Goal: Task Accomplishment & Management: Use online tool/utility

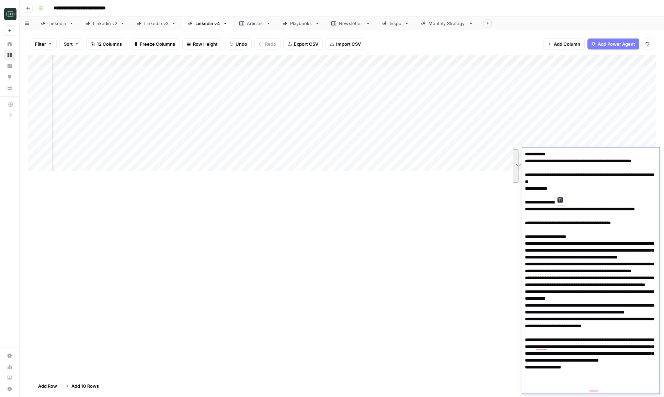
scroll to position [0, 275]
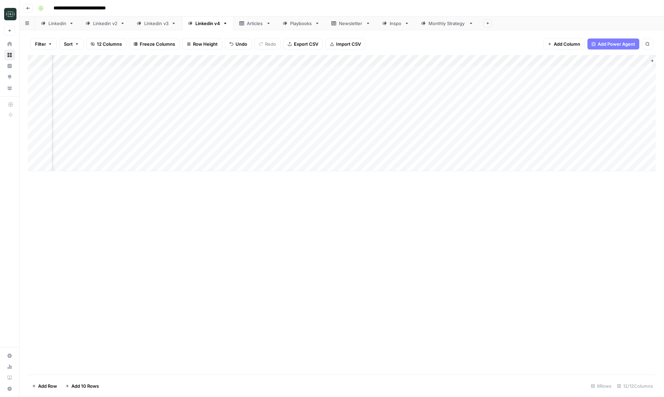
click at [437, 26] on div "Monthly Strategy" at bounding box center [446, 23] width 37 height 7
click at [484, 83] on div "Add Column" at bounding box center [342, 95] width 628 height 81
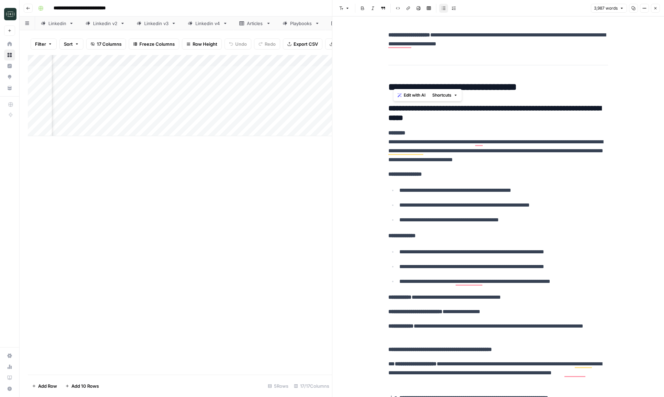
scroll to position [810, 0]
drag, startPoint x: 474, startPoint y: 123, endPoint x: 387, endPoint y: 107, distance: 89.0
click at [253, 250] on div "Add Column" at bounding box center [180, 214] width 304 height 319
click at [295, 24] on div "Playbooks" at bounding box center [301, 23] width 22 height 7
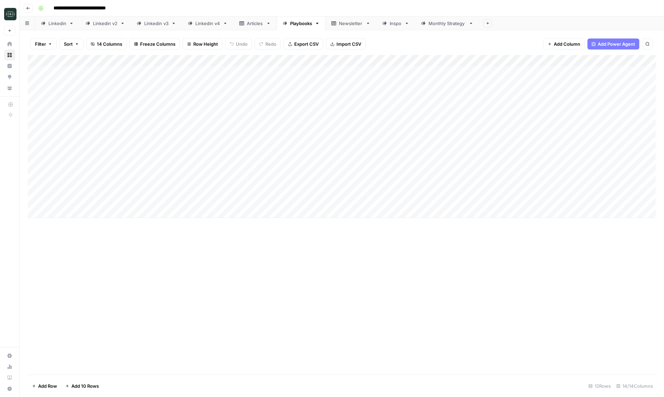
click at [94, 209] on div "Add Column" at bounding box center [342, 136] width 628 height 163
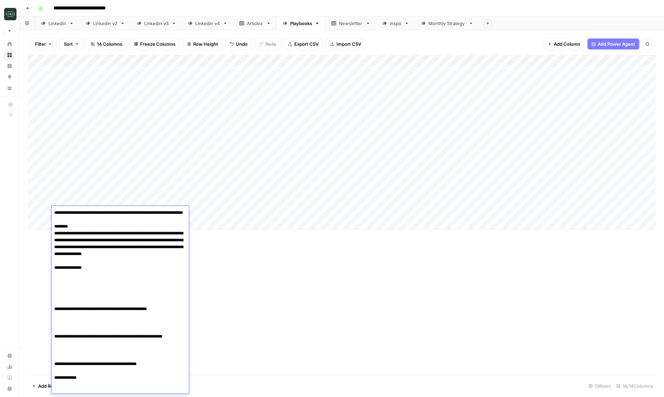
type textarea "**********"
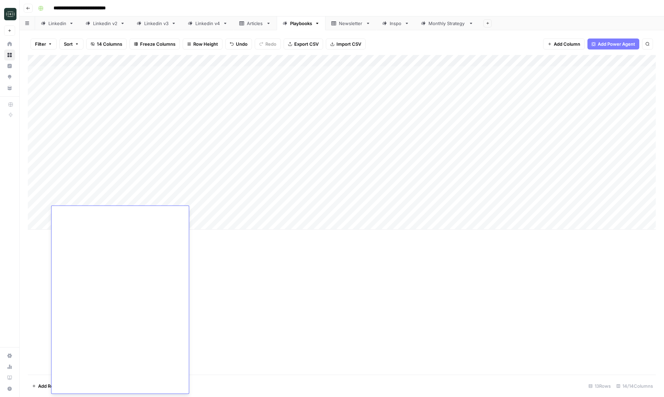
click at [226, 288] on div "Add Column" at bounding box center [342, 214] width 628 height 319
click at [336, 60] on div "Add Column" at bounding box center [342, 142] width 628 height 174
click at [323, 210] on div "Add Column" at bounding box center [342, 142] width 628 height 174
click at [201, 213] on div "Add Column" at bounding box center [342, 142] width 628 height 174
click at [439, 20] on div "Monthly Strategy" at bounding box center [446, 23] width 37 height 7
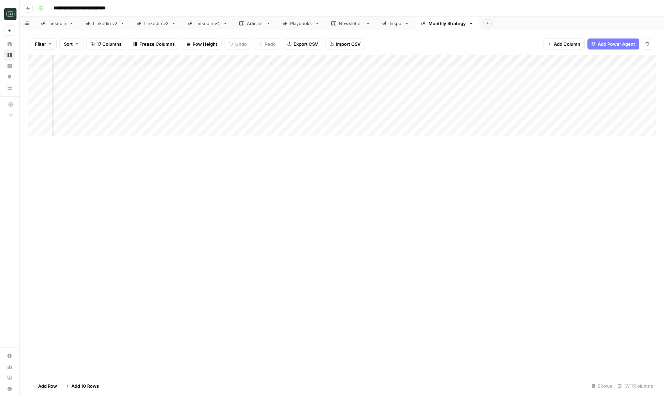
scroll to position [0, 527]
click at [371, 83] on div "Add Column" at bounding box center [342, 95] width 628 height 81
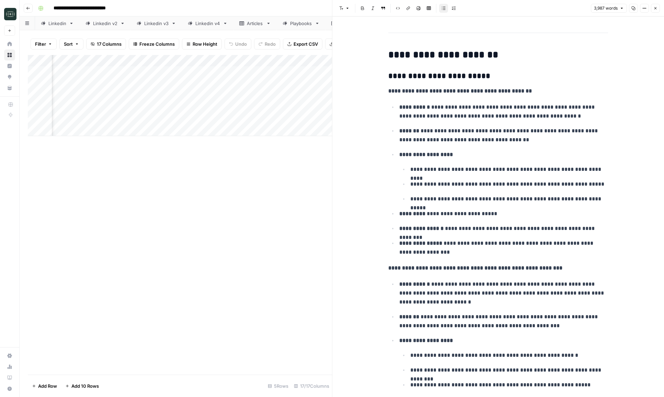
scroll to position [6020, 0]
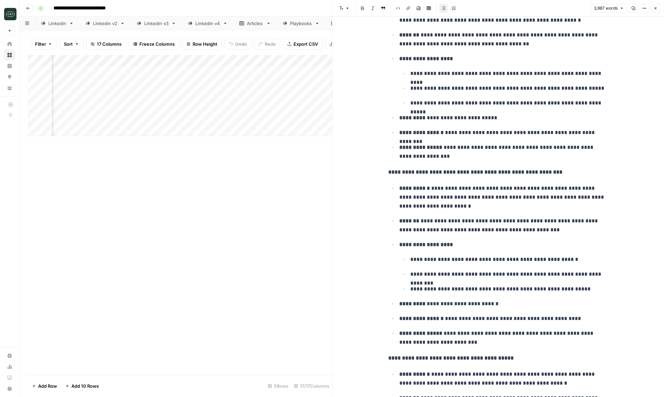
click at [655, 4] on button "Close" at bounding box center [655, 8] width 9 height 9
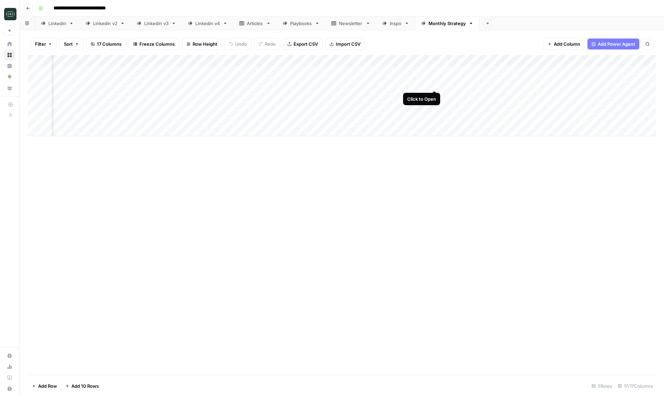
click at [435, 85] on div "Add Column" at bounding box center [342, 95] width 628 height 81
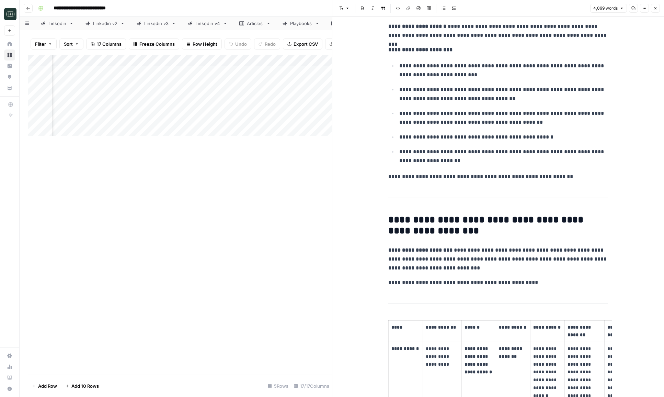
scroll to position [3051, 0]
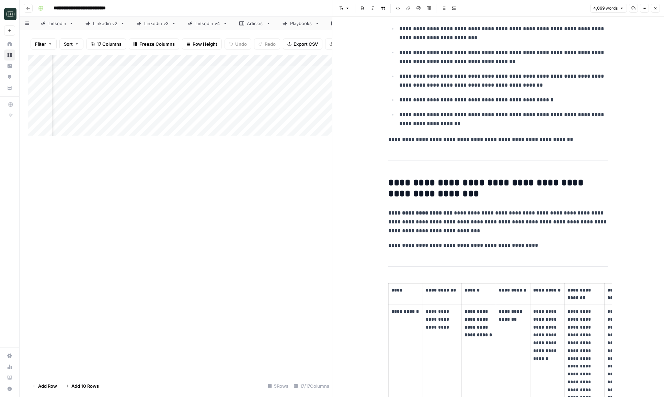
click at [247, 209] on div "Add Column" at bounding box center [180, 214] width 304 height 319
click at [654, 9] on icon "button" at bounding box center [655, 8] width 2 height 2
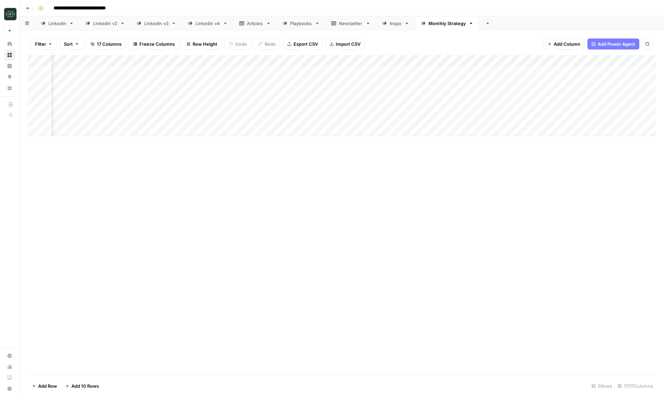
scroll to position [0, 575]
click at [325, 85] on div "Add Column" at bounding box center [342, 95] width 628 height 81
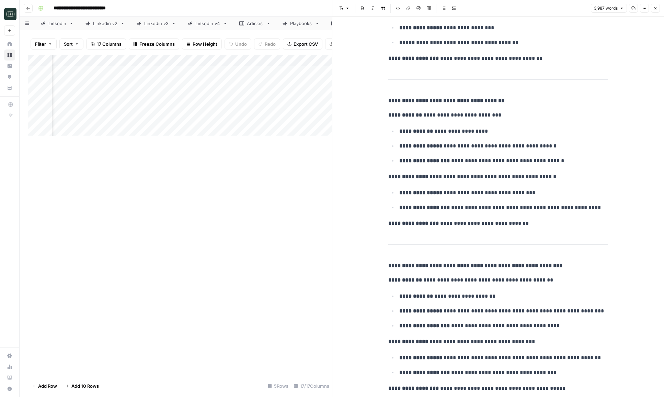
scroll to position [8683, 0]
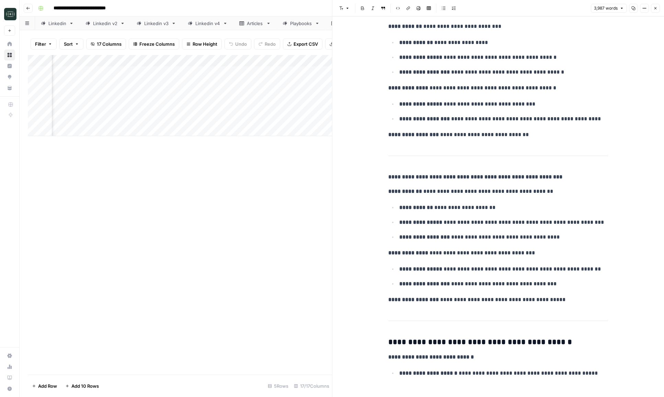
click at [655, 9] on icon "button" at bounding box center [655, 8] width 4 height 4
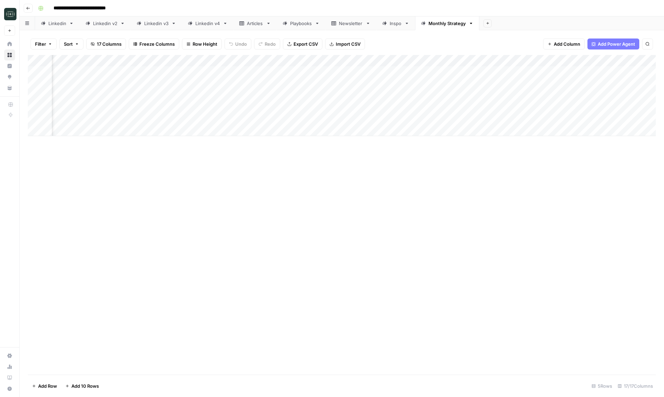
scroll to position [0, 320]
click at [323, 61] on div "Add Column" at bounding box center [342, 95] width 628 height 81
click at [311, 116] on span "Configure Inputs" at bounding box center [309, 118] width 60 height 7
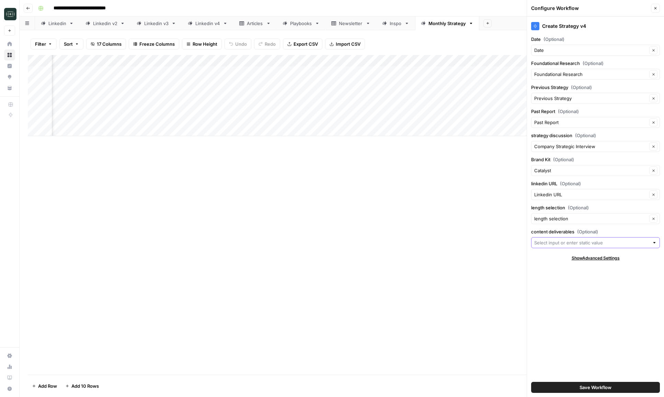
click at [560, 242] on input "content deliverables (Optional)" at bounding box center [591, 242] width 115 height 7
click at [500, 257] on div "Add Column" at bounding box center [342, 214] width 628 height 319
click at [463, 303] on div "Add Column" at bounding box center [342, 214] width 628 height 319
click at [656, 7] on icon "button" at bounding box center [655, 8] width 4 height 4
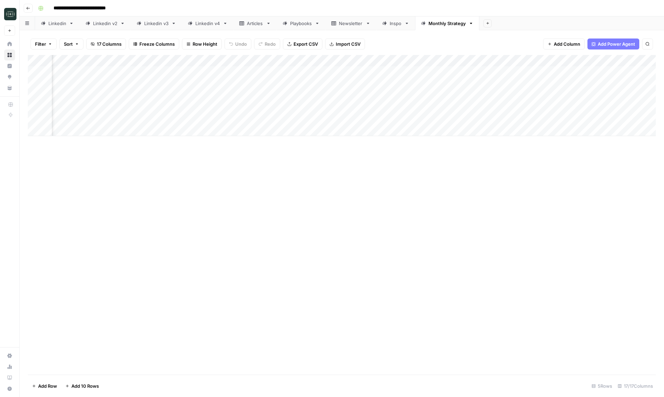
scroll to position [0, 575]
click at [632, 63] on span "Add Column" at bounding box center [640, 61] width 24 height 6
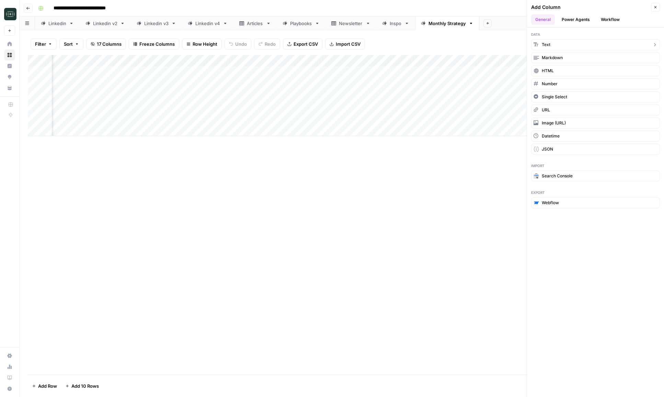
click at [579, 45] on button "Text" at bounding box center [595, 44] width 129 height 11
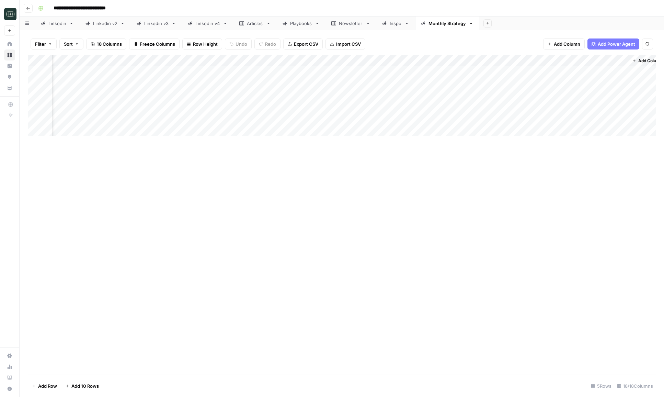
scroll to position [0, 674]
click at [548, 59] on div "Add Column" at bounding box center [342, 95] width 628 height 81
click at [541, 78] on input "New Column" at bounding box center [560, 77] width 70 height 7
type input "Content Strategy"
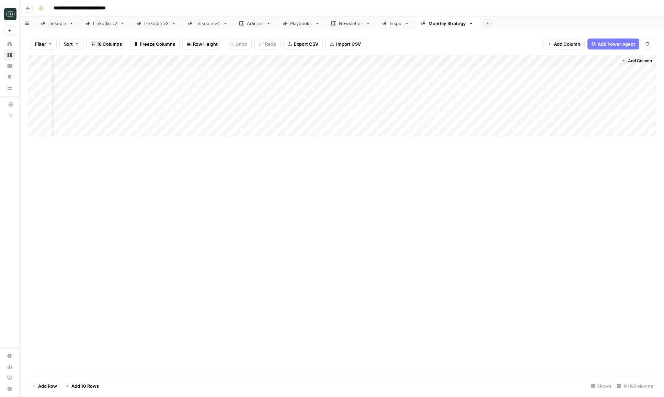
drag, startPoint x: 562, startPoint y: 56, endPoint x: 112, endPoint y: 77, distance: 450.2
click at [112, 77] on div "Add Column" at bounding box center [342, 95] width 628 height 81
drag, startPoint x: 298, startPoint y: 60, endPoint x: 106, endPoint y: 64, distance: 192.3
click at [106, 64] on div "Add Column" at bounding box center [342, 95] width 628 height 81
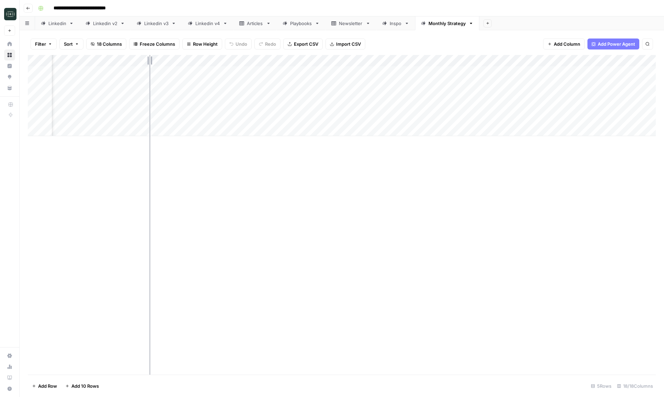
drag, startPoint x: 168, startPoint y: 62, endPoint x: 145, endPoint y: 62, distance: 23.3
click at [145, 62] on div "Add Column" at bounding box center [342, 95] width 628 height 81
click at [111, 61] on div "Add Column" at bounding box center [342, 95] width 628 height 81
click at [111, 61] on div at bounding box center [107, 62] width 77 height 14
drag, startPoint x: 93, startPoint y: 77, endPoint x: 131, endPoint y: 72, distance: 39.1
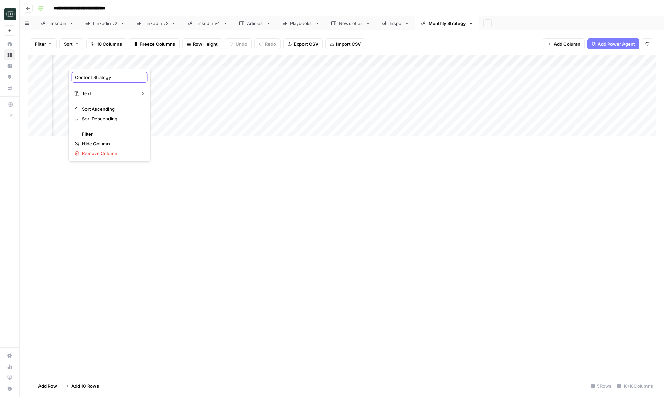
click at [131, 72] on body "**********" at bounding box center [332, 198] width 664 height 397
type input "Content Deliverables"
click at [124, 83] on div "Add Column" at bounding box center [342, 95] width 628 height 81
click at [121, 95] on div "Add Column" at bounding box center [342, 95] width 628 height 81
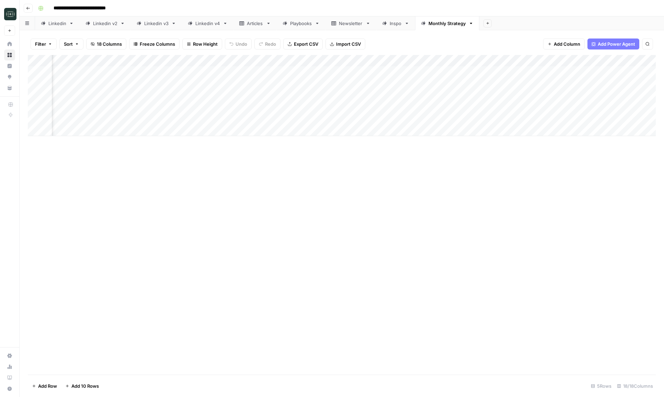
click at [121, 95] on div "Add Column" at bounding box center [342, 95] width 628 height 81
type textarea "**********"
click at [138, 88] on div "Add Column" at bounding box center [342, 95] width 628 height 81
click at [132, 93] on div "Add Column" at bounding box center [342, 95] width 628 height 81
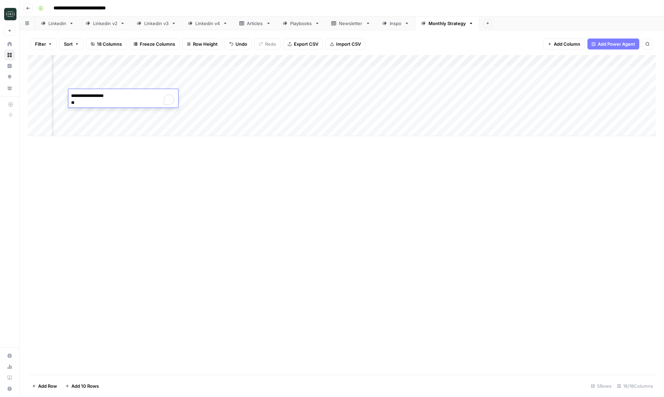
click at [114, 94] on textarea "**********" at bounding box center [123, 99] width 110 height 16
type textarea "**********"
click at [218, 97] on div "Add Column" at bounding box center [342, 95] width 628 height 81
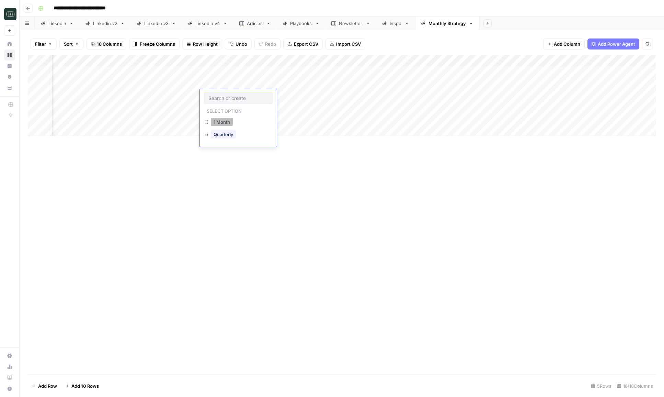
click at [222, 121] on button "1 Month" at bounding box center [222, 122] width 22 height 8
click at [105, 83] on div "Add Column" at bounding box center [342, 95] width 628 height 81
drag, startPoint x: 126, startPoint y: 89, endPoint x: 126, endPoint y: 98, distance: 8.6
click at [126, 98] on div "Add Column" at bounding box center [342, 95] width 628 height 81
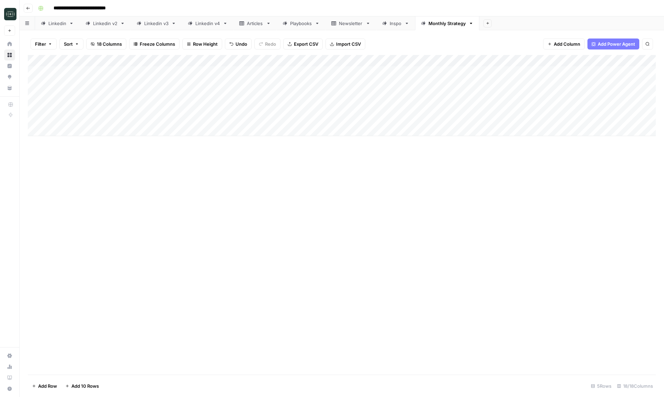
click at [193, 88] on div "Add Column" at bounding box center [342, 95] width 628 height 81
drag, startPoint x: 210, startPoint y: 90, endPoint x: 210, endPoint y: 95, distance: 5.8
click at [210, 95] on div "Add Column" at bounding box center [342, 95] width 628 height 81
drag, startPoint x: 210, startPoint y: 90, endPoint x: 208, endPoint y: 104, distance: 14.2
click at [208, 104] on div "Add Column" at bounding box center [342, 95] width 628 height 81
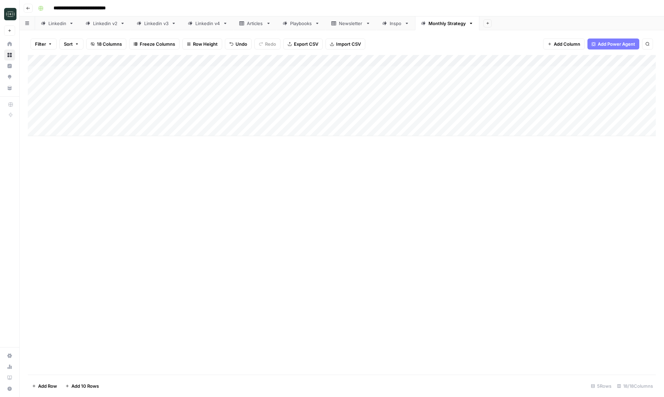
click at [88, 92] on div "Add Column" at bounding box center [342, 95] width 628 height 81
click at [102, 107] on input "date" at bounding box center [81, 107] width 55 height 12
type input "**********"
click at [177, 183] on div "Add Column" at bounding box center [342, 214] width 628 height 319
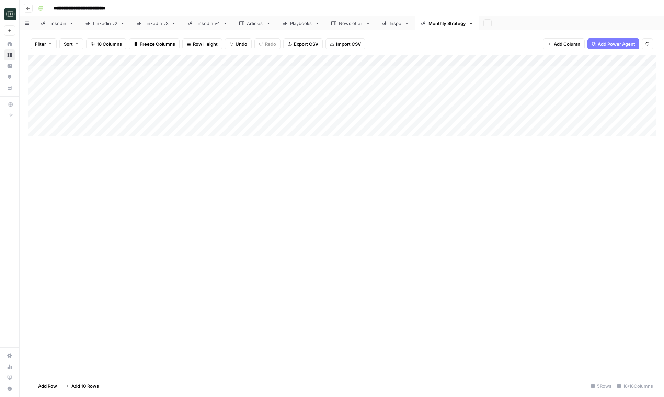
click at [177, 183] on div "Add Column" at bounding box center [342, 214] width 628 height 319
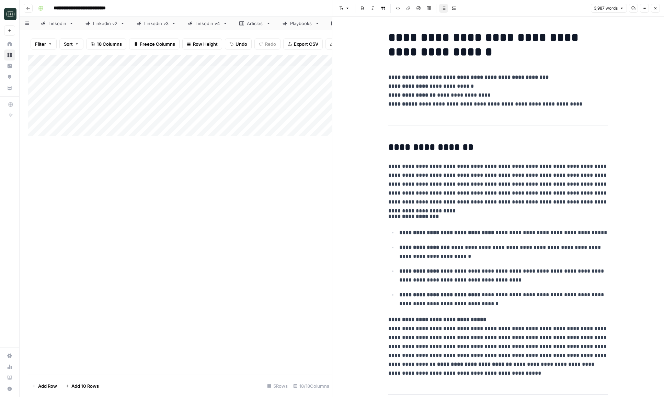
click at [657, 10] on button "Close" at bounding box center [655, 8] width 9 height 9
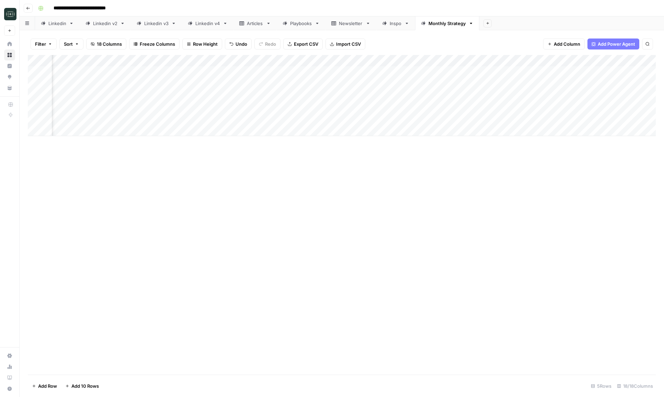
scroll to position [0, 286]
click at [402, 96] on div "Add Column" at bounding box center [342, 95] width 628 height 81
click at [28, 7] on icon "button" at bounding box center [28, 8] width 4 height 4
click at [27, 5] on button "Go back" at bounding box center [28, 8] width 9 height 9
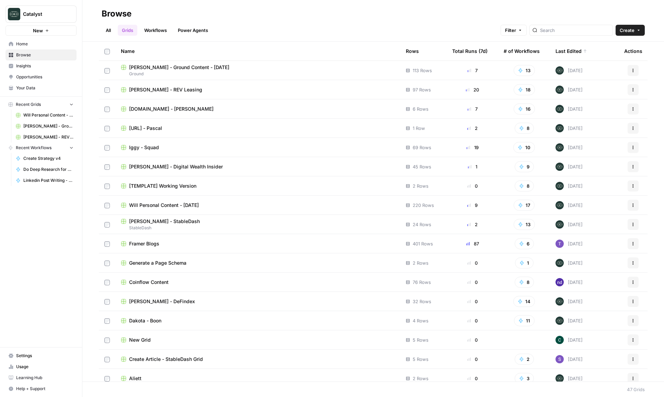
click at [150, 151] on td "Iggy - Squad" at bounding box center [257, 147] width 285 height 19
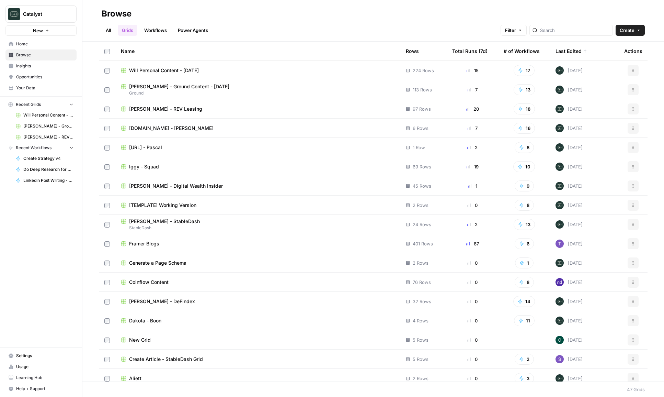
click at [149, 148] on span "nSure.ai - Pascal" at bounding box center [145, 147] width 33 height 7
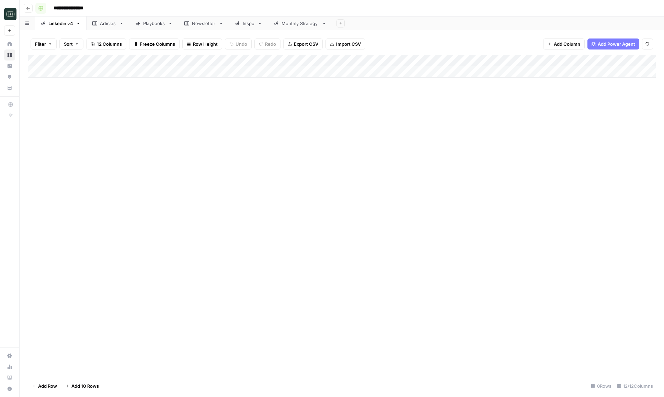
click at [43, 7] on icon "button" at bounding box center [41, 8] width 4 height 4
click at [312, 27] on link "Monthly Strategy" at bounding box center [300, 23] width 64 height 14
click at [481, 71] on div "Add Column" at bounding box center [342, 72] width 628 height 34
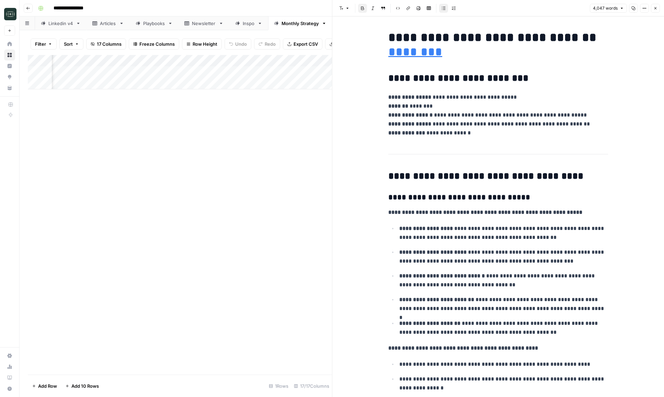
click at [655, 6] on button "Close" at bounding box center [655, 8] width 9 height 9
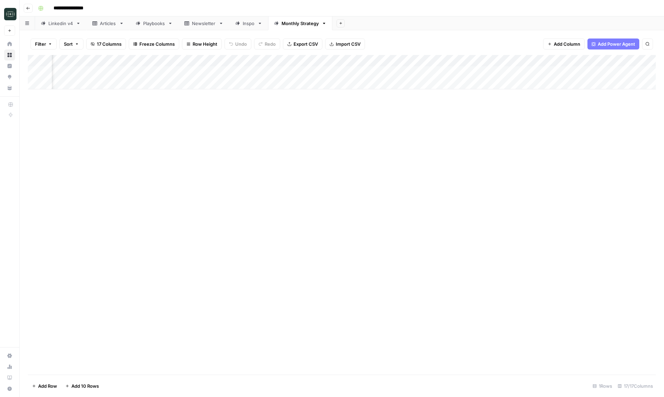
click at [542, 70] on div "Add Column" at bounding box center [342, 72] width 628 height 34
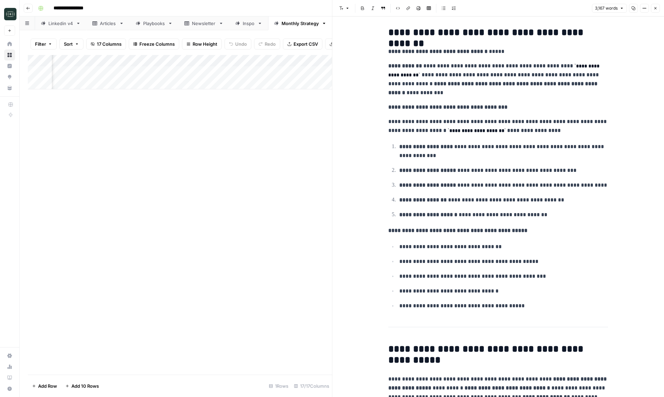
scroll to position [133, 0]
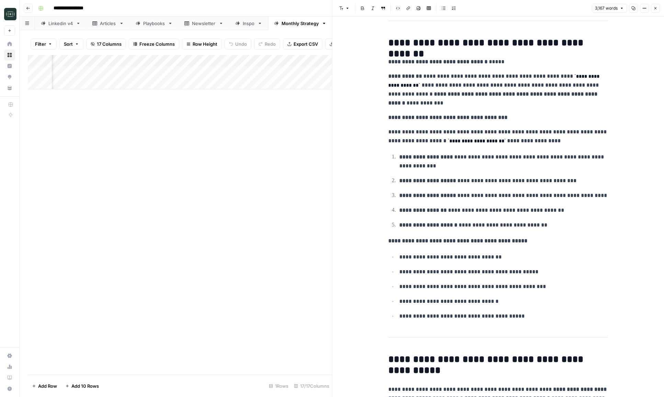
click at [656, 9] on icon "button" at bounding box center [655, 8] width 2 height 2
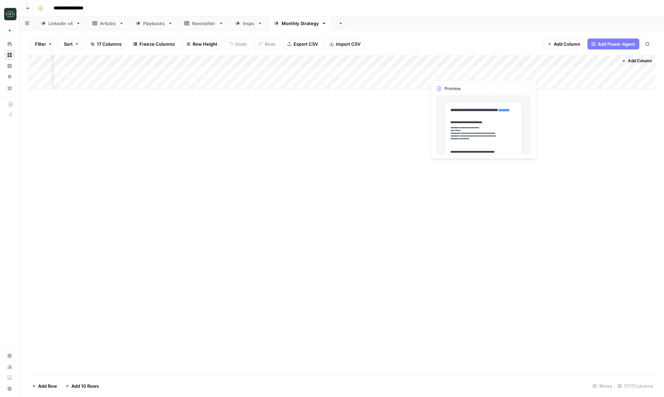
scroll to position [0, 575]
click at [635, 59] on span "Add Column" at bounding box center [640, 61] width 24 height 6
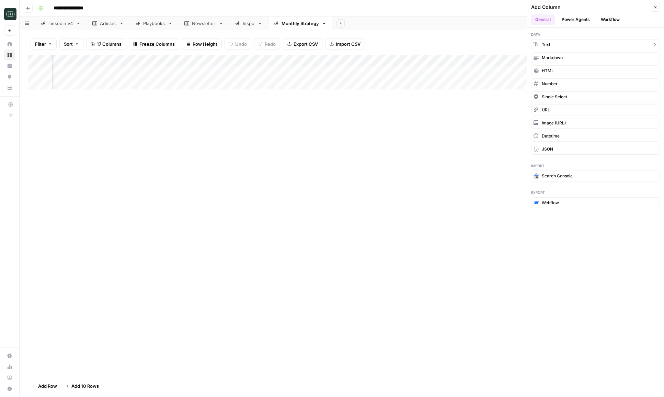
click at [565, 44] on button "Text" at bounding box center [595, 44] width 129 height 11
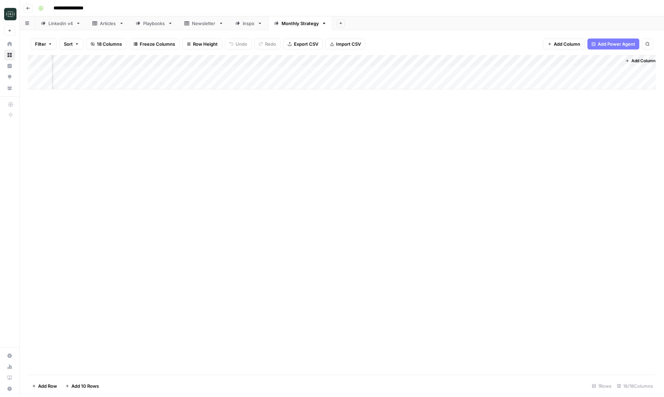
scroll to position [0, 674]
drag, startPoint x: 538, startPoint y: 64, endPoint x: 58, endPoint y: 64, distance: 480.3
click at [58, 64] on div "Add Column" at bounding box center [342, 72] width 628 height 34
drag, startPoint x: 421, startPoint y: 63, endPoint x: 199, endPoint y: 70, distance: 222.2
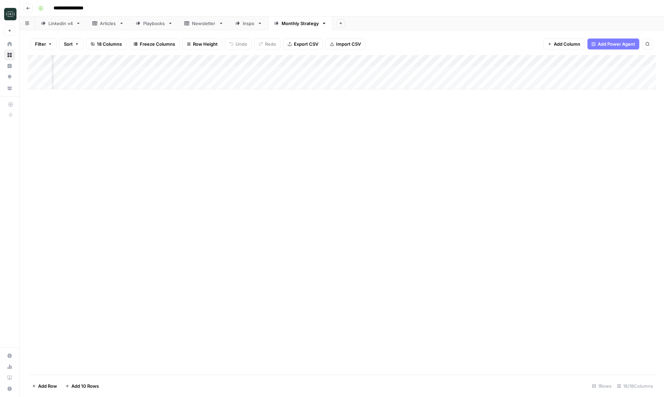
click at [199, 70] on div "Add Column" at bounding box center [342, 72] width 628 height 34
drag, startPoint x: 255, startPoint y: 61, endPoint x: 218, endPoint y: 62, distance: 37.1
click at [218, 62] on div "Add Column" at bounding box center [342, 72] width 628 height 34
click at [191, 60] on div "Add Column" at bounding box center [342, 72] width 628 height 34
click at [191, 60] on div at bounding box center [188, 62] width 62 height 14
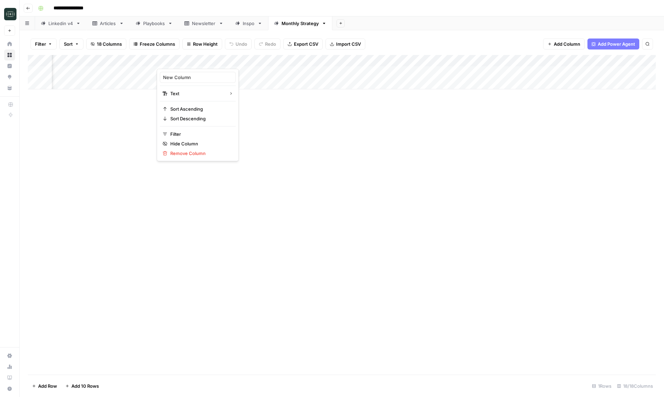
click at [185, 81] on div "New Column" at bounding box center [198, 77] width 76 height 11
click at [185, 79] on input "New Column" at bounding box center [198, 77] width 70 height 7
type input "Content Deliverables"
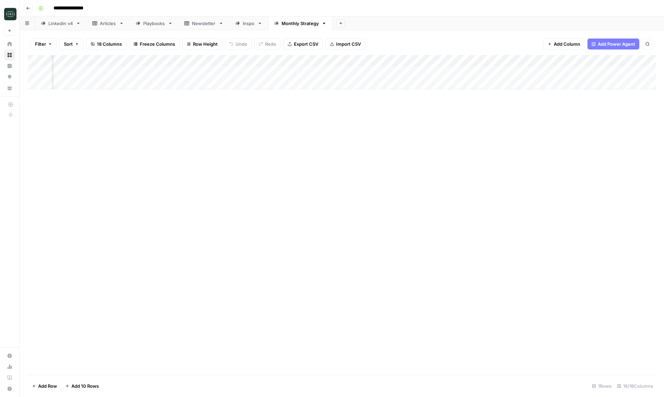
click at [182, 72] on div "Add Column" at bounding box center [342, 72] width 628 height 34
type textarea "**********"
click at [188, 72] on div "Add Column" at bounding box center [342, 72] width 628 height 34
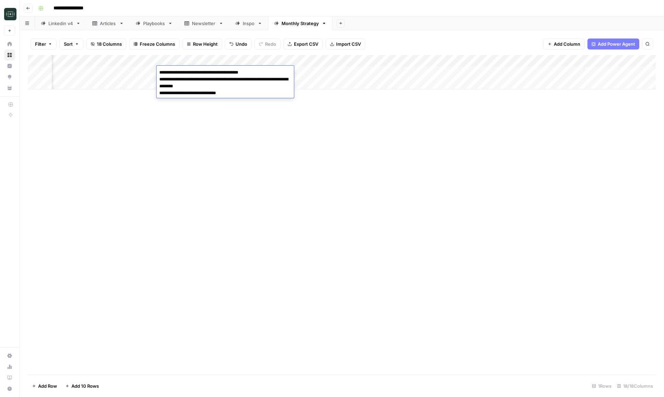
drag, startPoint x: 162, startPoint y: 78, endPoint x: 158, endPoint y: 78, distance: 4.5
click at [158, 78] on textarea "**********" at bounding box center [225, 83] width 137 height 30
type textarea "**********"
click at [210, 185] on div "Add Column" at bounding box center [342, 214] width 628 height 319
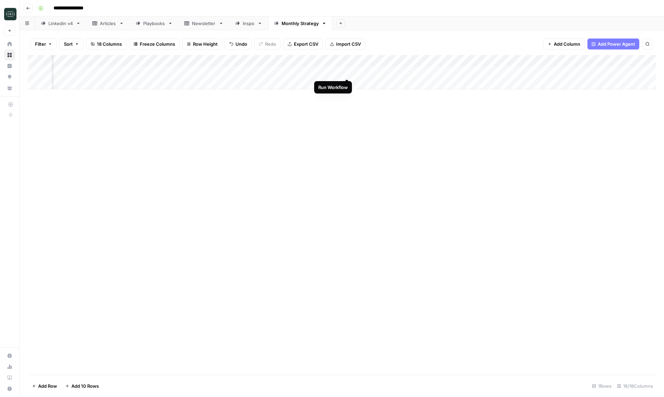
click at [347, 73] on div "Add Column" at bounding box center [342, 72] width 628 height 34
click at [28, 10] on icon "button" at bounding box center [28, 8] width 4 height 4
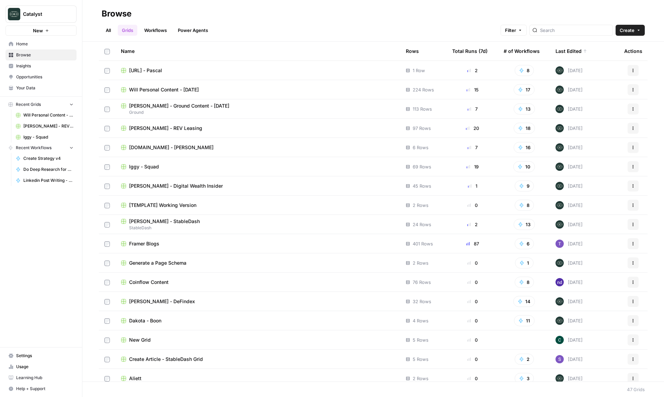
click at [146, 163] on span "Iggy - Squad" at bounding box center [144, 166] width 30 height 7
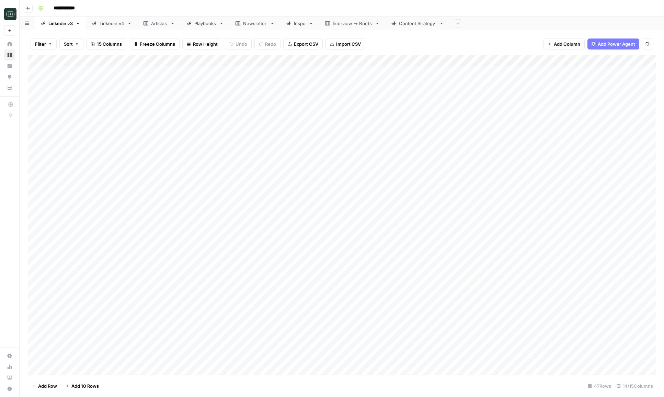
click at [412, 24] on div "Content Strategy" at bounding box center [417, 23] width 37 height 7
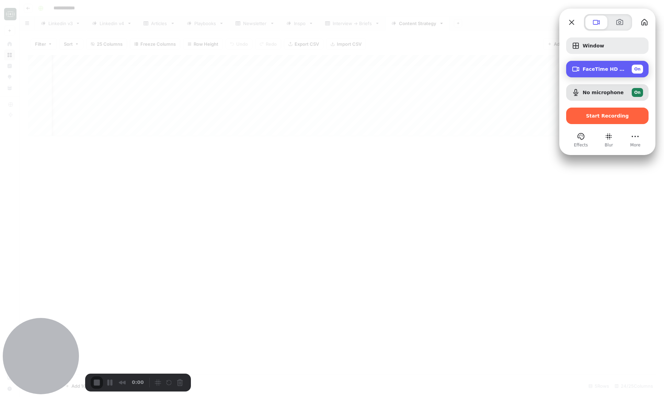
click at [638, 70] on span "On" at bounding box center [637, 69] width 7 height 6
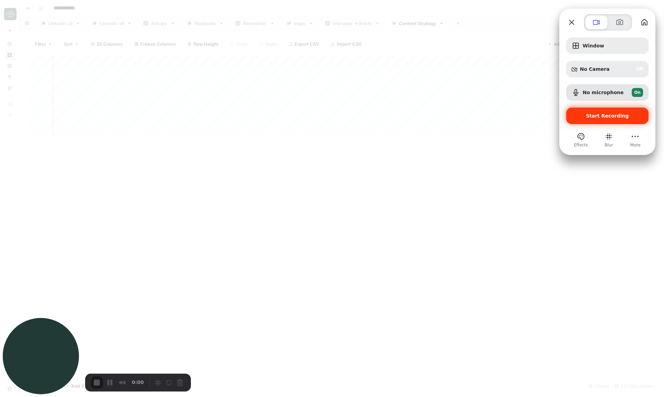
click at [611, 114] on span "Start Recording" at bounding box center [607, 115] width 43 height 5
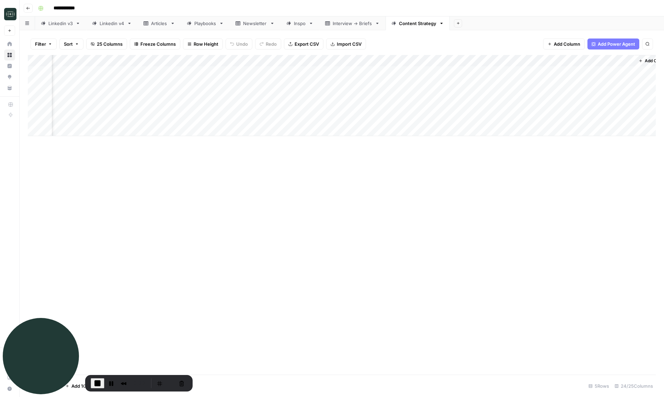
scroll to position [0, 1127]
click at [458, 109] on div "Add Column" at bounding box center [342, 95] width 628 height 81
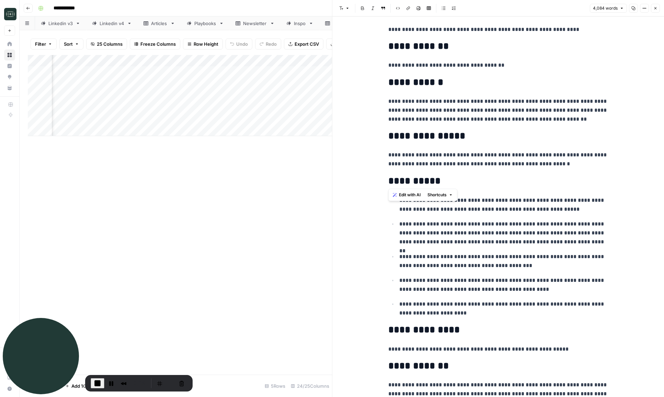
scroll to position [133, 0]
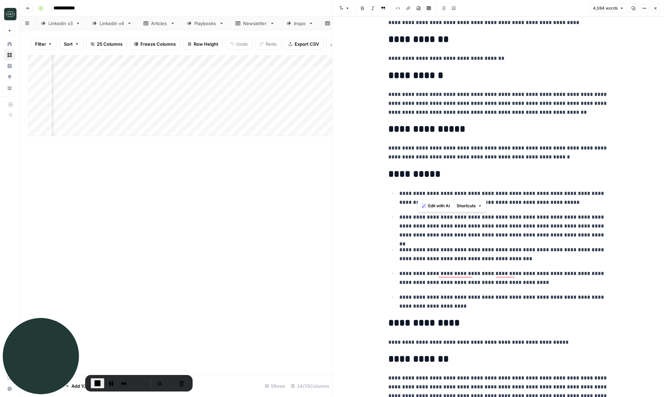
drag, startPoint x: 390, startPoint y: 124, endPoint x: 459, endPoint y: 226, distance: 123.6
click at [476, 270] on p "**********" at bounding box center [503, 278] width 209 height 18
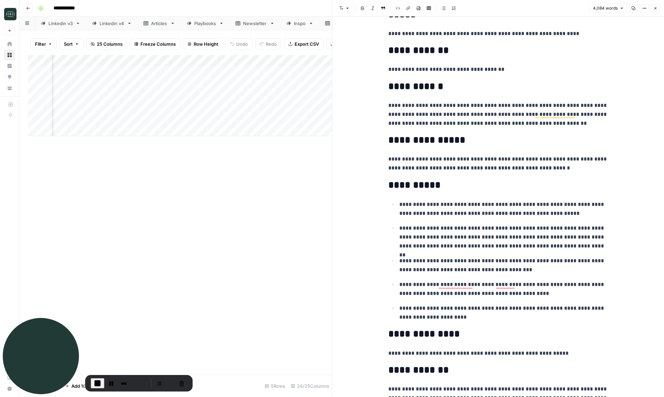
scroll to position [106, 0]
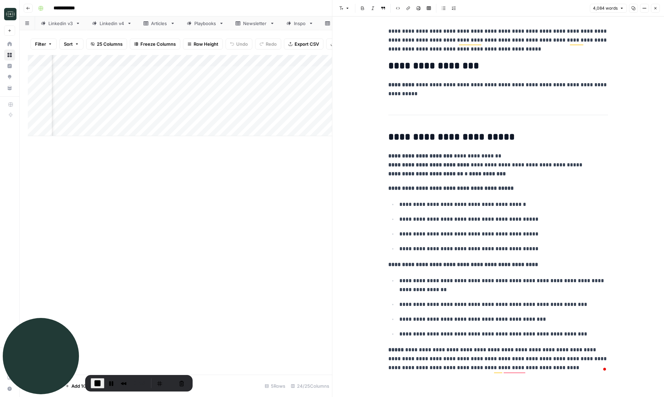
click at [656, 7] on icon "button" at bounding box center [655, 8] width 2 height 2
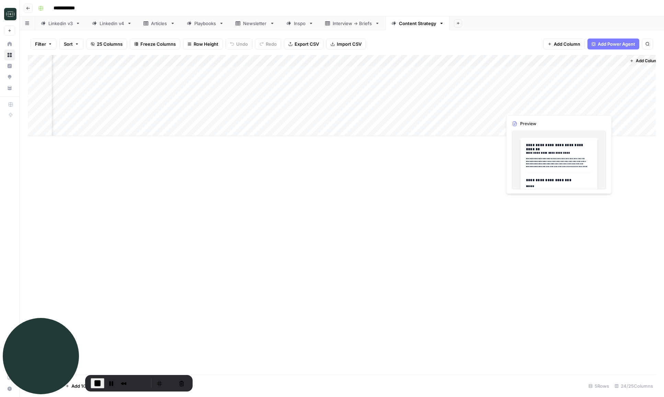
click at [539, 109] on div "Add Column" at bounding box center [342, 95] width 628 height 81
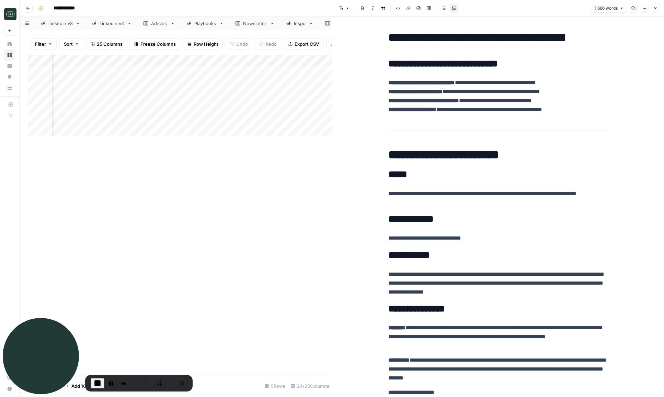
click at [654, 10] on icon "button" at bounding box center [655, 8] width 4 height 4
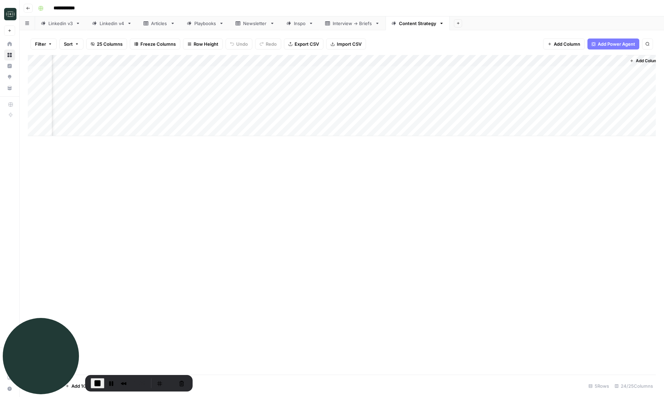
click at [589, 105] on div "Add Column" at bounding box center [342, 95] width 628 height 81
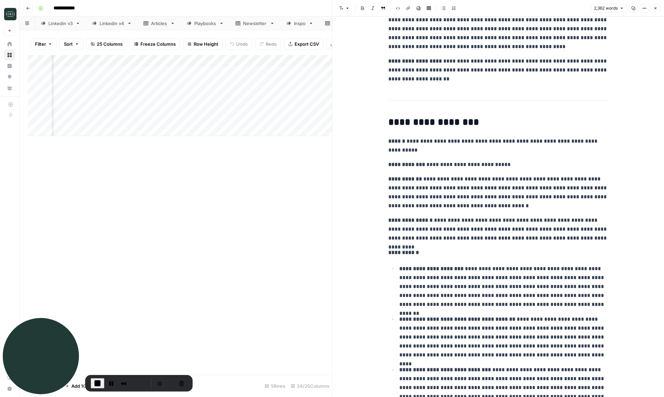
click at [658, 10] on button "Close" at bounding box center [655, 8] width 9 height 9
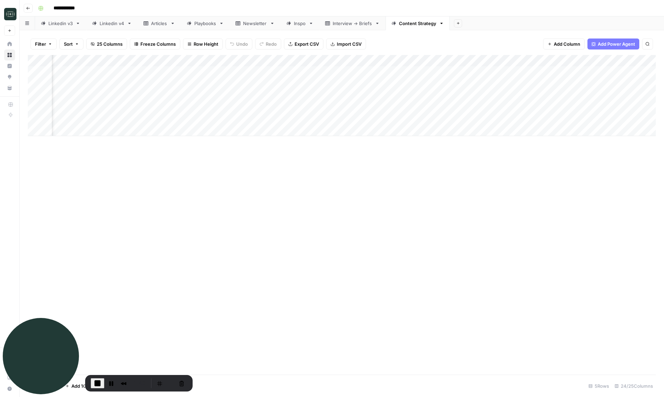
click at [202, 107] on div "Add Column" at bounding box center [342, 95] width 628 height 81
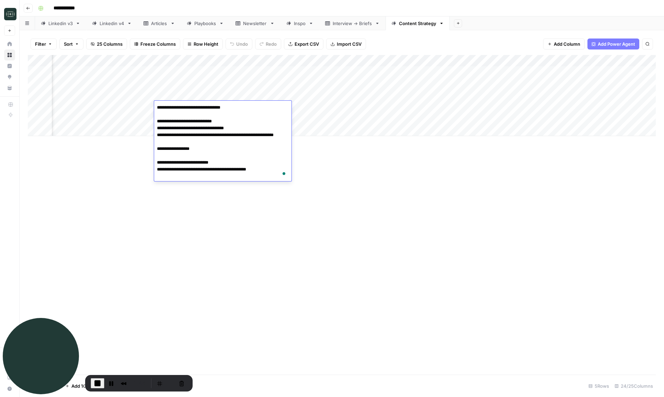
click at [231, 217] on div "Add Column" at bounding box center [342, 214] width 628 height 319
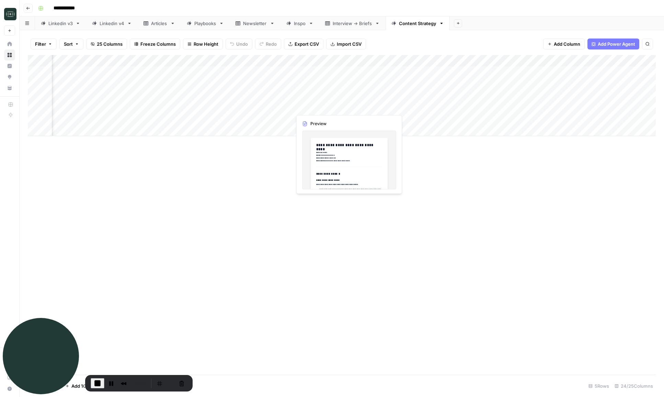
click at [329, 105] on div "Add Column" at bounding box center [342, 95] width 628 height 81
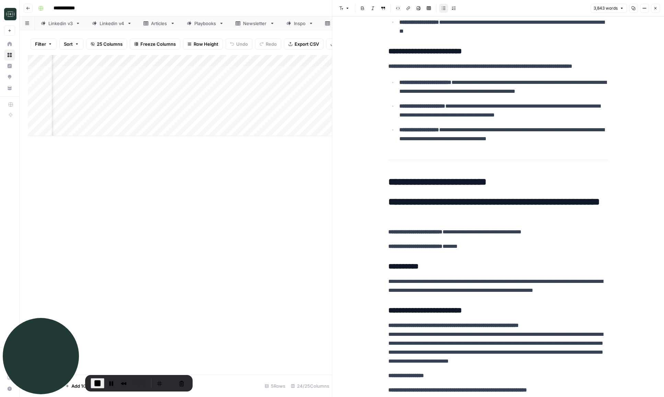
scroll to position [375, 0]
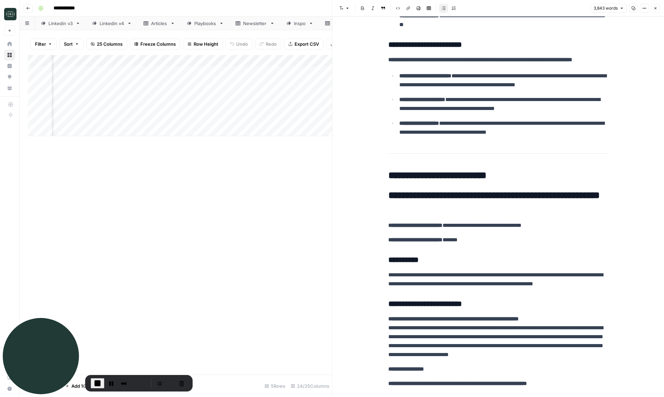
click at [654, 9] on icon "button" at bounding box center [655, 8] width 4 height 4
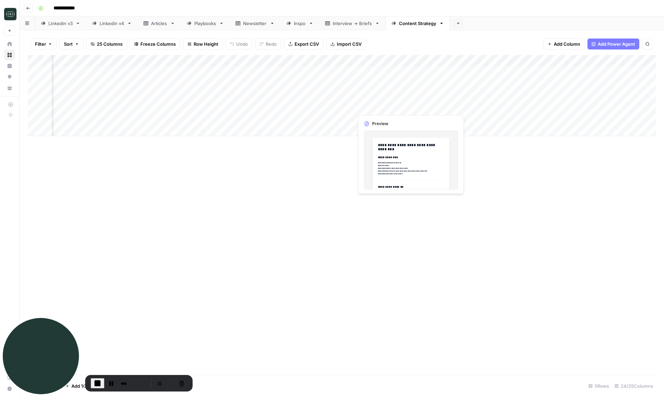
click at [395, 108] on div "Add Column" at bounding box center [342, 95] width 628 height 81
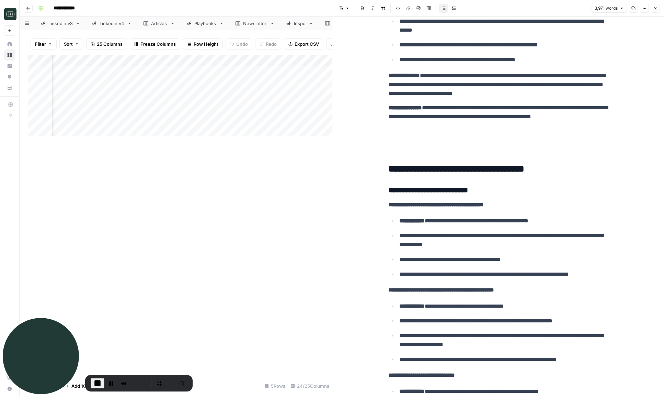
scroll to position [250, 0]
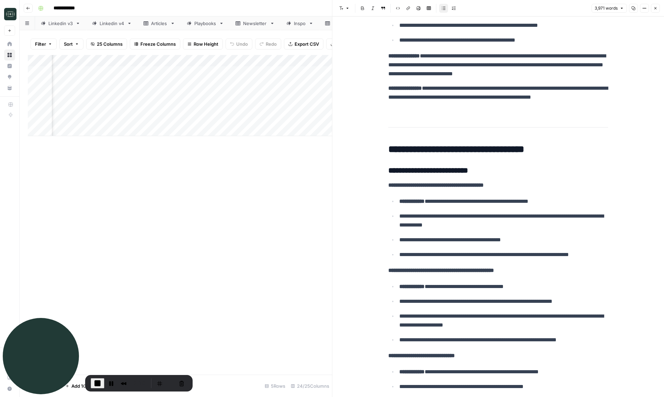
click at [661, 8] on header "Font style Bold Italic Block quote Code block Link Image Insert Table Bulleted …" at bounding box center [498, 8] width 332 height 16
click at [657, 8] on button "Close" at bounding box center [655, 8] width 9 height 9
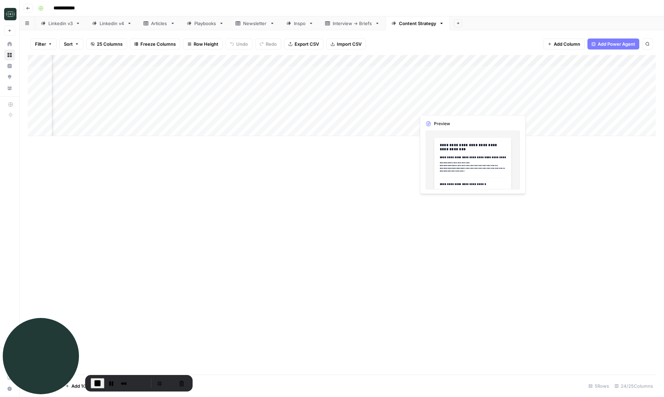
click at [457, 107] on div "Add Column" at bounding box center [342, 95] width 628 height 81
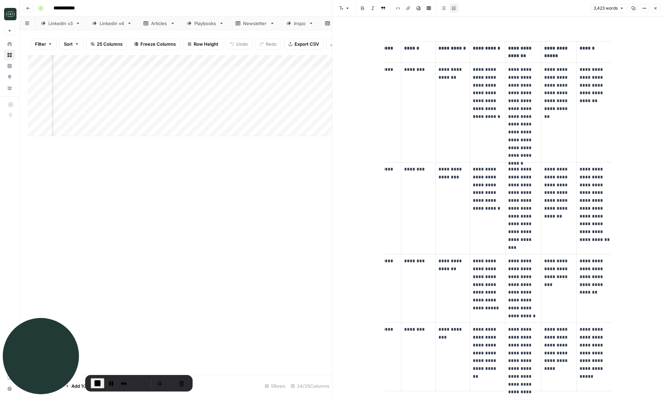
scroll to position [0, 74]
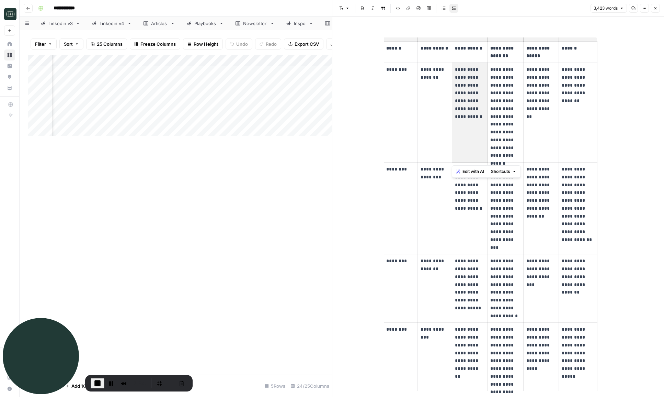
drag, startPoint x: 457, startPoint y: 71, endPoint x: 463, endPoint y: 123, distance: 52.6
click at [463, 123] on p "**********" at bounding box center [470, 97] width 30 height 62
click at [468, 124] on p "**********" at bounding box center [470, 97] width 30 height 62
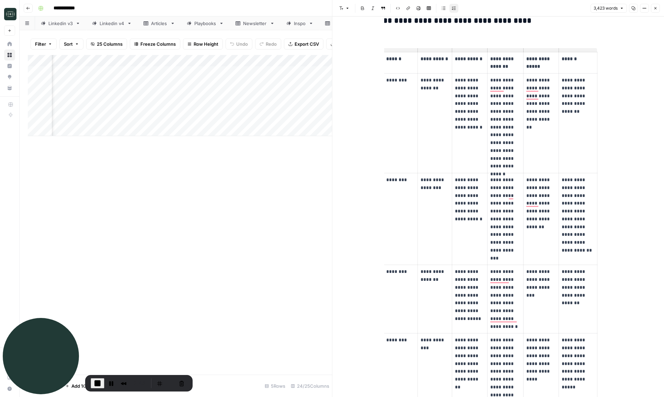
scroll to position [1055, 0]
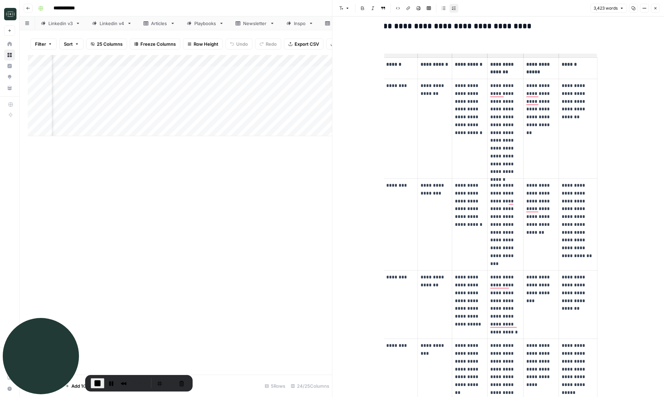
click at [656, 9] on icon "button" at bounding box center [655, 8] width 2 height 2
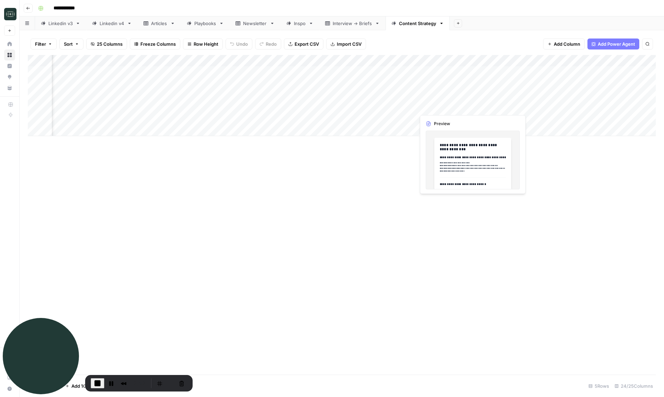
click at [433, 108] on div "Add Column" at bounding box center [342, 95] width 628 height 81
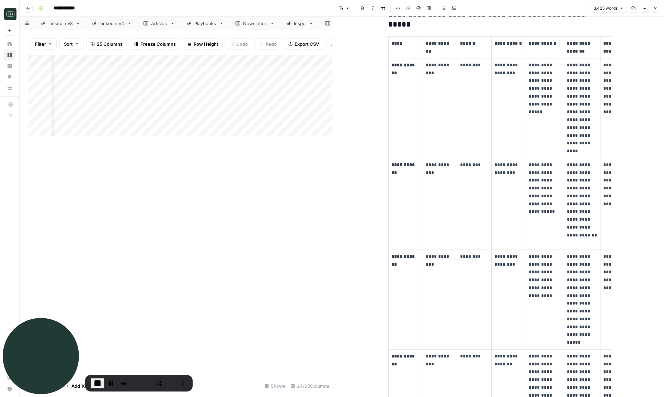
scroll to position [1572, 0]
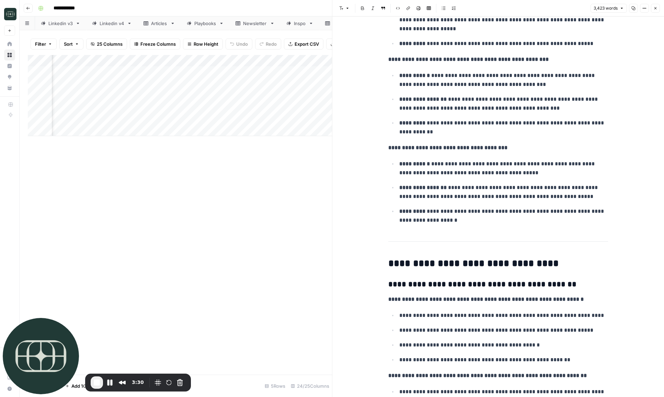
scroll to position [5867, 0]
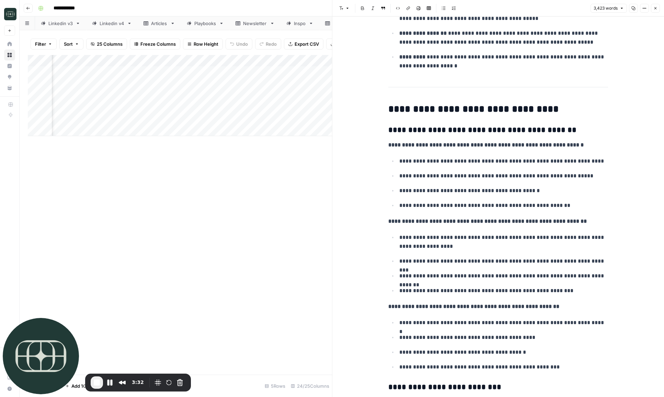
click at [654, 5] on button "Close" at bounding box center [655, 8] width 9 height 9
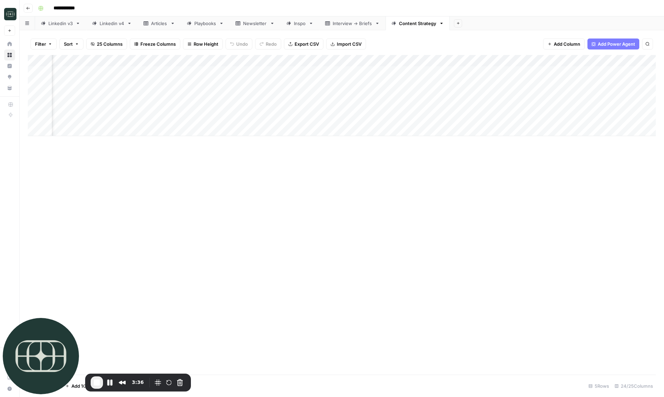
scroll to position [0, 818]
click at [471, 104] on div "Add Column" at bounding box center [342, 95] width 628 height 81
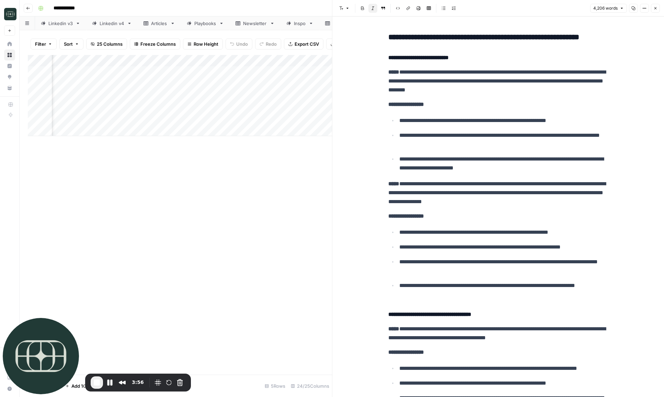
scroll to position [379, 0]
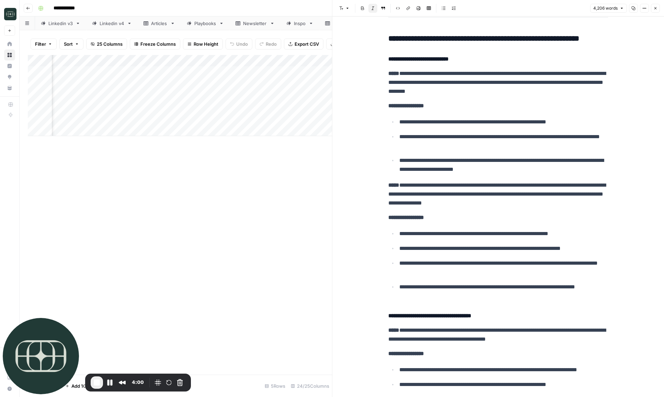
click at [424, 153] on ul "**********" at bounding box center [498, 145] width 220 height 57
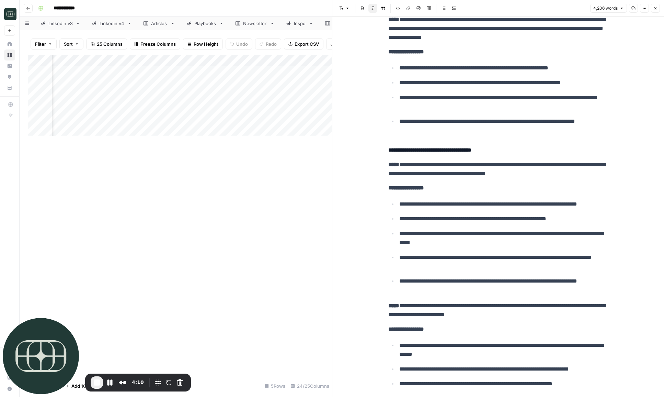
scroll to position [336, 0]
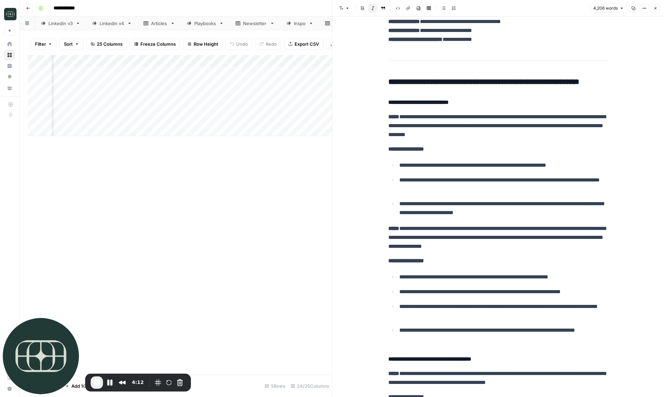
click at [652, 4] on button "Close" at bounding box center [655, 8] width 9 height 9
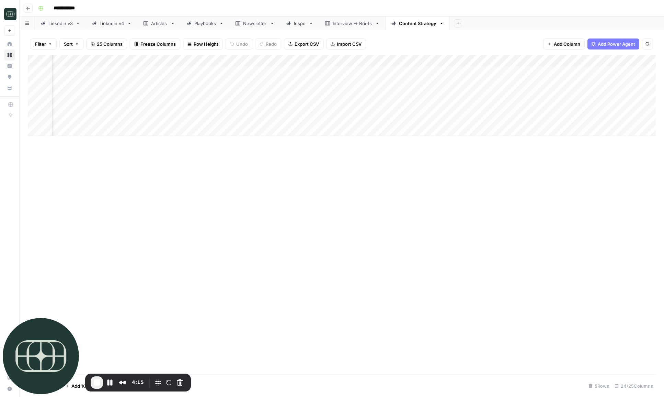
scroll to position [0, 933]
click at [428, 108] on div "Add Column" at bounding box center [342, 95] width 628 height 81
click at [488, 107] on div "Add Column" at bounding box center [342, 95] width 628 height 81
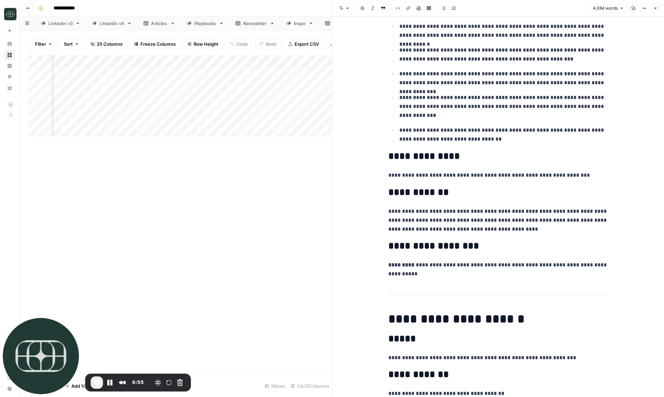
scroll to position [2373, 0]
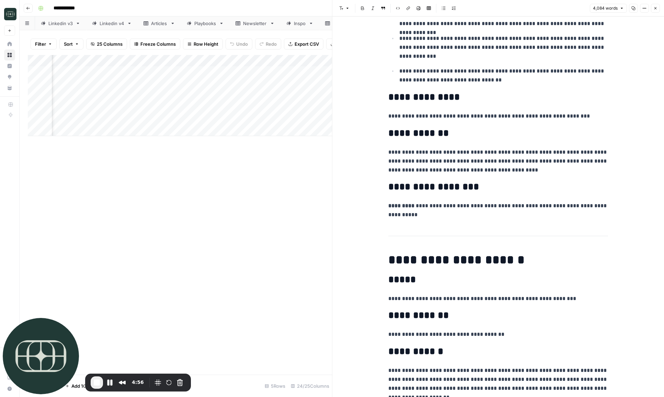
click at [657, 10] on button "Close" at bounding box center [655, 8] width 9 height 9
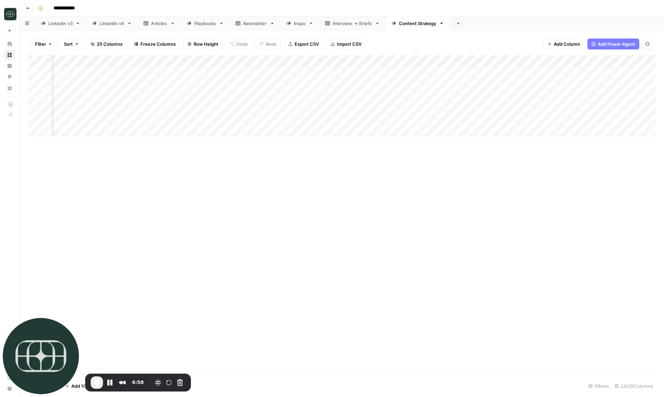
scroll to position [0, 828]
click at [316, 105] on div "Add Column" at bounding box center [342, 95] width 628 height 81
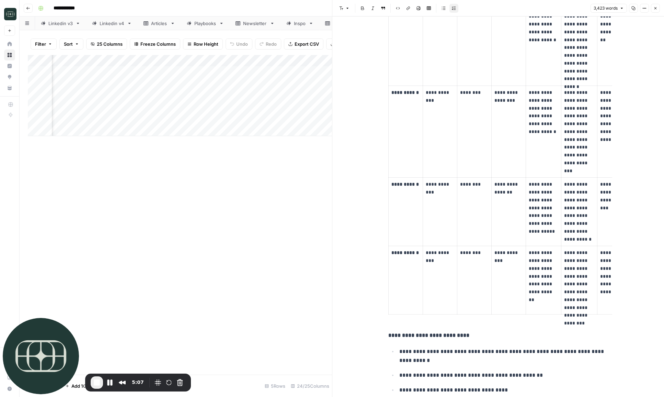
scroll to position [1154, 0]
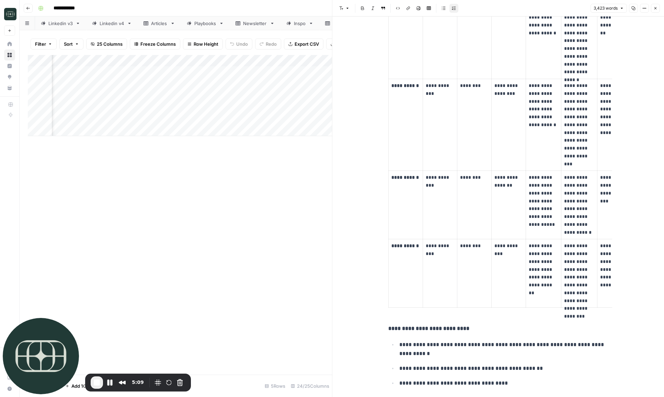
click at [656, 9] on icon "button" at bounding box center [655, 8] width 4 height 4
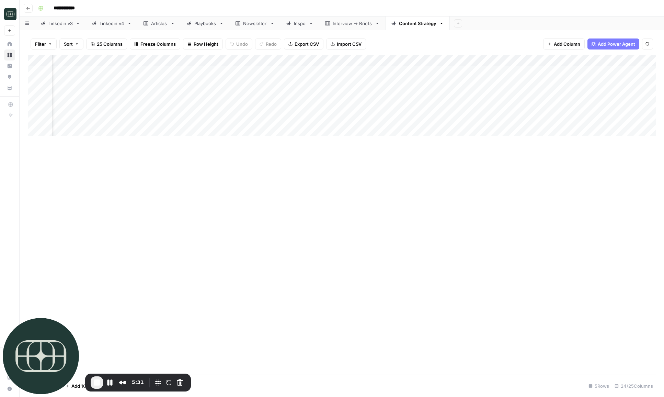
scroll to position [0, 1127]
click at [96, 384] on span "End Recording" at bounding box center [97, 382] width 8 height 8
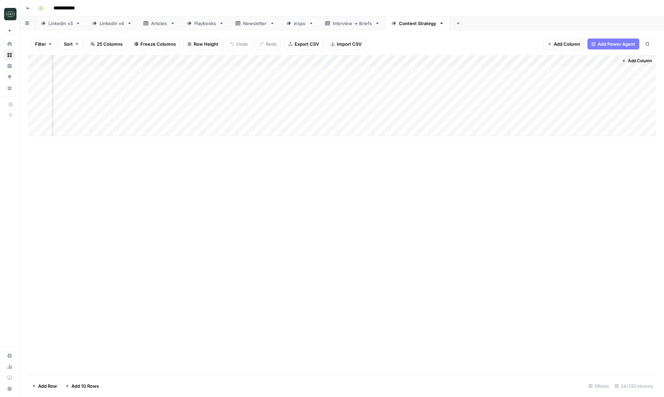
click at [29, 9] on icon "button" at bounding box center [28, 8] width 4 height 4
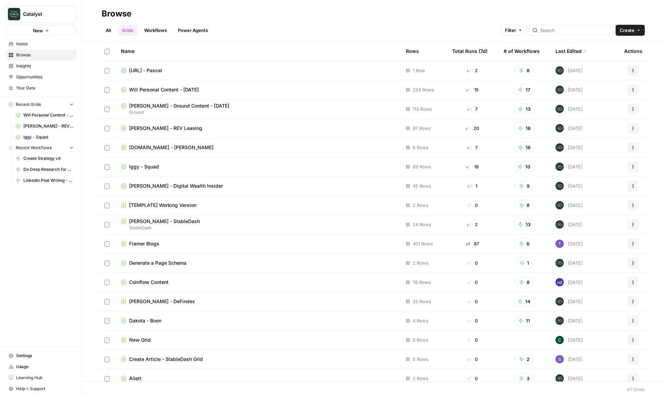
click at [154, 90] on span "Will Personal Content - [DATE]" at bounding box center [164, 89] width 70 height 7
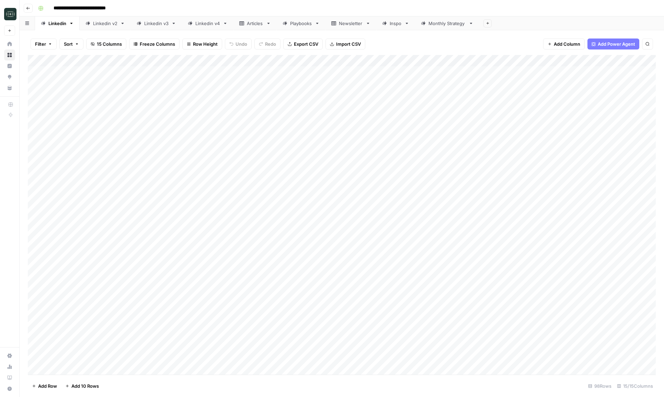
click at [299, 23] on div "Playbooks" at bounding box center [301, 23] width 22 height 7
click at [405, 212] on div "Add Column" at bounding box center [342, 142] width 628 height 174
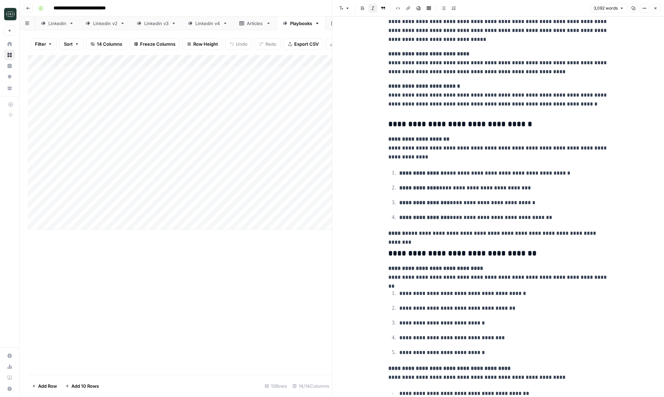
scroll to position [5426, 0]
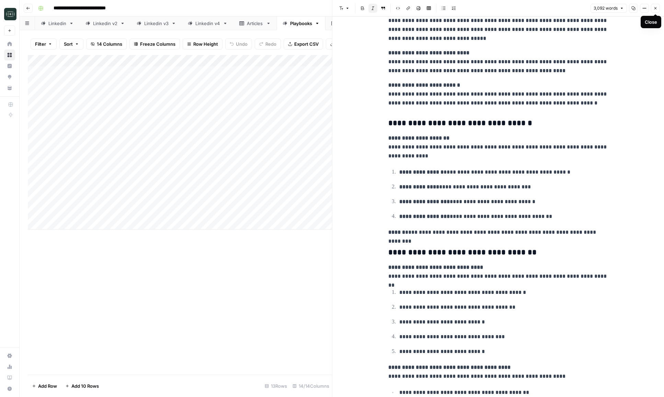
click at [657, 8] on icon "button" at bounding box center [655, 8] width 4 height 4
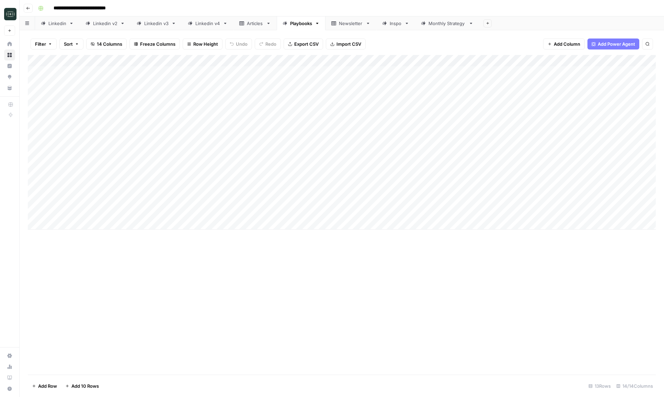
click at [454, 24] on div "Monthly Strategy" at bounding box center [446, 23] width 37 height 7
click at [387, 94] on div "Add Column" at bounding box center [342, 95] width 628 height 81
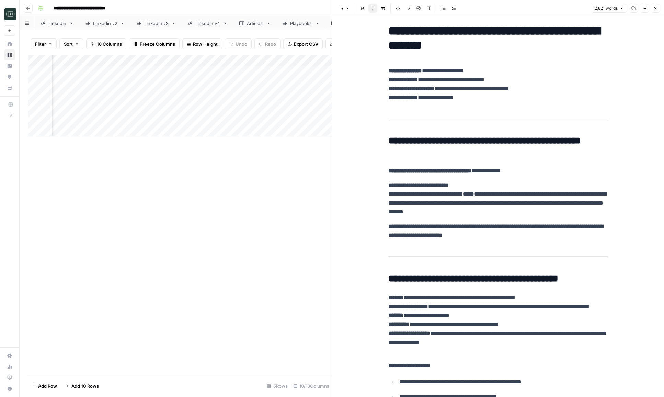
scroll to position [9, 0]
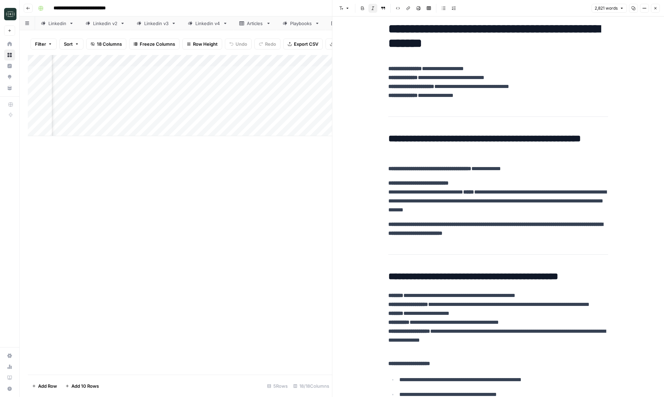
click at [654, 8] on icon "button" at bounding box center [655, 8] width 4 height 4
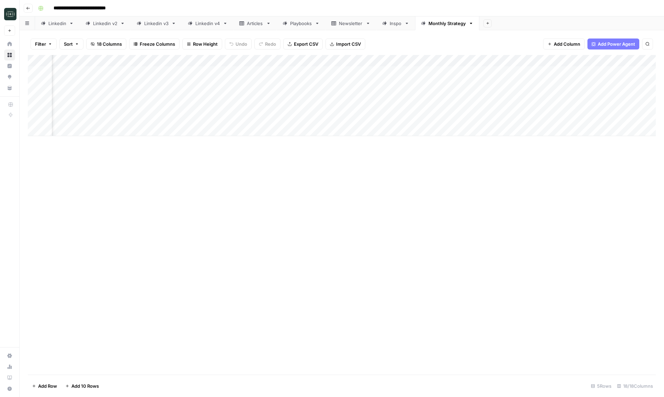
scroll to position [0, 500]
click at [222, 62] on div "Add Column" at bounding box center [342, 95] width 628 height 81
click at [207, 117] on span "Configure Inputs" at bounding box center [206, 118] width 60 height 7
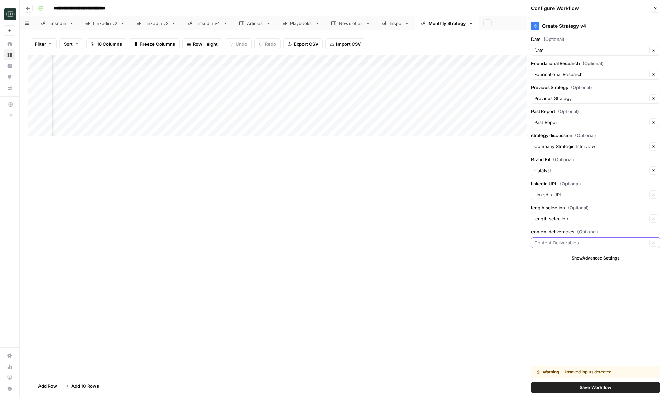
click at [540, 239] on input "content deliverables (Optional)" at bounding box center [590, 242] width 113 height 7
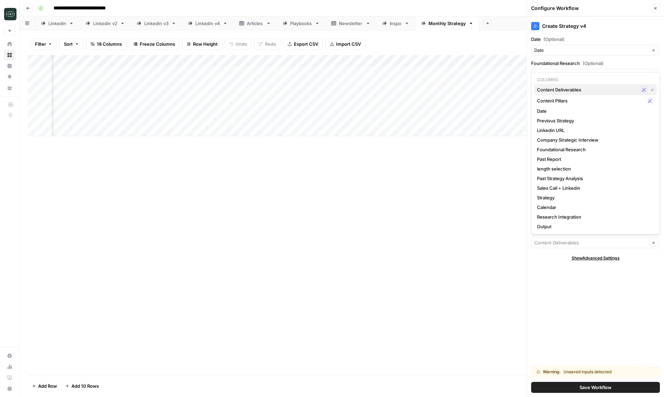
click at [585, 87] on span "Content Deliverables" at bounding box center [587, 89] width 100 height 7
type input "Content Deliverables"
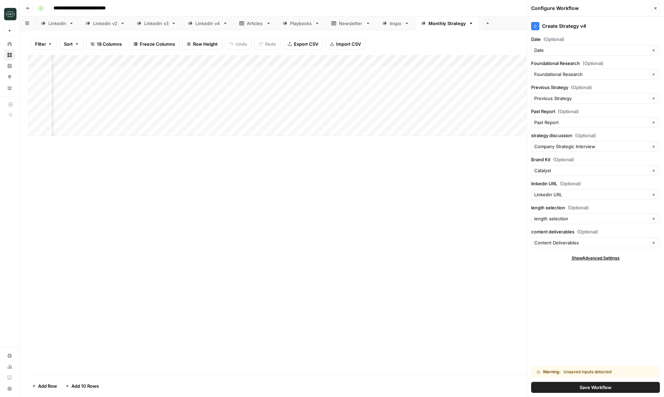
click at [588, 386] on span "Save Workflow" at bounding box center [596, 386] width 32 height 7
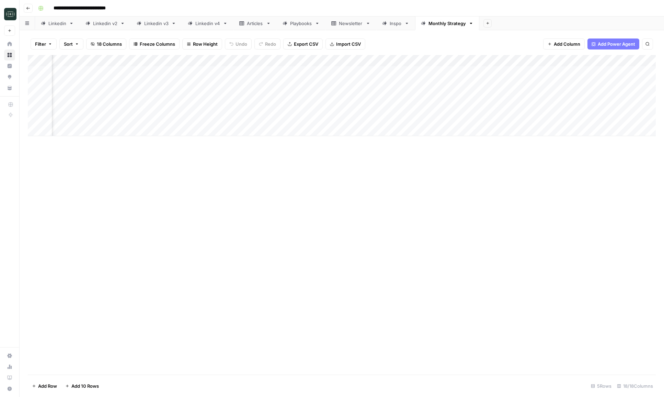
click at [229, 93] on div "Add Column" at bounding box center [342, 95] width 628 height 81
click at [30, 10] on button "Go back" at bounding box center [28, 8] width 9 height 9
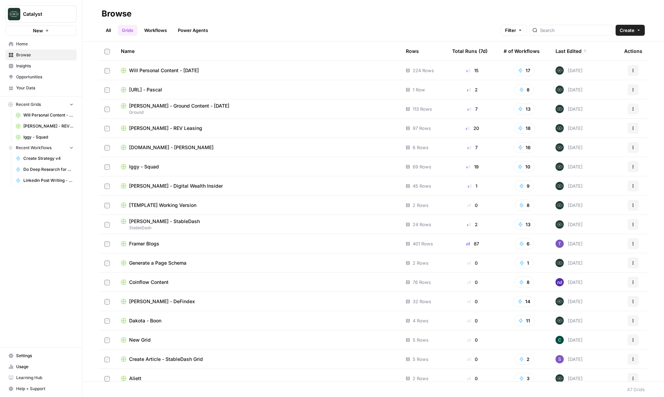
click at [174, 186] on span "[PERSON_NAME] - Digital Wealth Insider" at bounding box center [176, 185] width 94 height 7
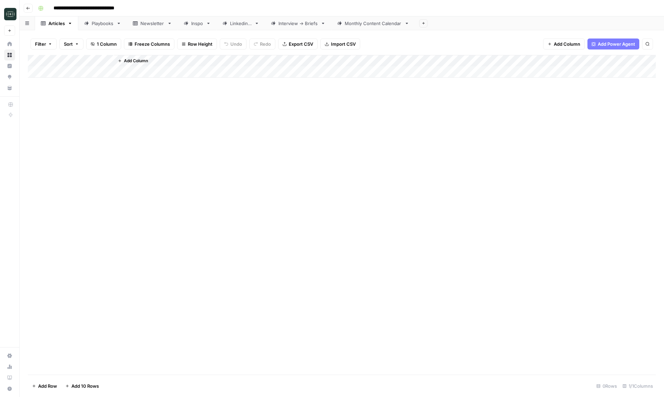
click at [369, 23] on div "Monthly Content Calendar" at bounding box center [373, 23] width 57 height 7
click at [509, 72] on div "Add Column" at bounding box center [342, 95] width 628 height 81
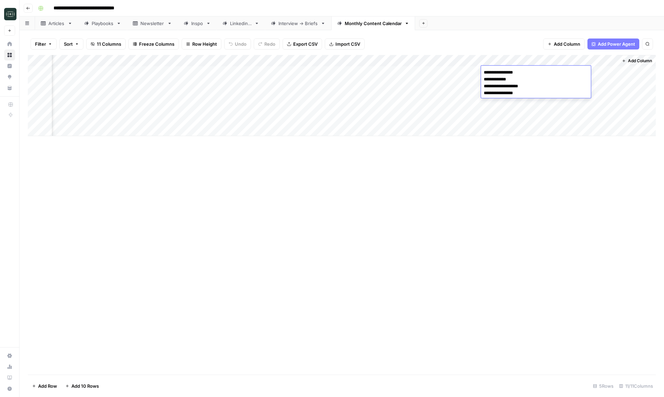
type textarea "**********"
click at [453, 72] on div "Add Column" at bounding box center [342, 95] width 628 height 81
click at [464, 94] on button "1 Month" at bounding box center [460, 98] width 22 height 8
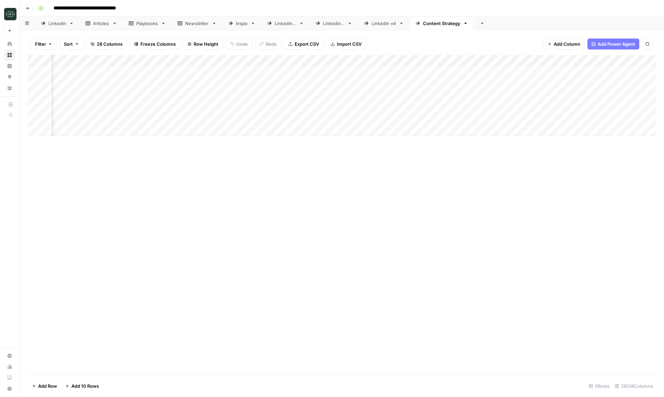
click at [26, 9] on icon "button" at bounding box center [28, 8] width 4 height 4
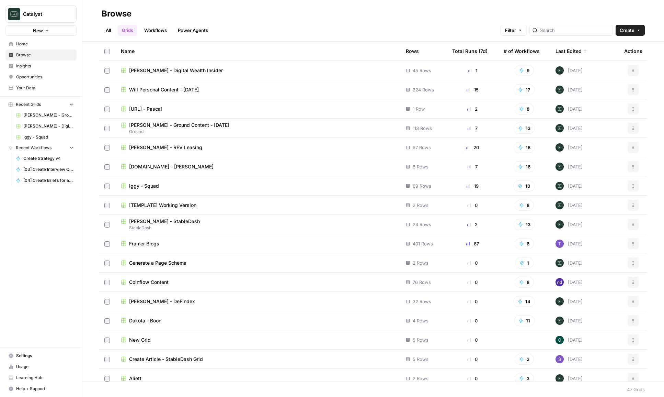
click at [158, 90] on span "Will Personal Content - [DATE]" at bounding box center [164, 89] width 70 height 7
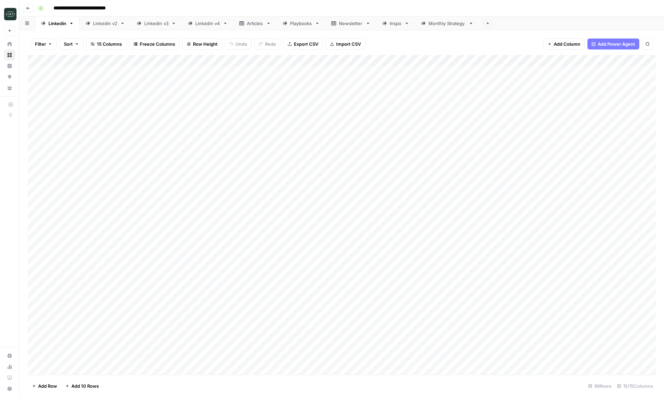
click at [448, 24] on div "Monthly Strategy" at bounding box center [446, 23] width 37 height 7
click at [387, 94] on div "Add Column" at bounding box center [342, 95] width 628 height 81
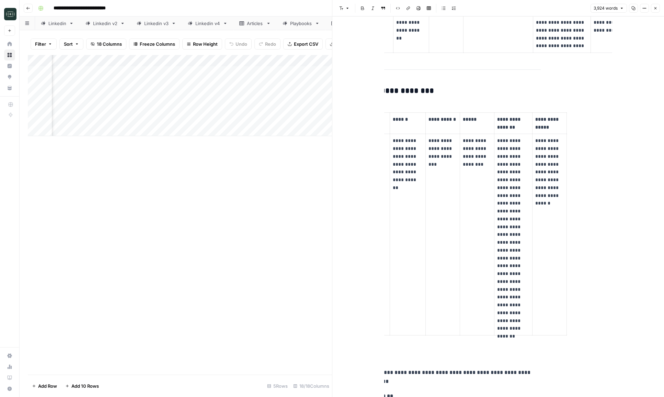
scroll to position [1703, 0]
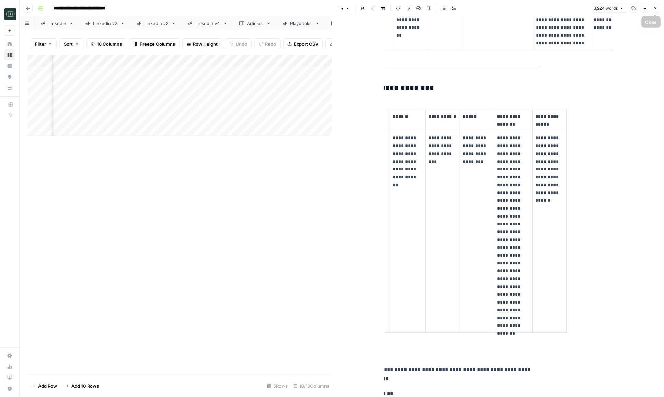
click at [655, 11] on button "Close" at bounding box center [655, 8] width 9 height 9
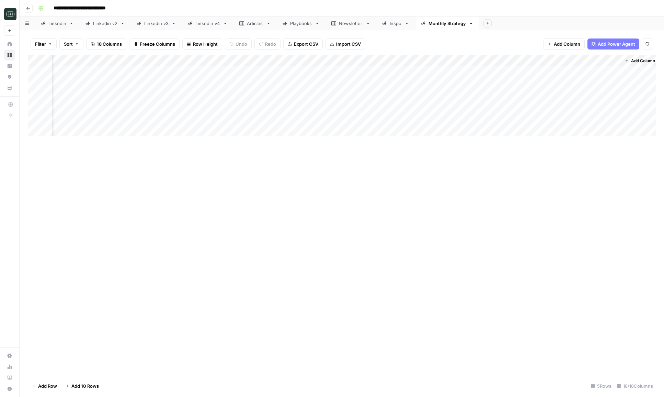
scroll to position [0, 643]
click at [335, 96] on div "Add Column" at bounding box center [342, 95] width 628 height 81
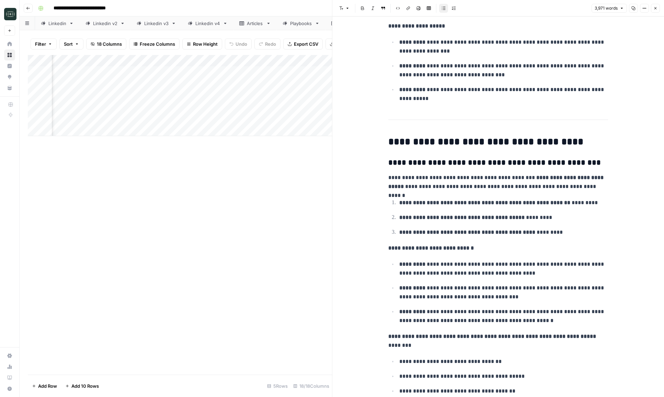
scroll to position [1184, 0]
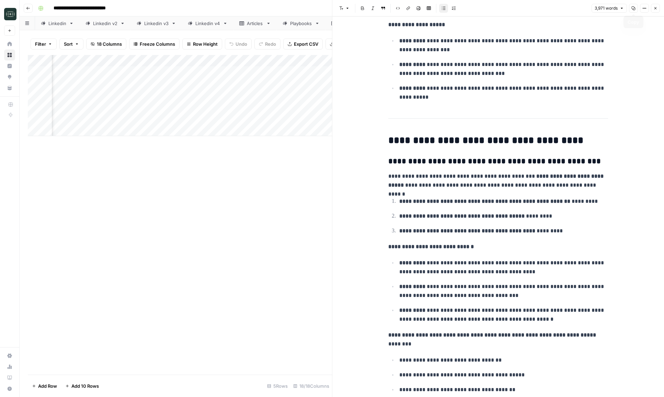
click at [655, 10] on icon "button" at bounding box center [655, 8] width 4 height 4
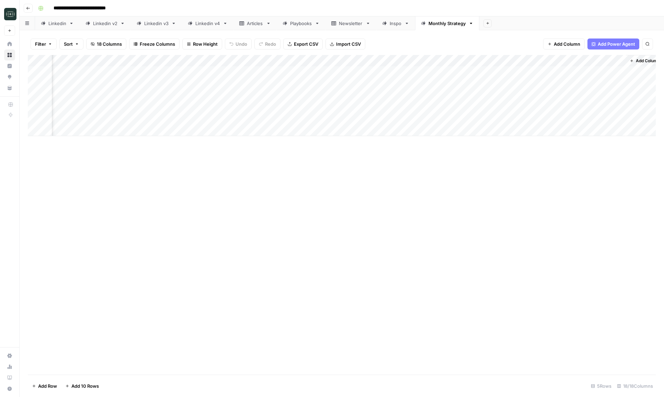
click at [305, 24] on div "Playbooks" at bounding box center [301, 23] width 22 height 7
click at [212, 213] on div "Add Column" at bounding box center [342, 142] width 628 height 174
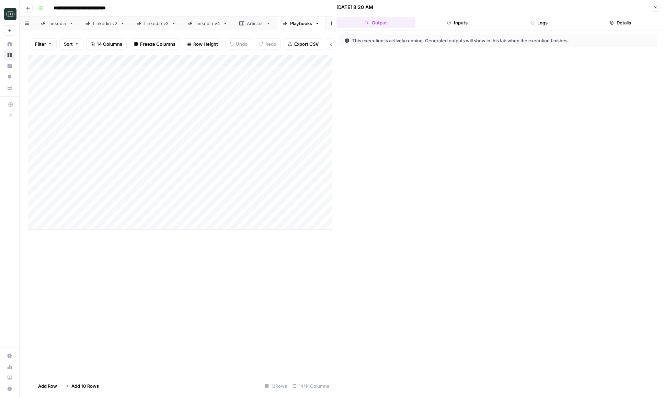
click at [542, 18] on button "Logs" at bounding box center [539, 22] width 79 height 11
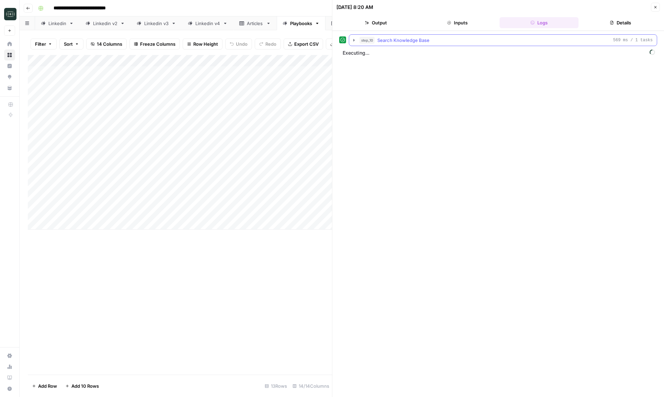
click at [488, 40] on div "step_10 Search Knowledge Base 569 ms / 1 tasks" at bounding box center [505, 40] width 293 height 7
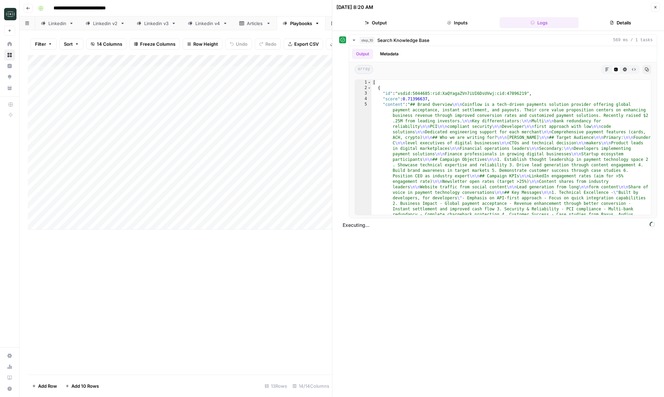
click at [656, 8] on icon "button" at bounding box center [655, 7] width 4 height 4
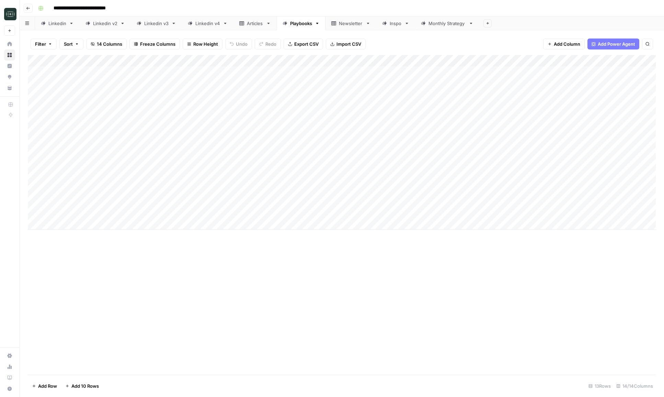
click at [212, 63] on div "Add Column" at bounding box center [342, 142] width 628 height 174
click at [203, 118] on span "Configure Inputs" at bounding box center [207, 118] width 60 height 7
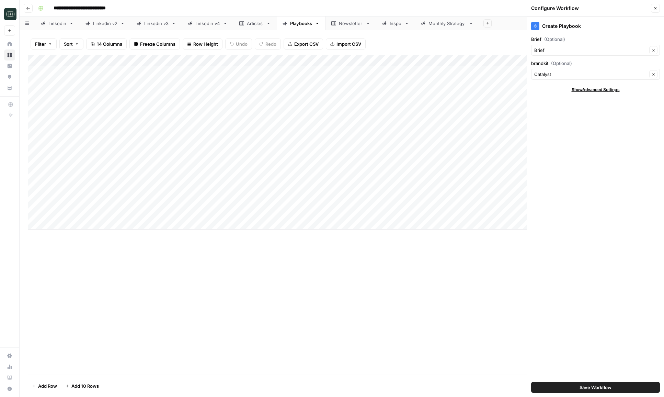
click at [653, 7] on button "Close" at bounding box center [655, 8] width 9 height 9
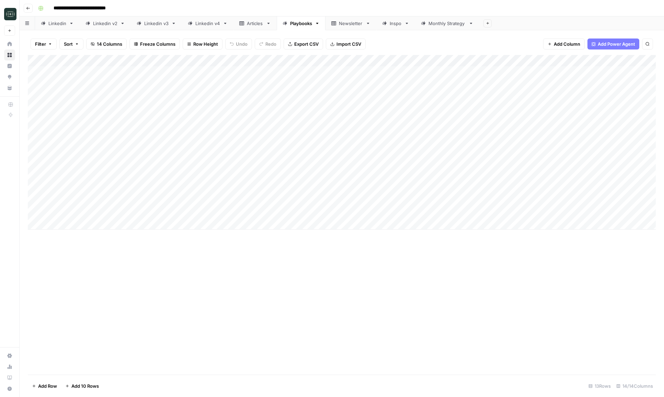
click at [271, 203] on div "Add Column" at bounding box center [342, 142] width 628 height 174
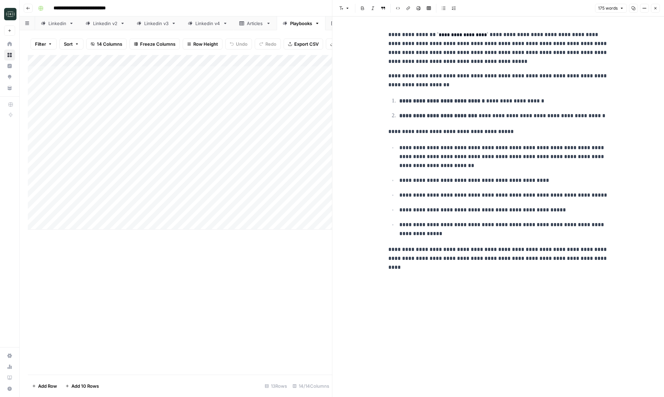
click at [657, 11] on button "Close" at bounding box center [655, 8] width 9 height 9
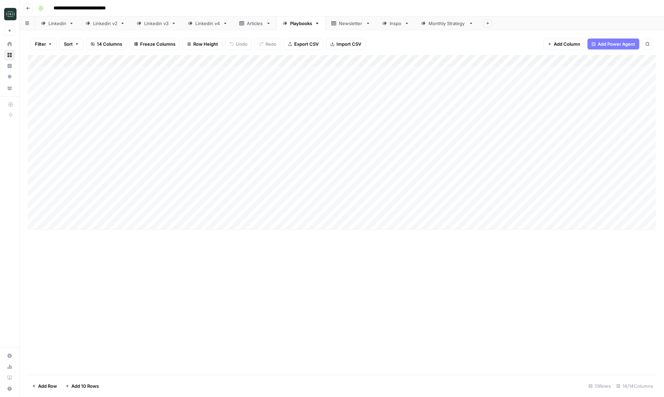
click at [386, 214] on div "Add Column" at bounding box center [342, 142] width 628 height 174
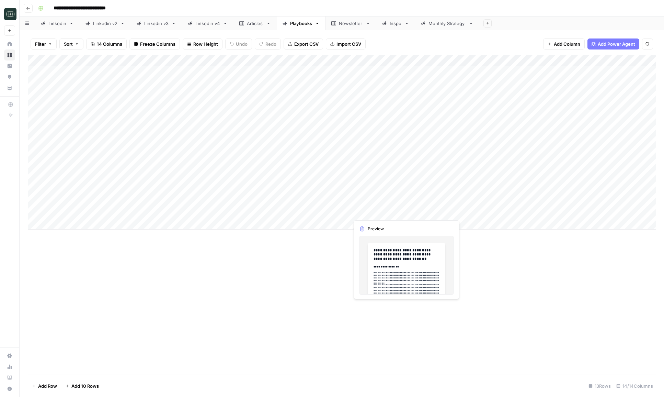
click at [386, 214] on div "Add Column" at bounding box center [342, 142] width 628 height 174
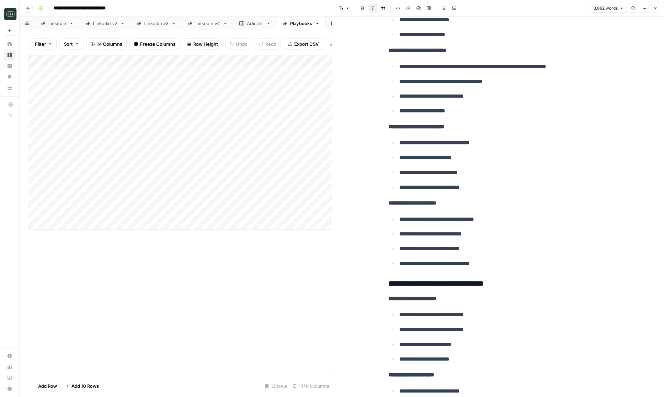
click at [481, 216] on p "**********" at bounding box center [503, 219] width 209 height 9
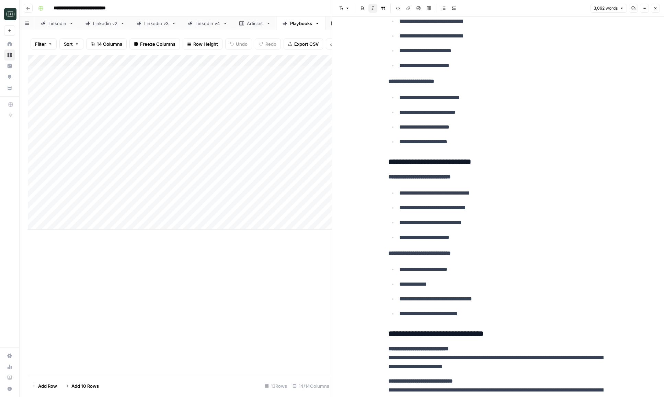
scroll to position [2507, 0]
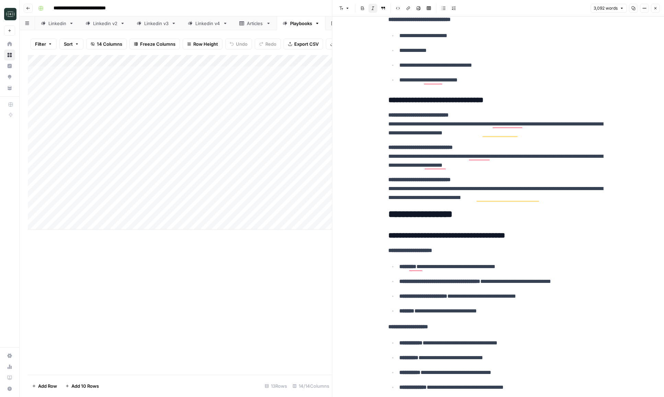
copy div "**********"
click at [656, 5] on button "Close" at bounding box center [655, 8] width 9 height 9
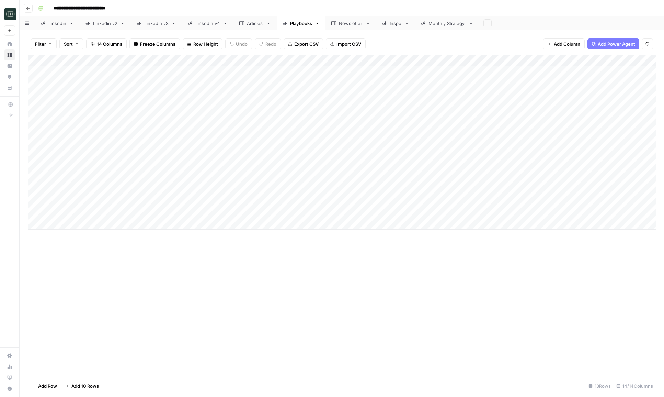
click at [208, 26] on link "Linkedin v4" at bounding box center [207, 23] width 51 height 14
click at [187, 166] on div "Add Column" at bounding box center [342, 113] width 628 height 116
type textarea "**********"
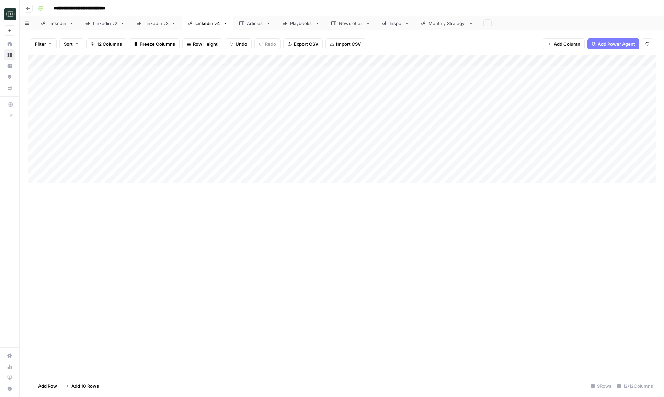
click at [373, 162] on div "Add Column" at bounding box center [342, 119] width 628 height 128
click at [430, 165] on div "Add Column" at bounding box center [342, 119] width 628 height 128
click at [473, 166] on div "Add Column" at bounding box center [342, 119] width 628 height 128
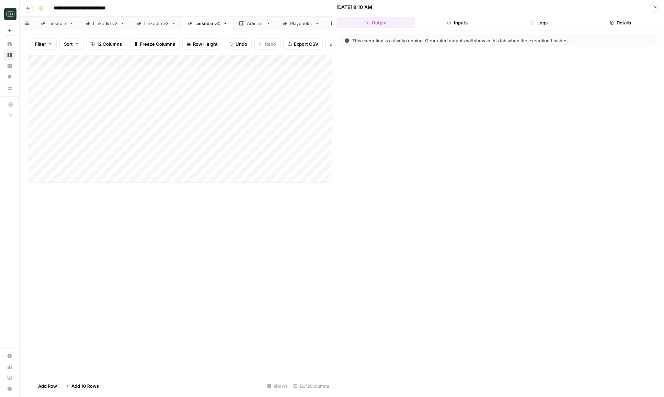
click at [554, 23] on button "Logs" at bounding box center [539, 22] width 79 height 11
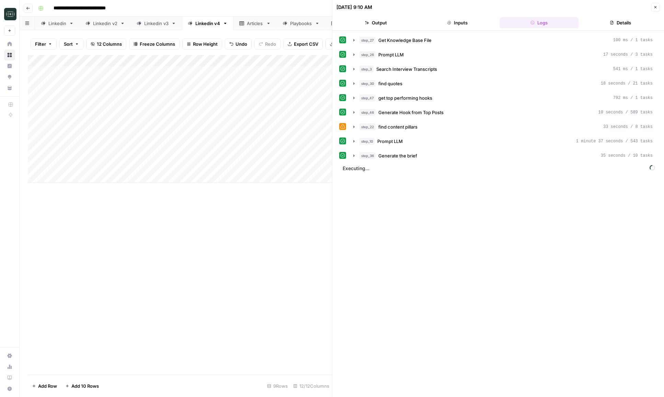
click at [656, 7] on icon "button" at bounding box center [655, 7] width 4 height 4
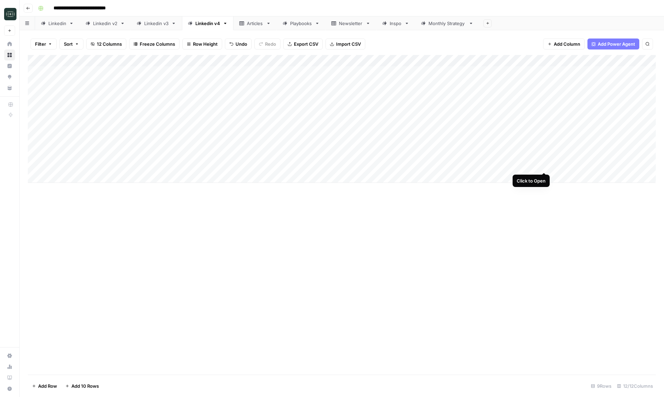
click at [543, 166] on div "Add Column" at bounding box center [342, 119] width 628 height 128
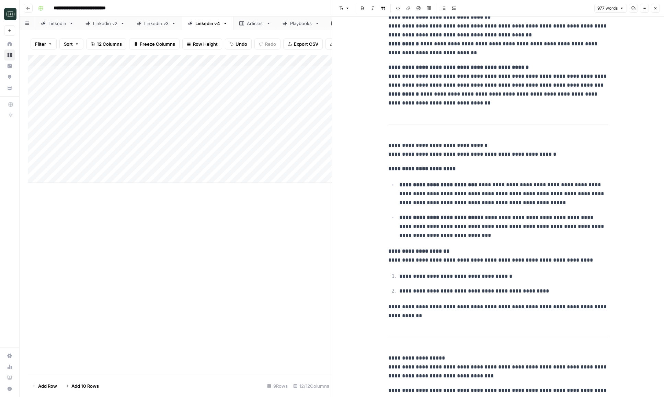
scroll to position [998, 0]
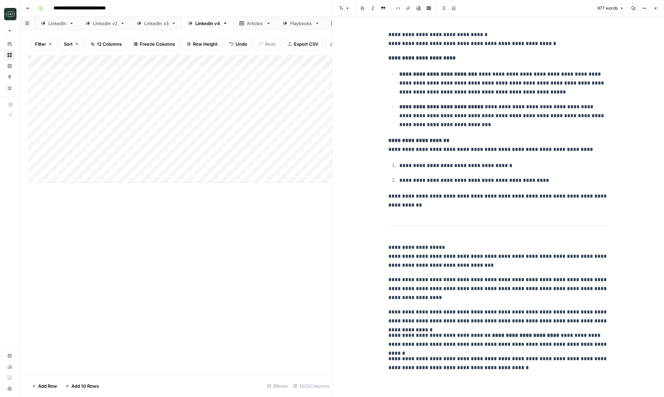
click at [653, 10] on button "Close" at bounding box center [655, 8] width 9 height 9
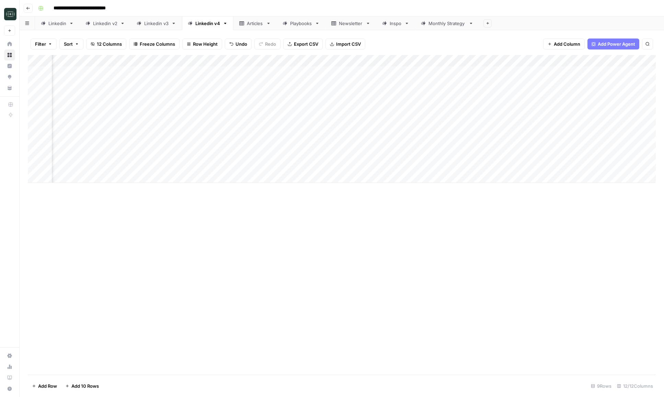
scroll to position [0, 210]
click at [631, 168] on div "Add Column" at bounding box center [342, 119] width 628 height 128
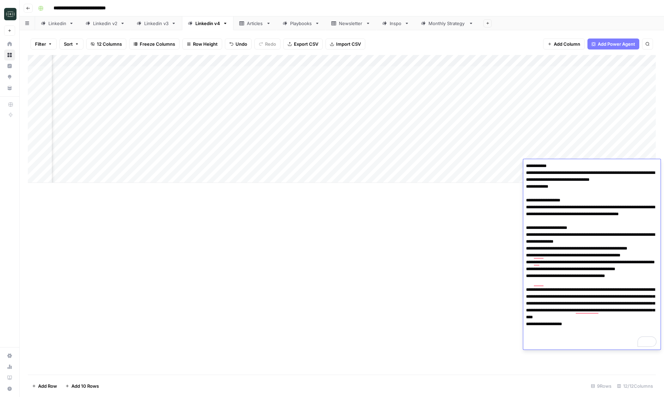
click at [433, 250] on div "Add Column" at bounding box center [342, 214] width 628 height 319
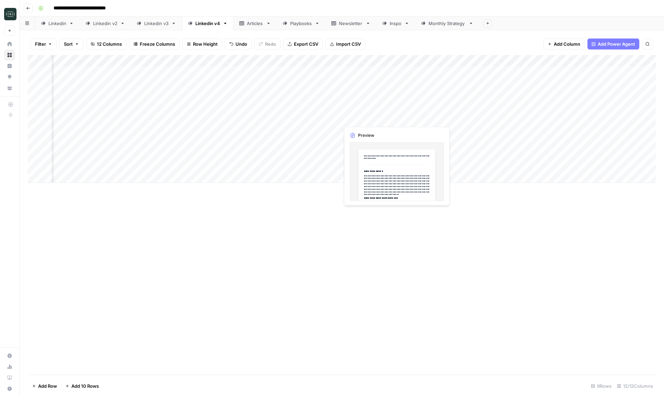
scroll to position [0, 0]
click at [474, 61] on div "Add Column" at bounding box center [342, 119] width 628 height 128
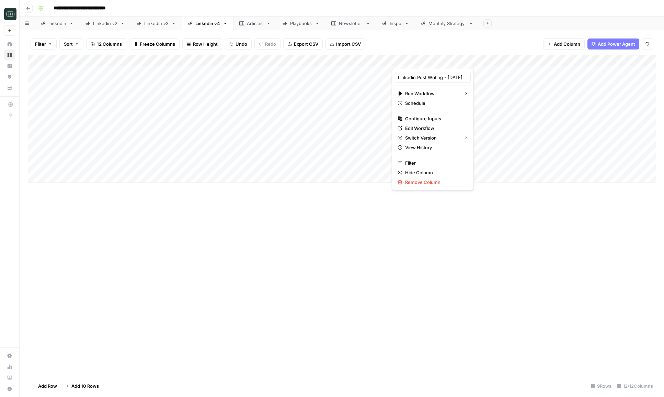
click at [413, 261] on div "Add Column" at bounding box center [342, 214] width 628 height 319
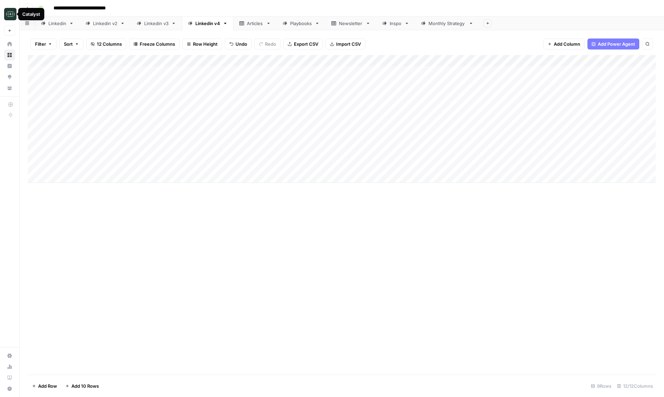
click at [443, 27] on link "Monthly Strategy" at bounding box center [447, 23] width 64 height 14
click at [409, 83] on div "Add Column" at bounding box center [342, 95] width 628 height 81
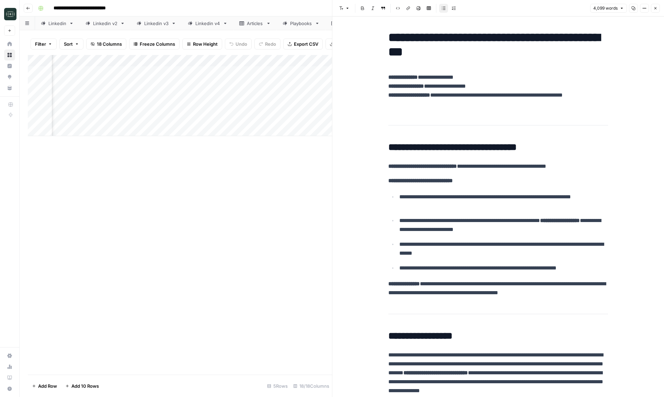
click at [659, 8] on button "Close" at bounding box center [655, 8] width 9 height 9
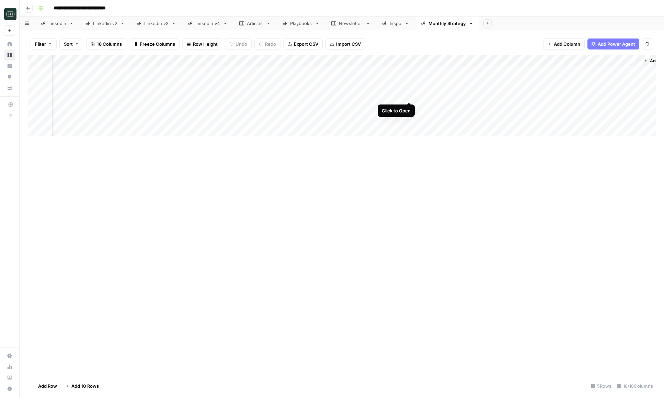
click at [408, 95] on div "Add Column" at bounding box center [342, 95] width 628 height 81
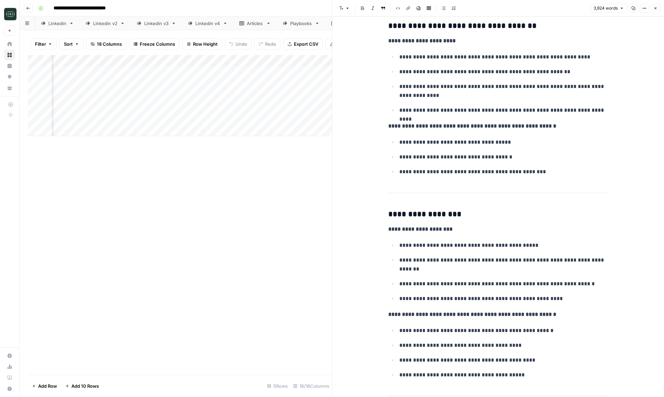
scroll to position [6986, 0]
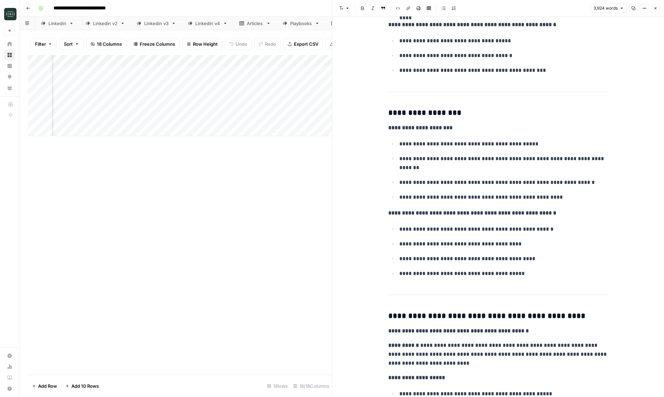
click at [652, 6] on button "Close" at bounding box center [655, 8] width 9 height 9
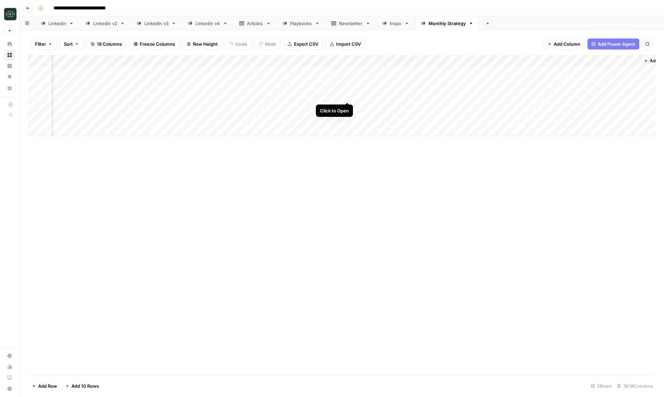
click at [346, 96] on div "Add Column" at bounding box center [342, 95] width 628 height 81
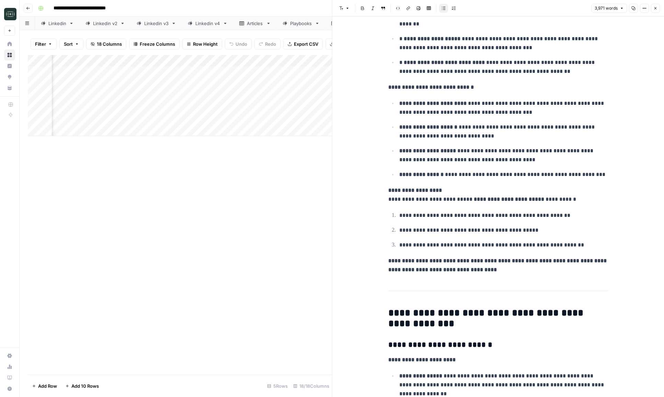
scroll to position [509, 0]
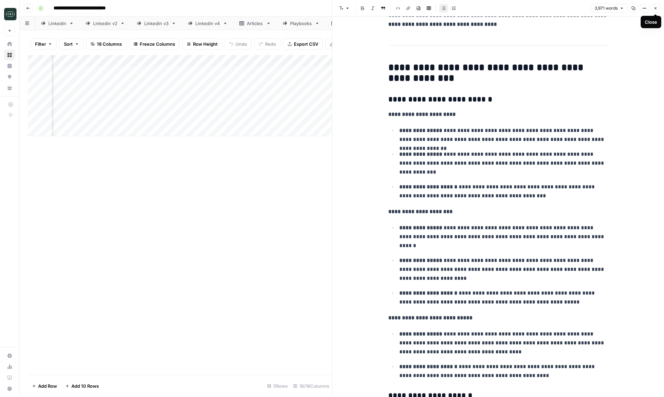
click at [654, 7] on icon "button" at bounding box center [655, 8] width 4 height 4
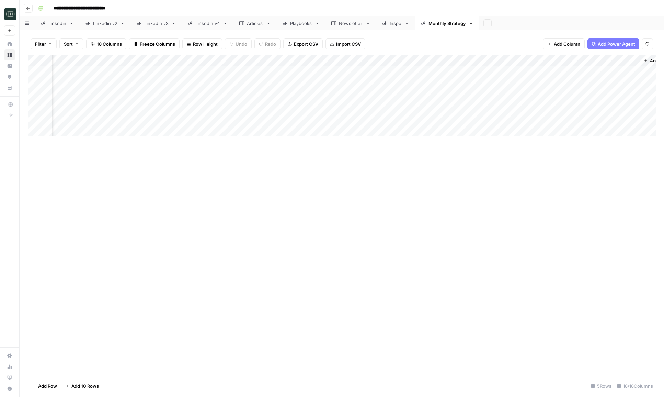
click at [563, 59] on div "Add Column" at bounding box center [342, 95] width 628 height 81
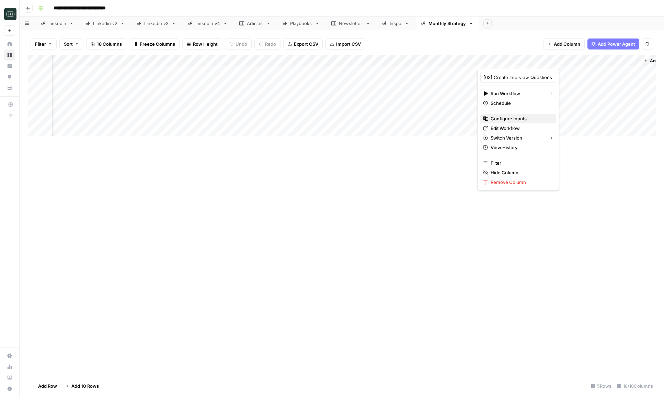
click at [513, 118] on span "Configure Inputs" at bounding box center [521, 118] width 60 height 7
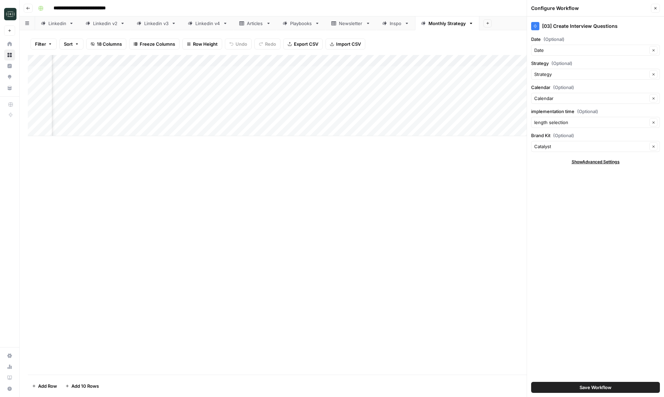
click at [657, 8] on icon "button" at bounding box center [655, 8] width 4 height 4
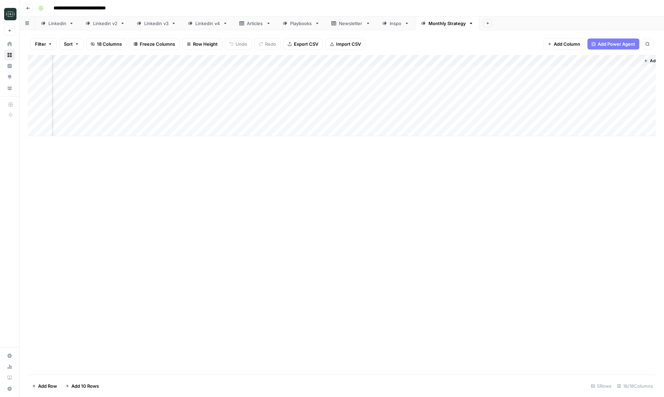
scroll to position [0, 652]
click at [613, 72] on div "Add Column" at bounding box center [342, 95] width 628 height 81
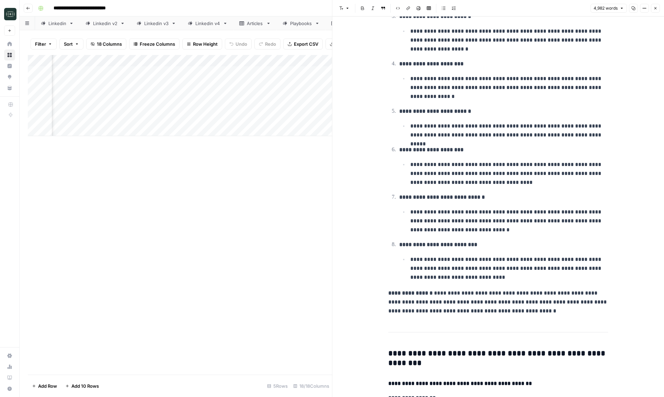
scroll to position [4464, 0]
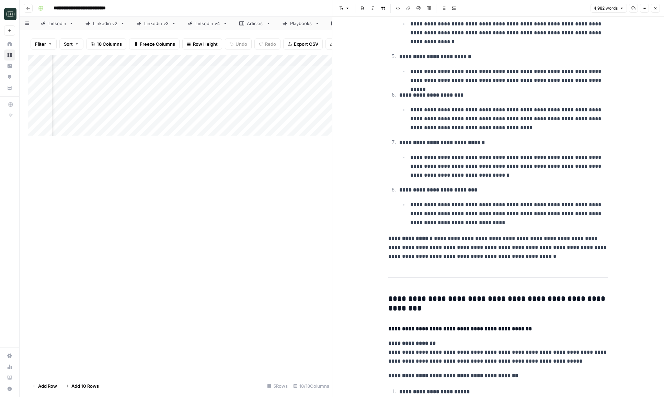
click at [658, 7] on button "Close" at bounding box center [655, 8] width 9 height 9
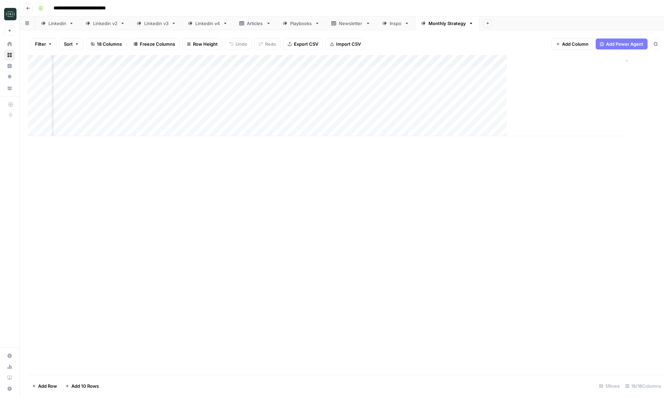
scroll to position [0, 643]
click at [27, 8] on icon "button" at bounding box center [28, 8] width 4 height 4
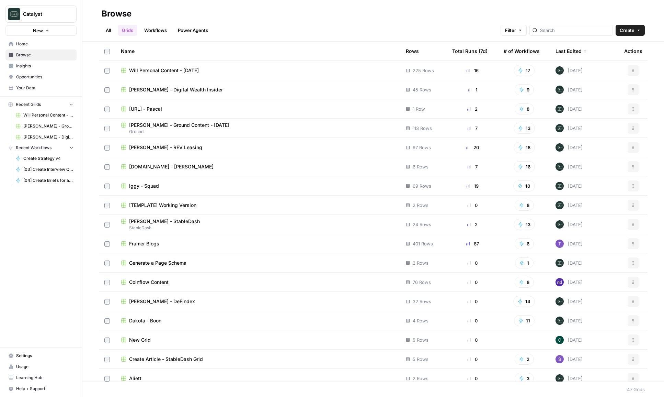
click at [159, 165] on span "[DOMAIN_NAME] - [PERSON_NAME]" at bounding box center [171, 166] width 84 height 7
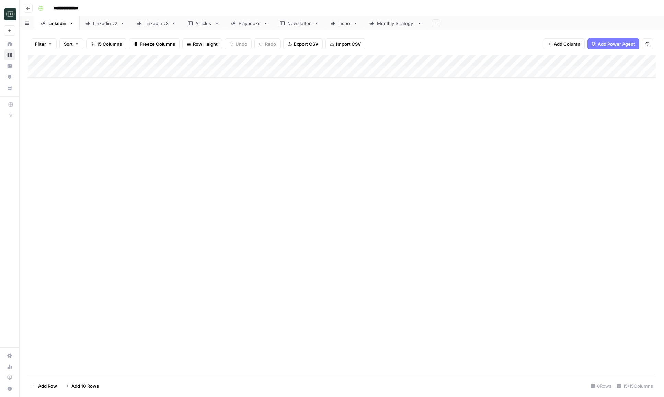
click at [391, 24] on div "Monthly Strategy" at bounding box center [395, 23] width 37 height 7
type input "**********"
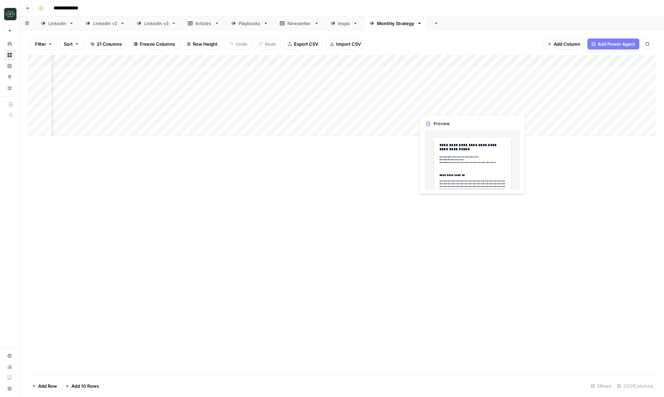
click at [470, 106] on div "Add Column" at bounding box center [342, 95] width 628 height 81
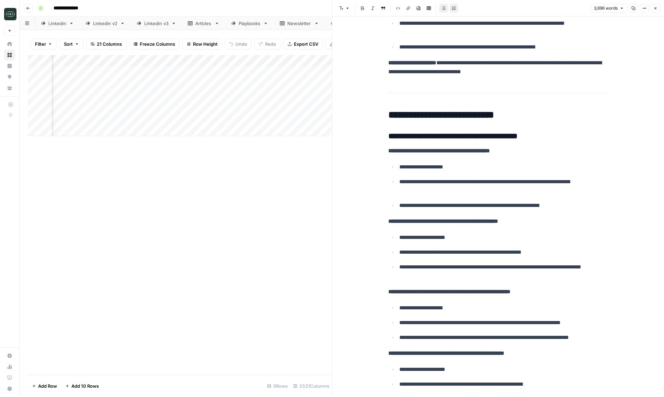
scroll to position [618, 0]
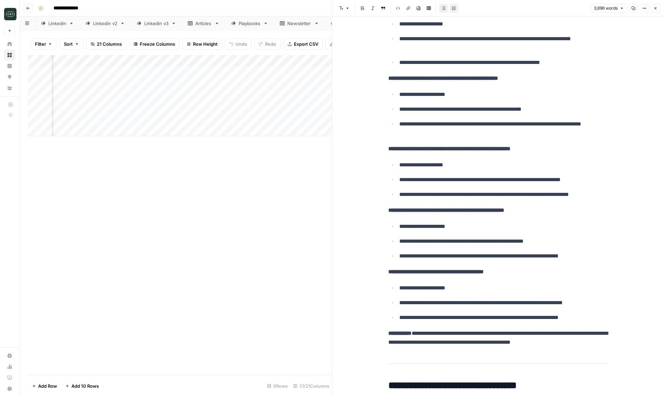
click at [656, 6] on button "Close" at bounding box center [655, 8] width 9 height 9
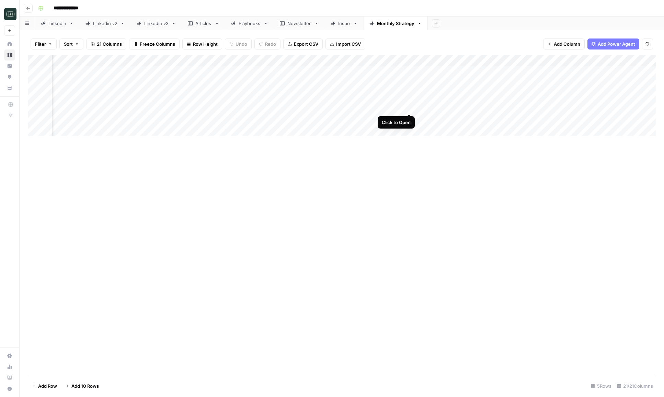
click at [407, 107] on div "Add Column" at bounding box center [342, 95] width 628 height 81
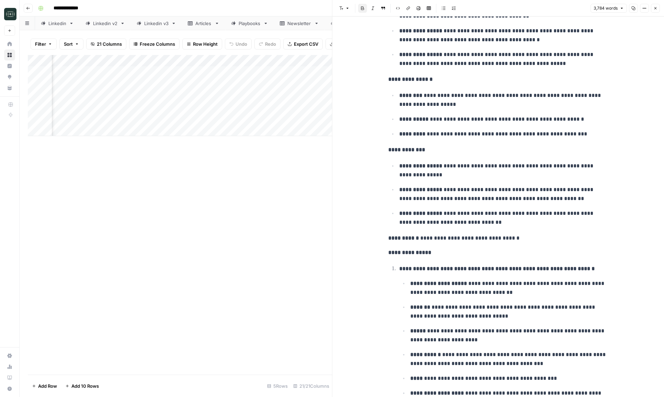
scroll to position [2291, 0]
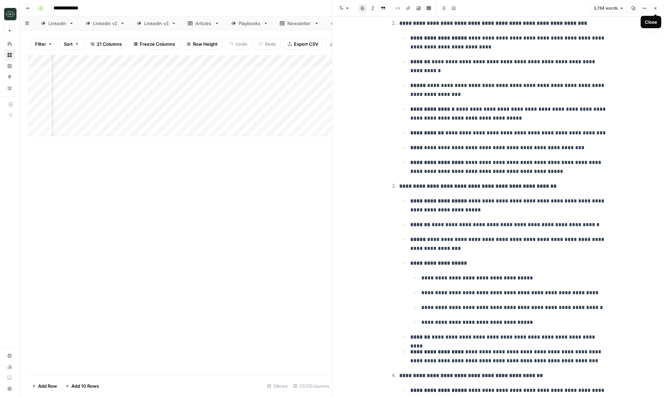
click at [654, 6] on icon "button" at bounding box center [655, 8] width 4 height 4
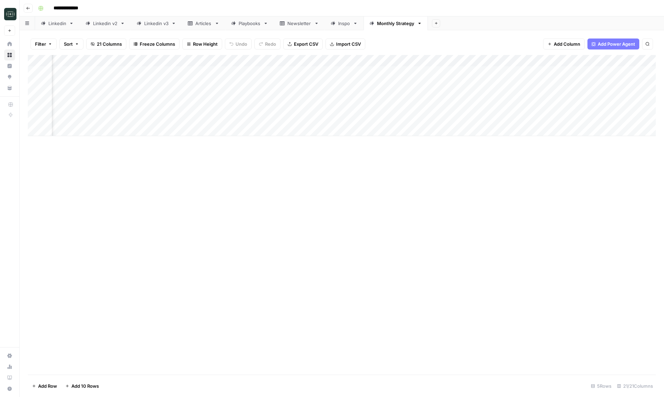
scroll to position [0, 578]
click at [410, 70] on div "Add Column" at bounding box center [342, 95] width 628 height 81
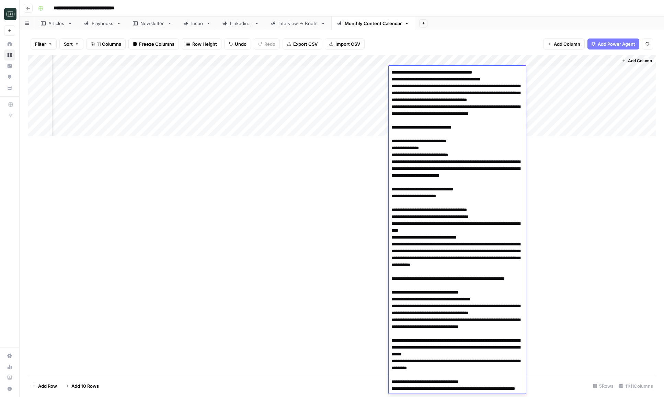
scroll to position [307, 0]
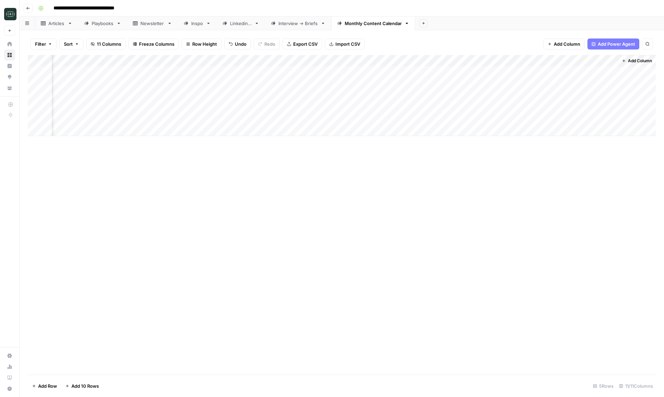
click at [586, 73] on div "Add Column" at bounding box center [342, 95] width 628 height 81
click at [611, 72] on div "Add Column" at bounding box center [342, 95] width 628 height 81
click at [278, 71] on div "Add Column" at bounding box center [342, 95] width 628 height 81
click at [230, 71] on div "Add Column" at bounding box center [342, 95] width 628 height 81
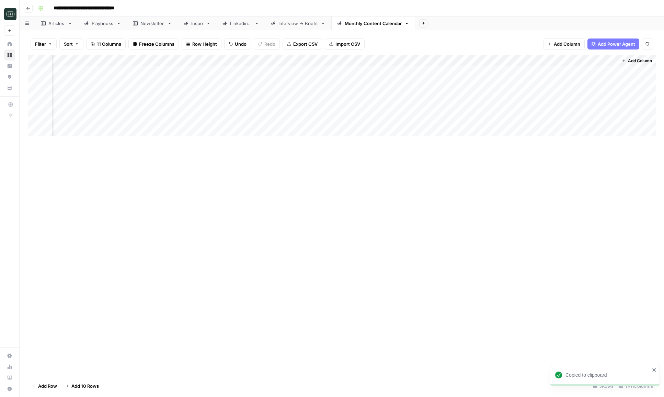
scroll to position [0, 134]
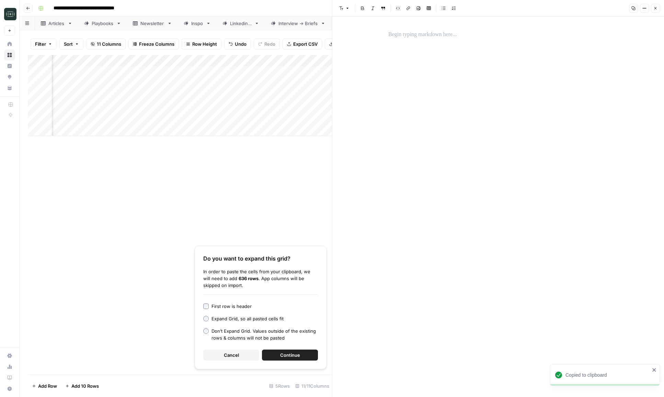
click at [376, 42] on div "New Text" at bounding box center [498, 206] width 332 height 380
click at [414, 30] on div at bounding box center [498, 34] width 228 height 14
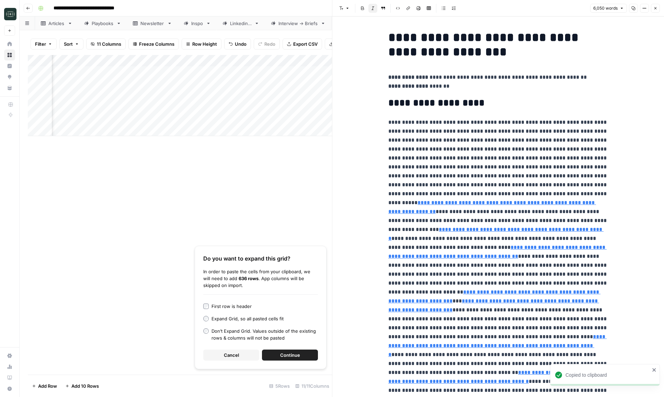
click at [660, 8] on button "Close" at bounding box center [655, 8] width 9 height 9
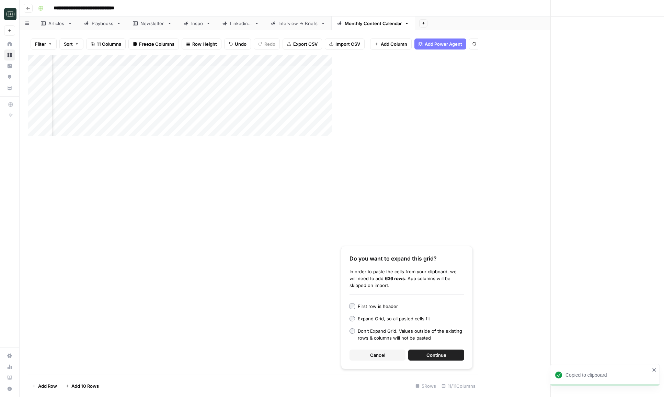
click at [243, 356] on div "Add Column Do you want to expand this grid? In order to paste the cells from yo…" at bounding box center [253, 214] width 450 height 319
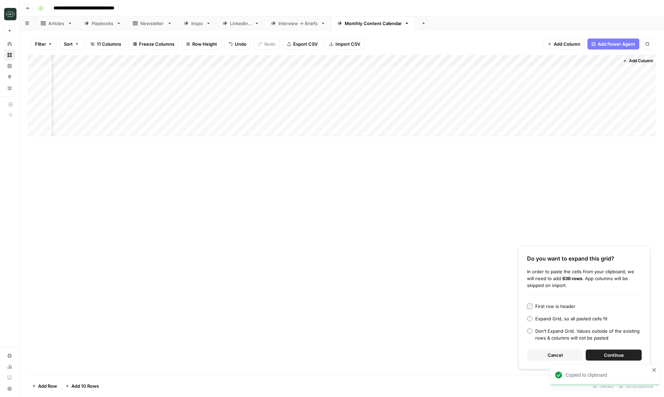
scroll to position [0, 127]
click at [618, 73] on div "Add Column" at bounding box center [342, 95] width 628 height 81
click at [610, 72] on div "Add Column" at bounding box center [342, 95] width 628 height 81
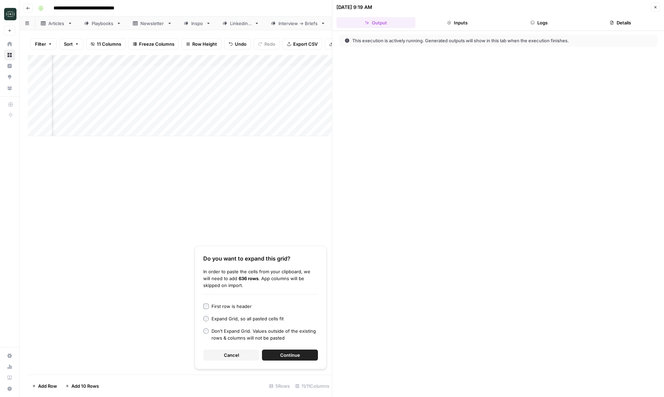
click at [562, 28] on button "Logs" at bounding box center [539, 22] width 79 height 11
click at [529, 48] on span "Executing..." at bounding box center [499, 52] width 317 height 11
click at [529, 44] on button "step_15 Pull latest linkedin content performance 4 seconds / 1 tasks" at bounding box center [503, 40] width 308 height 11
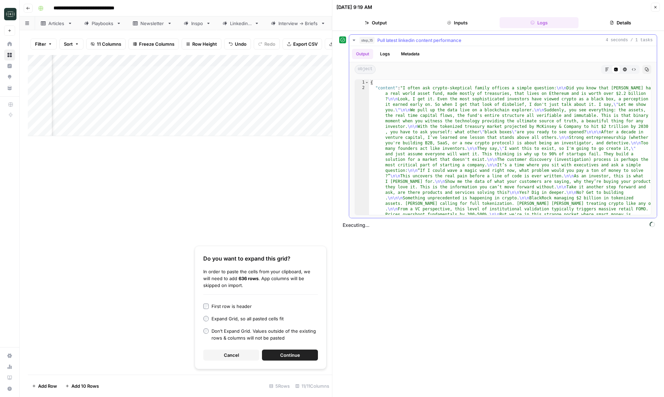
click at [536, 39] on div "step_15 Pull latest linkedin content performance 4 seconds / 1 tasks" at bounding box center [505, 40] width 293 height 7
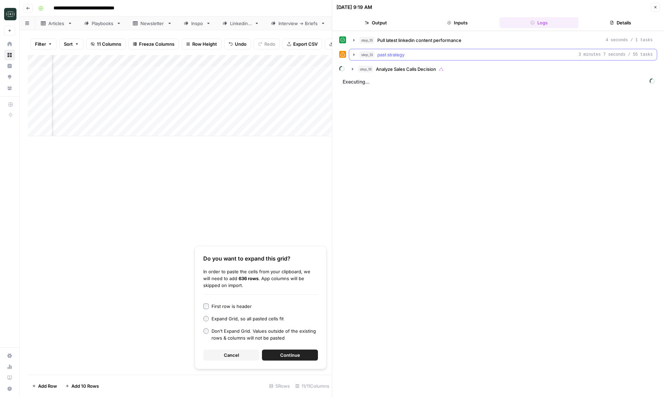
click at [353, 57] on icon "button" at bounding box center [353, 54] width 5 height 5
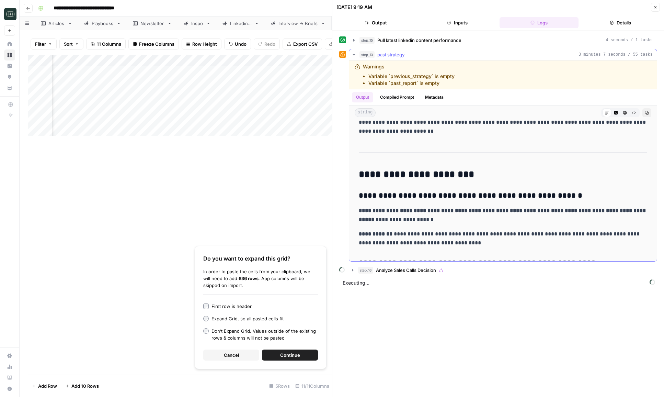
scroll to position [152, 0]
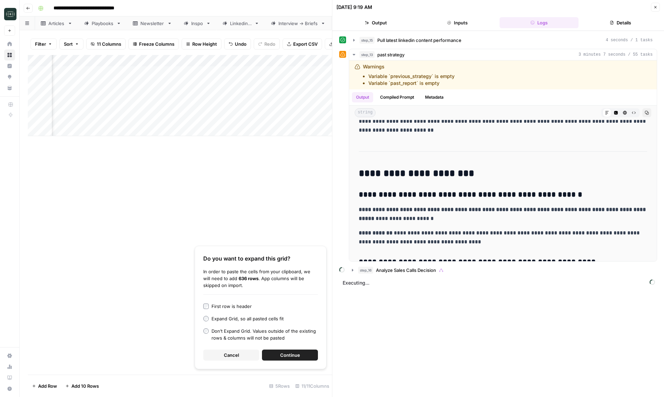
click at [244, 355] on button "Cancel" at bounding box center [231, 354] width 56 height 11
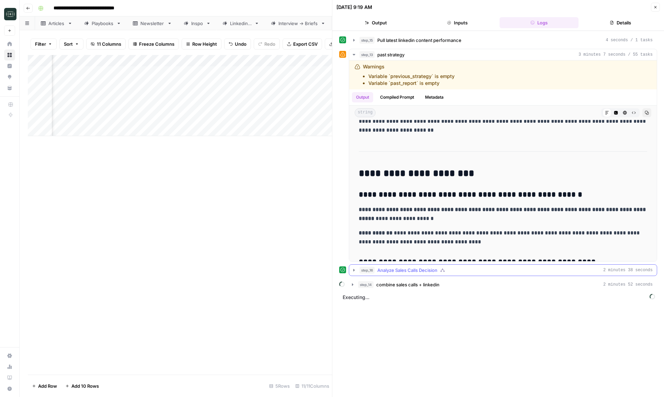
click at [354, 272] on icon "button" at bounding box center [353, 269] width 5 height 5
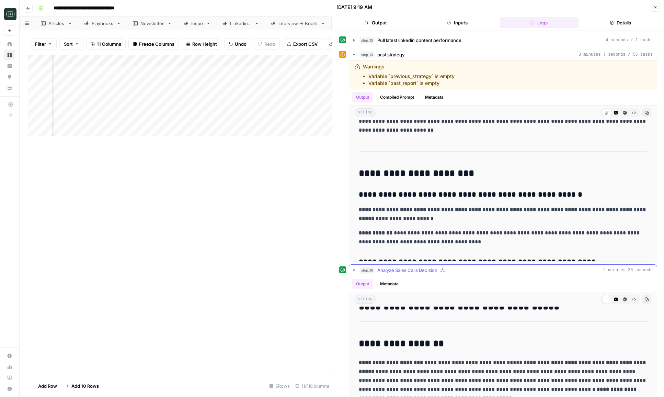
scroll to position [41, 0]
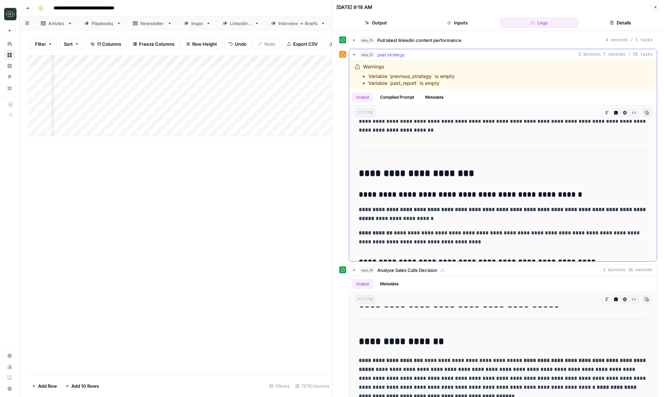
click at [355, 55] on icon "button" at bounding box center [353, 54] width 5 height 5
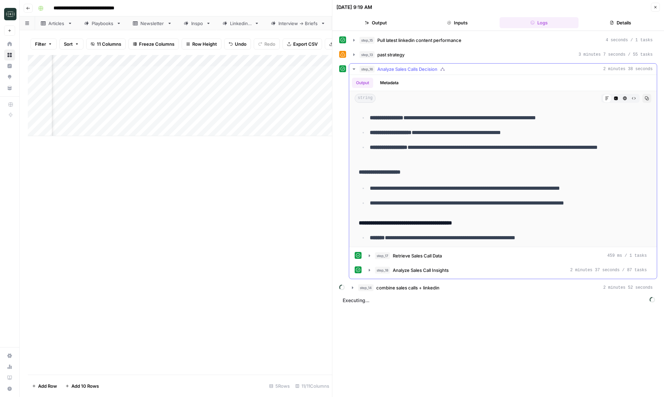
scroll to position [468, 0]
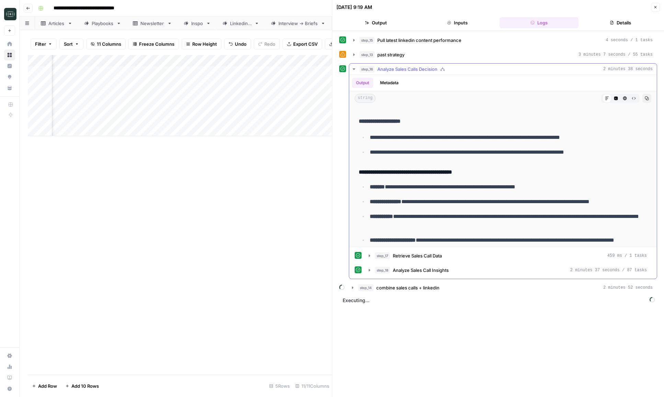
click at [352, 70] on icon "button" at bounding box center [353, 68] width 5 height 5
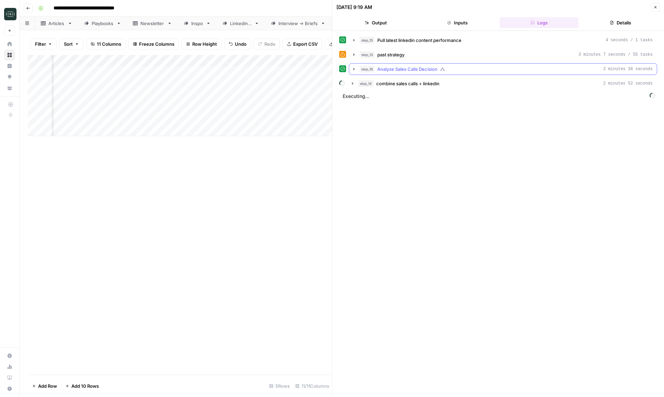
click at [353, 70] on icon "button" at bounding box center [353, 68] width 5 height 5
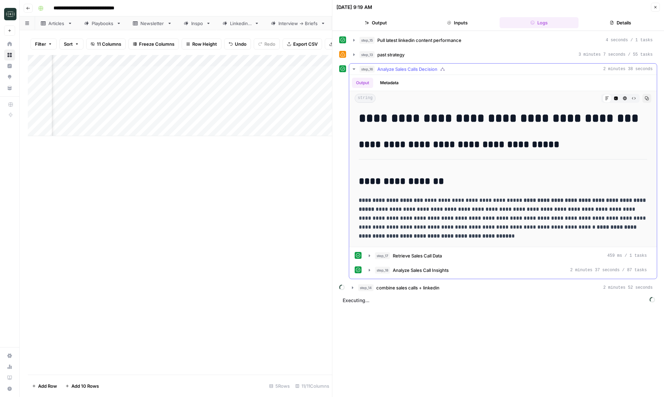
click at [353, 70] on icon "button" at bounding box center [353, 68] width 5 height 5
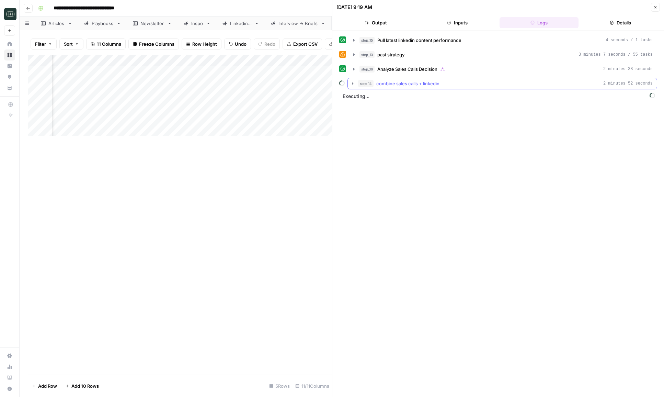
click at [353, 85] on icon "button" at bounding box center [352, 83] width 5 height 5
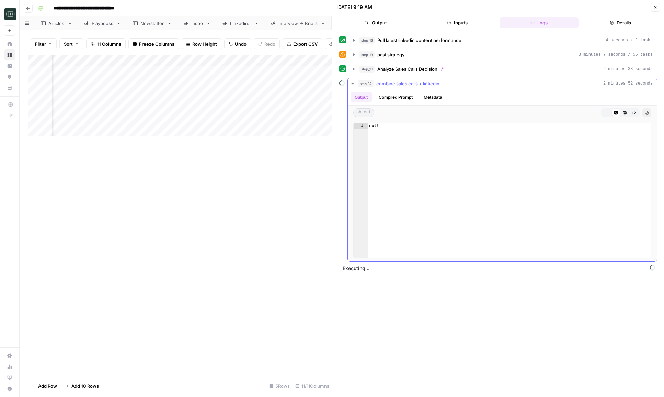
click at [353, 85] on icon "button" at bounding box center [352, 83] width 5 height 5
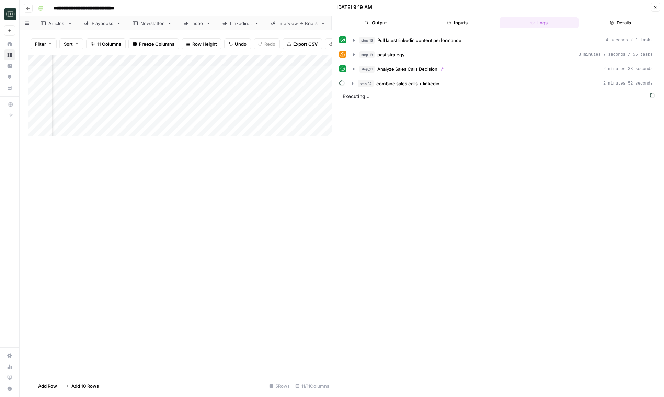
click at [654, 9] on button "Close" at bounding box center [655, 7] width 9 height 9
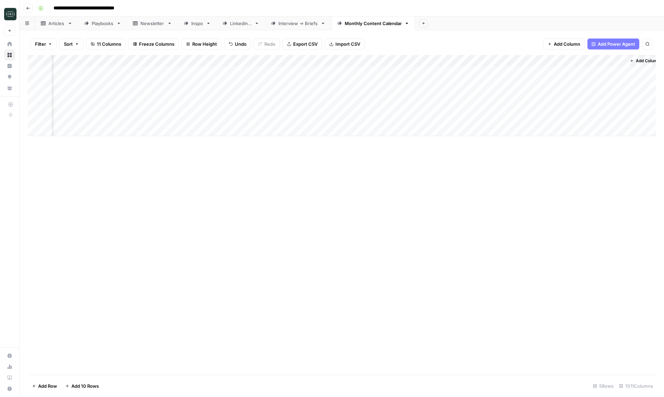
click at [28, 8] on icon "button" at bounding box center [27, 8] width 3 height 3
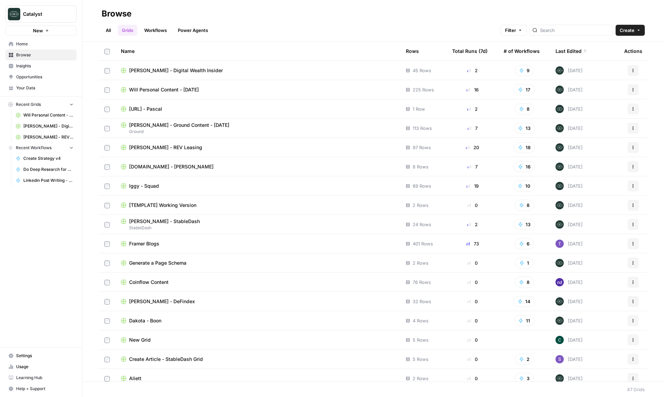
click at [153, 35] on link "Workflows" at bounding box center [155, 30] width 31 height 11
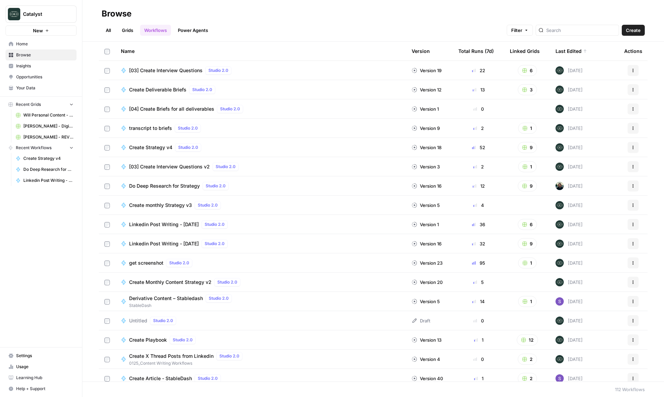
click at [637, 110] on button "Actions" at bounding box center [633, 108] width 11 height 11
click at [586, 220] on span "Delete" at bounding box center [602, 219] width 55 height 7
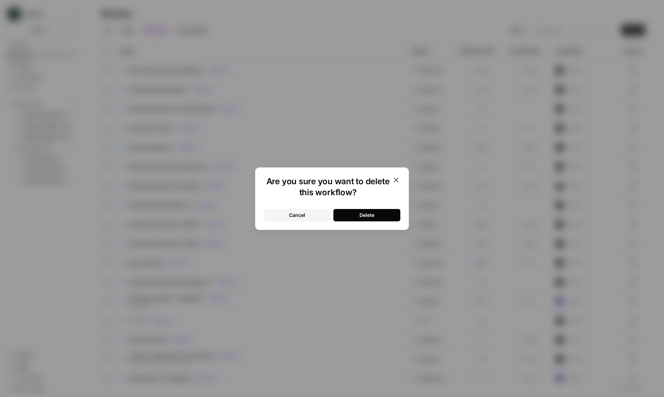
click at [380, 215] on button "Delete" at bounding box center [366, 215] width 67 height 12
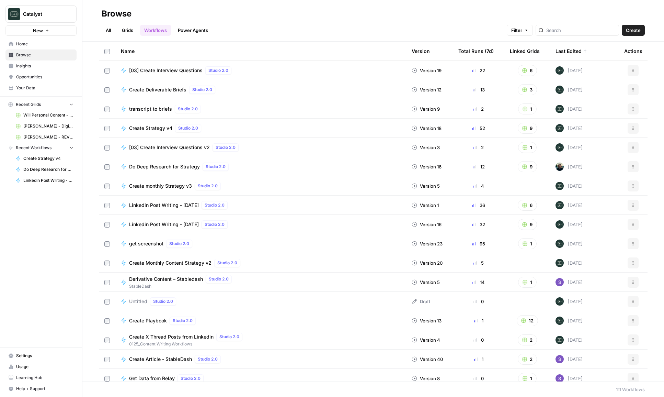
click at [633, 207] on button "Actions" at bounding box center [633, 204] width 11 height 11
click at [596, 276] on span "Duplicate" at bounding box center [602, 275] width 55 height 7
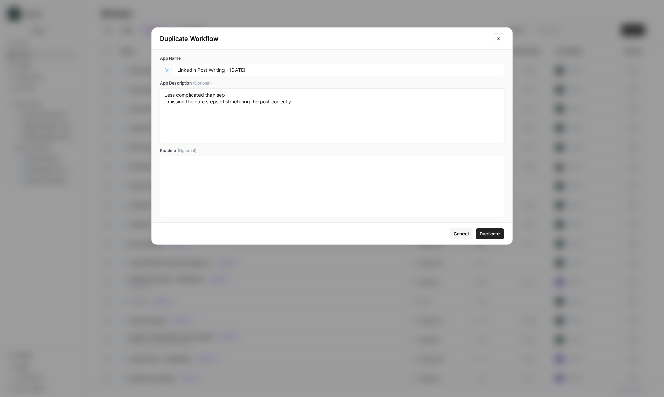
click at [285, 103] on textarea "Less complicated than sep - missing the core steps of structuring the post corr…" at bounding box center [331, 115] width 335 height 49
click at [310, 103] on textarea "Less complicated than sep - missing the core steps of structuring the post corr…" at bounding box center [331, 115] width 335 height 49
type textarea "Less complicated than sep - missing the core steps of structuring the post corr…"
click at [278, 74] on div "Linkedin Post Writing - [DATE]" at bounding box center [338, 70] width 331 height 12
click at [274, 69] on input "Linkedin Post Writing - [DATE]" at bounding box center [338, 70] width 322 height 6
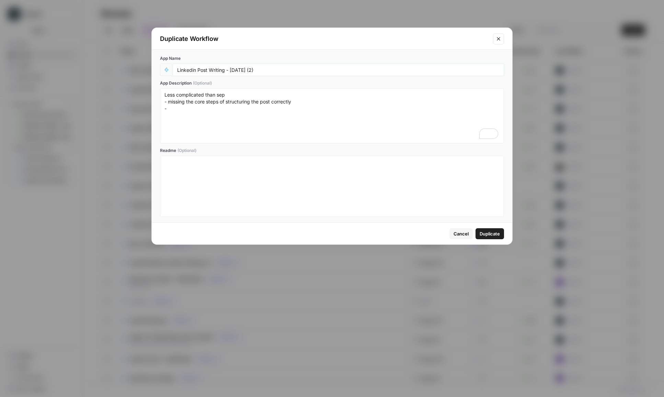
type input "Linkedin Post Writing - [DATE] (2)"
click at [228, 110] on textarea "Less complicated than sep - missing the core steps of structuring the post corr…" at bounding box center [331, 115] width 335 height 49
type textarea "Less complicated than sep - missing the core steps of structuring the post corr…"
click at [491, 229] on button "Duplicate" at bounding box center [490, 233] width 28 height 11
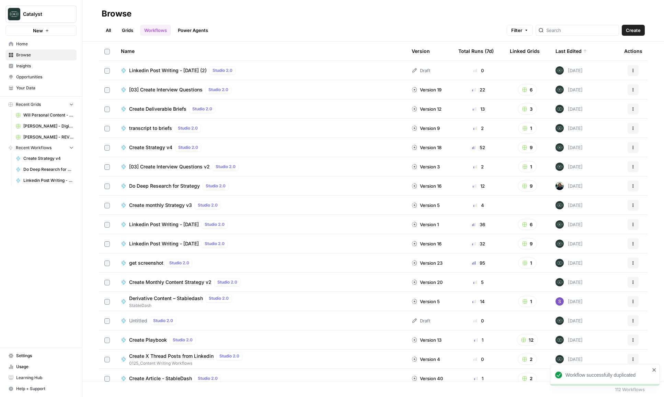
click at [202, 68] on span "Linkedin Post Writing - [DATE] (2)" at bounding box center [168, 70] width 78 height 7
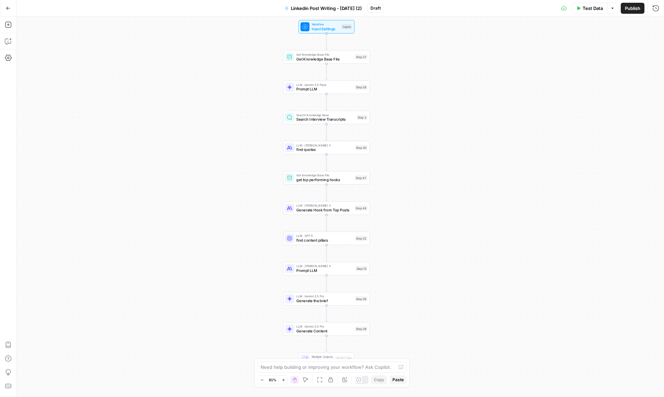
drag, startPoint x: 144, startPoint y: 168, endPoint x: 130, endPoint y: 158, distance: 16.8
click at [130, 158] on div "Workflow Input Settings Inputs Get Knowledge Base File Get Knowledge Base File …" at bounding box center [340, 206] width 648 height 380
click at [10, 38] on icon "button" at bounding box center [10, 39] width 2 height 2
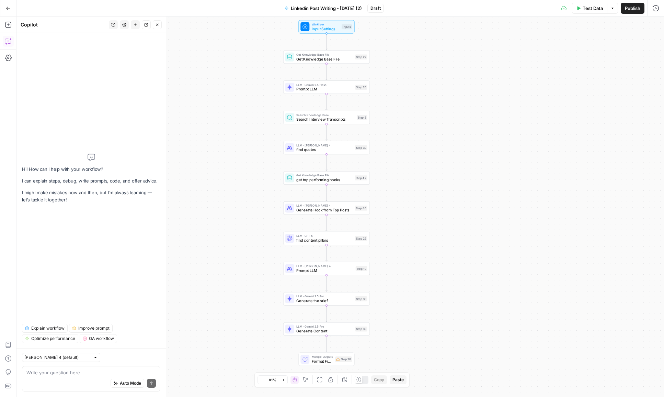
click at [69, 377] on div "Auto Mode Send" at bounding box center [90, 383] width 129 height 15
type textarea "we need"
click at [93, 358] on div at bounding box center [95, 357] width 5 height 5
click at [67, 332] on span "[PERSON_NAME] 4.5" at bounding box center [50, 332] width 44 height 7
type input "[PERSON_NAME] 4.5"
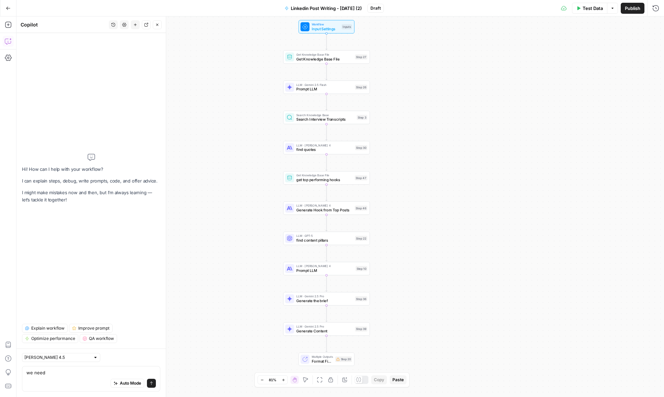
click at [67, 377] on div "Auto Mode Send" at bounding box center [90, 383] width 129 height 15
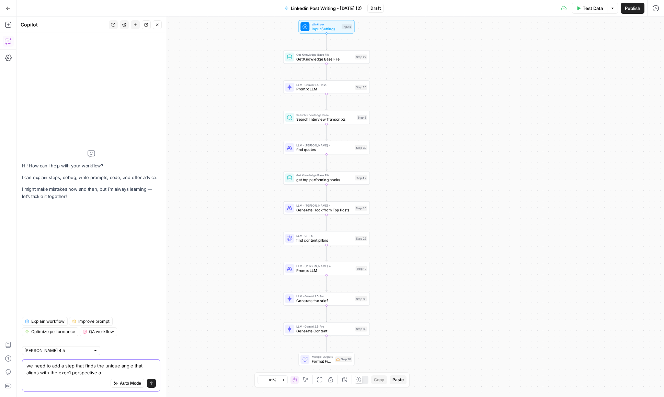
click at [132, 365] on textarea "we need to add a step that finds the unique angle that aligns with the exec1 pe…" at bounding box center [90, 369] width 129 height 14
click at [149, 376] on div "Auto Mode Send" at bounding box center [90, 383] width 129 height 15
click at [141, 373] on textarea "we need to add a step that finds the unique angle and unique perspective that a…" at bounding box center [90, 369] width 129 height 14
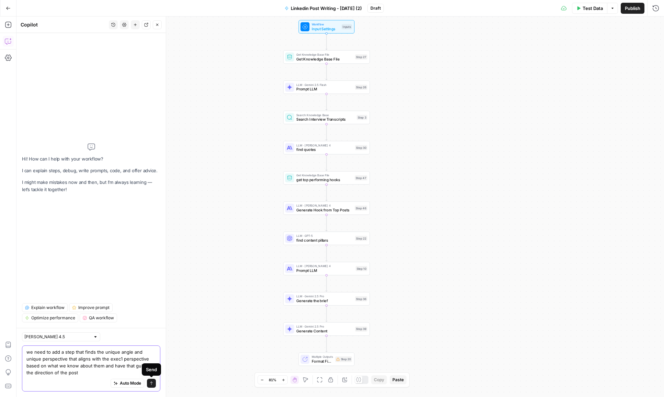
type textarea "we need to add a step that finds the unique angle and unique perspective that a…"
click at [150, 384] on icon "submit" at bounding box center [151, 383] width 4 height 4
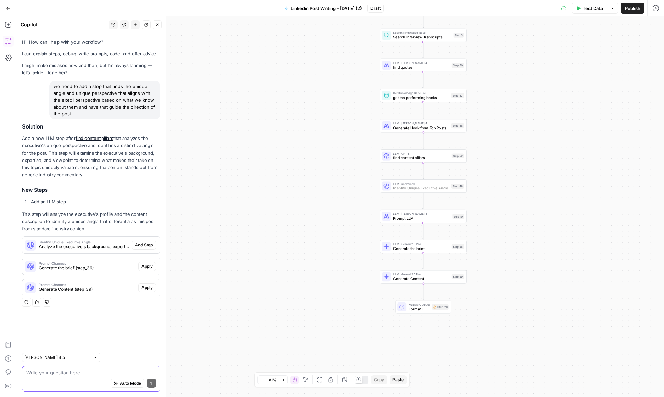
click at [147, 245] on span "Add Step" at bounding box center [144, 245] width 18 height 6
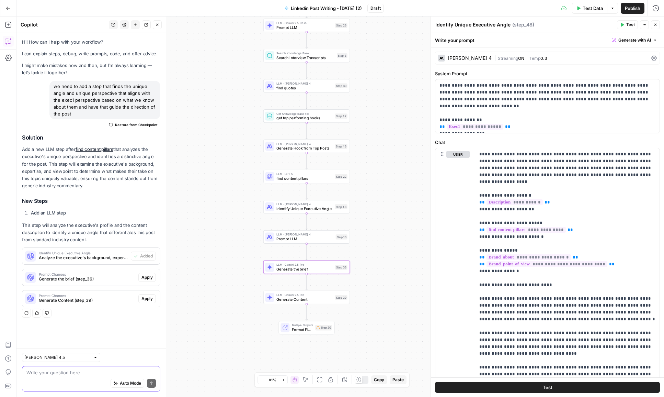
click at [150, 277] on span "Apply" at bounding box center [146, 277] width 11 height 6
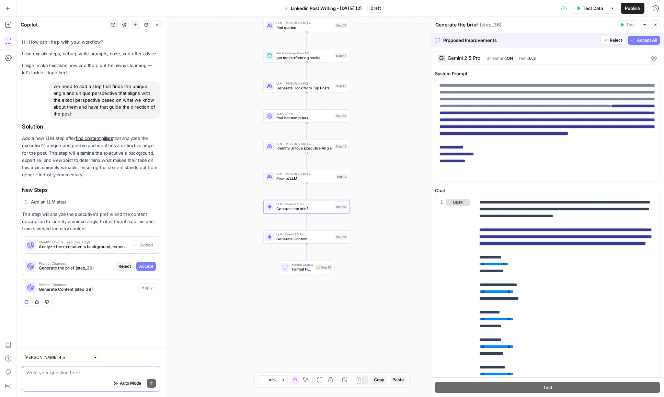
click at [150, 265] on span "Accept" at bounding box center [146, 266] width 14 height 6
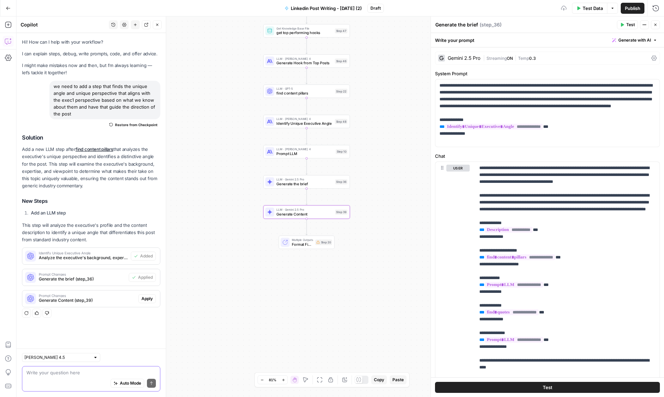
click at [151, 299] on span "Apply" at bounding box center [146, 298] width 11 height 6
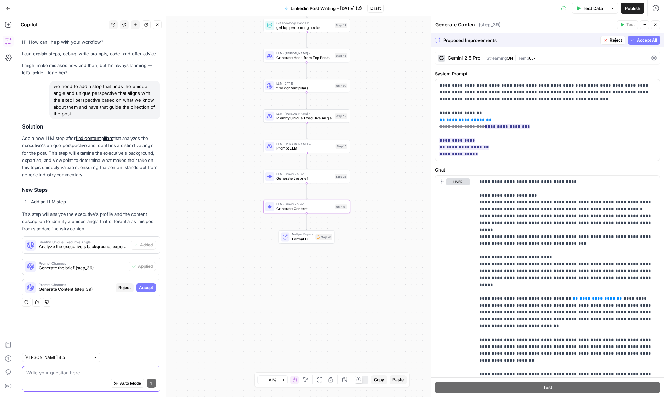
click at [146, 285] on span "Accept" at bounding box center [146, 287] width 14 height 6
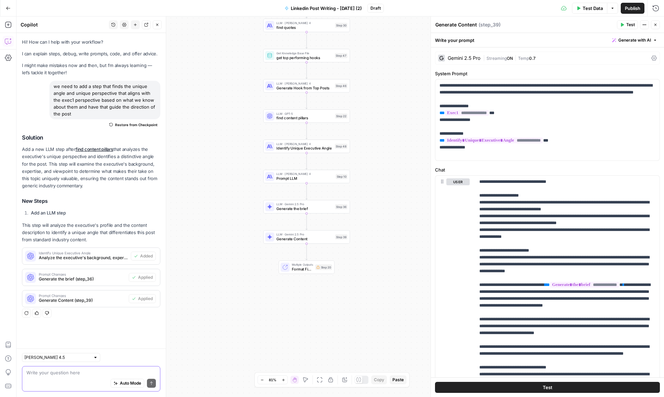
click at [589, 6] on span "Test Data" at bounding box center [593, 8] width 20 height 7
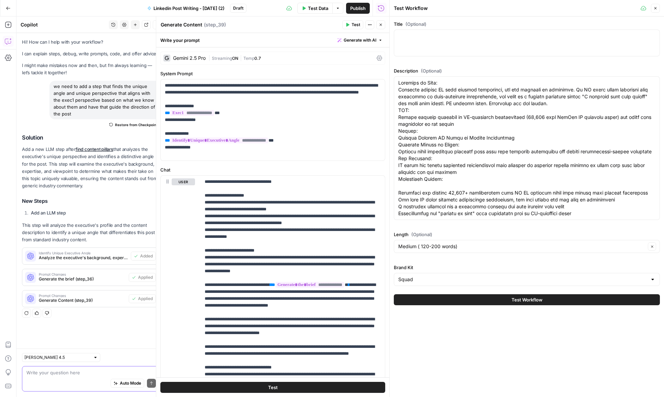
click at [466, 301] on button "Test Workflow" at bounding box center [527, 299] width 266 height 11
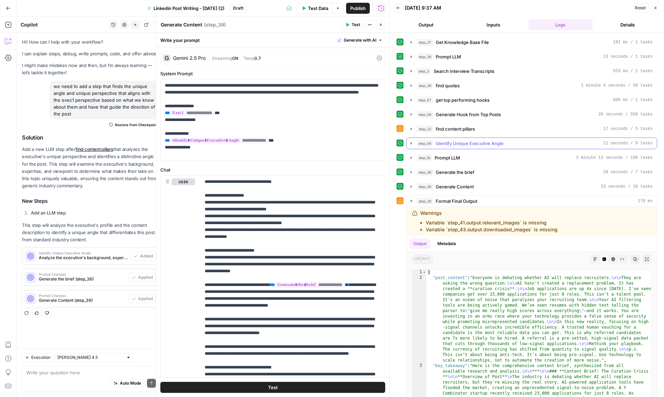
click at [411, 143] on icon "button" at bounding box center [411, 143] width 1 height 2
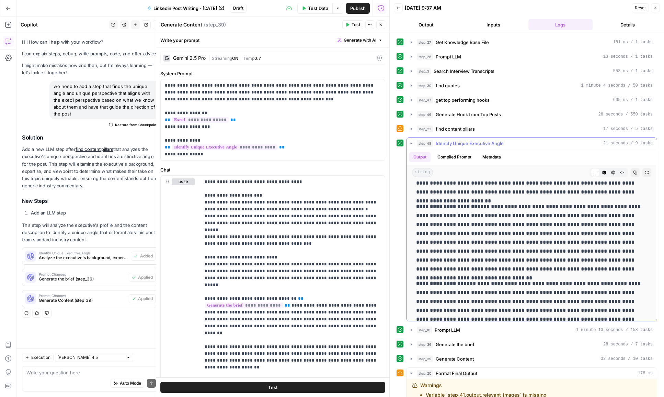
scroll to position [375, 0]
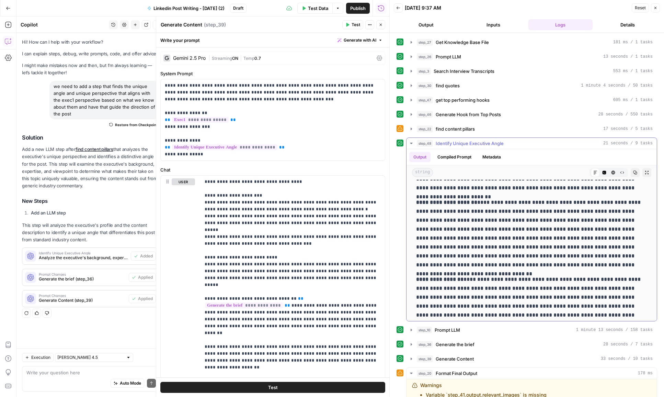
click at [412, 146] on button "step_48 Identify Unique Executive Angle 21 seconds / 9 tasks" at bounding box center [531, 143] width 250 height 11
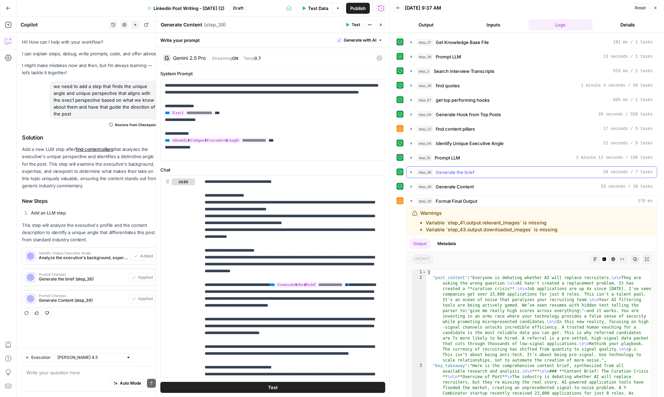
click at [409, 174] on icon "button" at bounding box center [411, 171] width 5 height 5
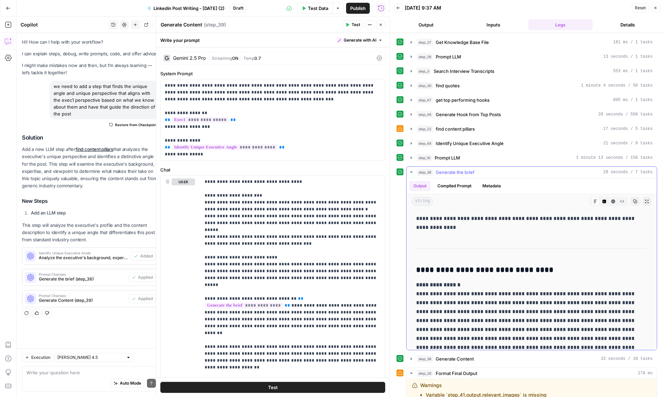
click at [409, 174] on icon "button" at bounding box center [411, 171] width 5 height 5
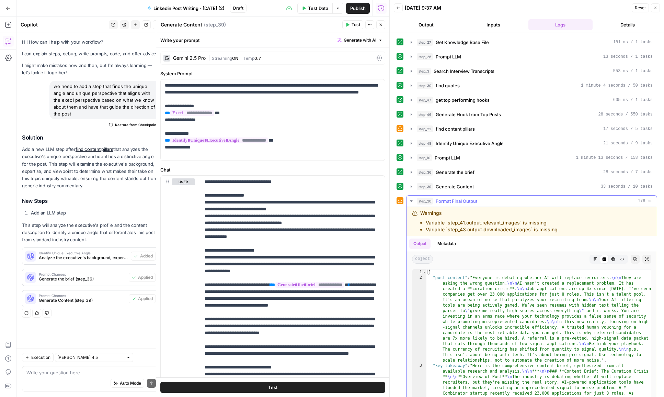
click at [409, 195] on button "step_20 Format Final Output 178 ms" at bounding box center [531, 200] width 250 height 11
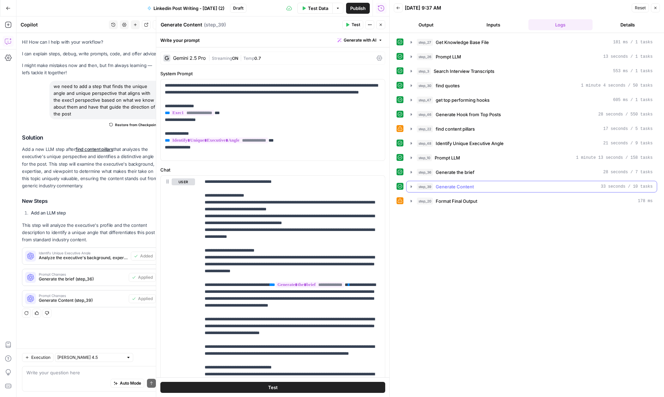
click at [409, 188] on icon "button" at bounding box center [411, 186] width 5 height 5
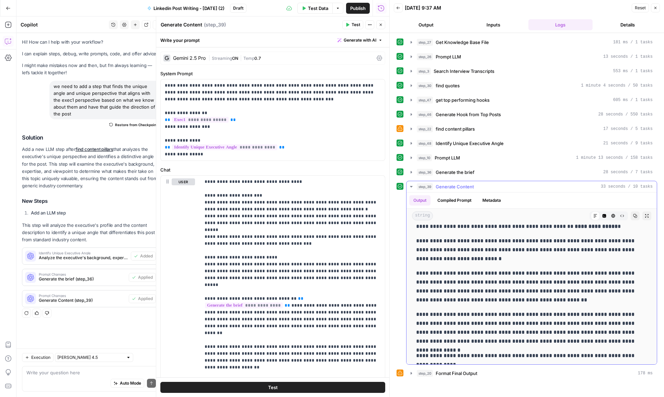
scroll to position [60, 0]
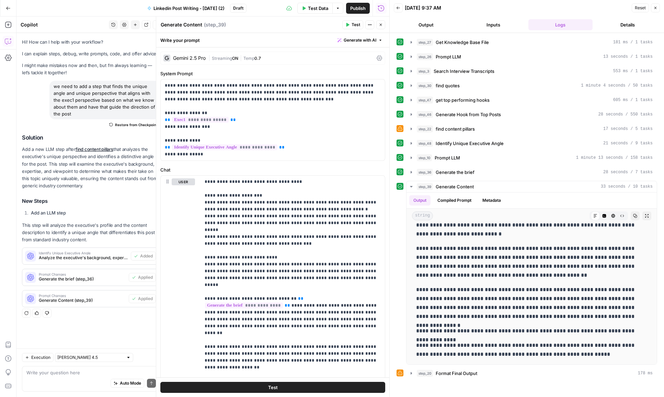
click at [656, 6] on icon "button" at bounding box center [655, 8] width 4 height 4
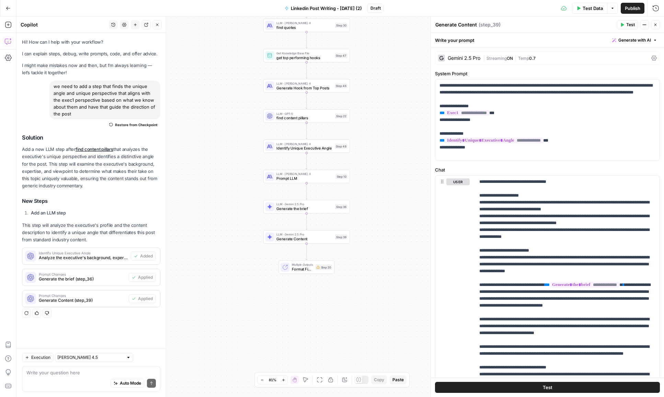
click at [633, 10] on span "Publish" at bounding box center [632, 8] width 15 height 7
drag, startPoint x: 77, startPoint y: 113, endPoint x: 53, endPoint y: 85, distance: 36.8
click at [53, 85] on div "we need to add a step that finds the unique angle and unique perspective that a…" at bounding box center [104, 100] width 111 height 38
copy div "we need to add a step that finds the unique angle and unique perspective that a…"
click at [8, 8] on icon "button" at bounding box center [8, 8] width 4 height 3
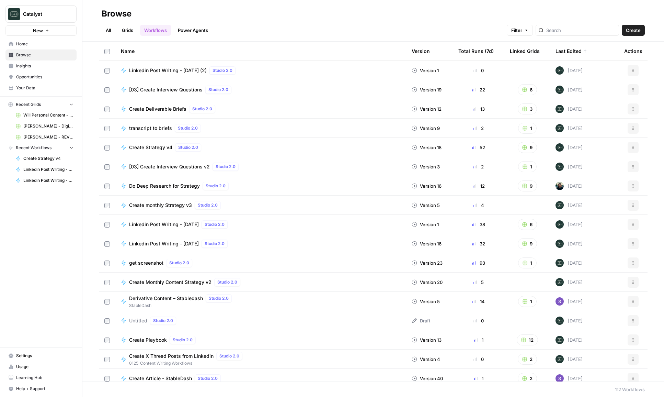
click at [166, 221] on span "Linkedin Post Writing - [DATE]" at bounding box center [164, 224] width 70 height 7
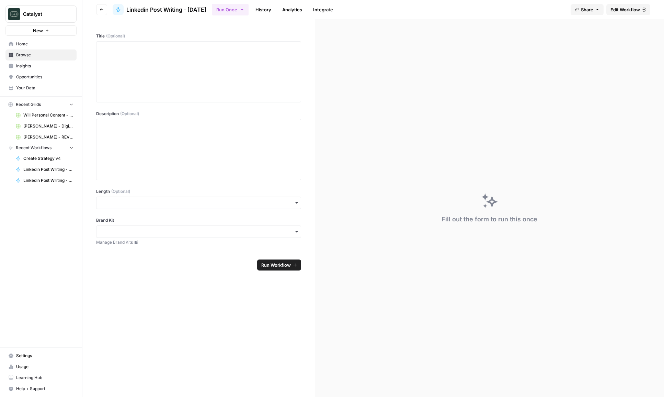
click at [624, 12] on span "Edit Workflow" at bounding box center [625, 9] width 30 height 7
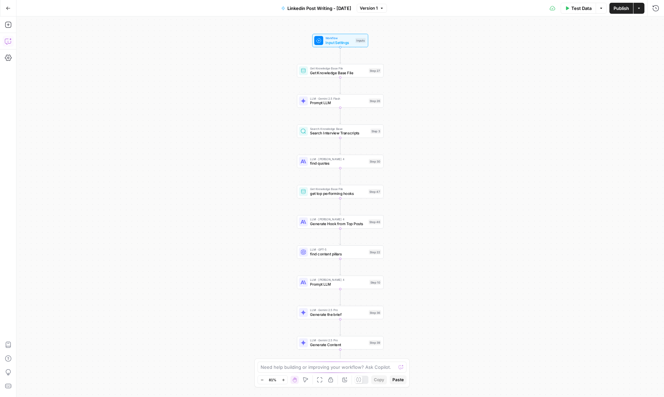
click at [7, 43] on icon "button" at bounding box center [8, 41] width 7 height 7
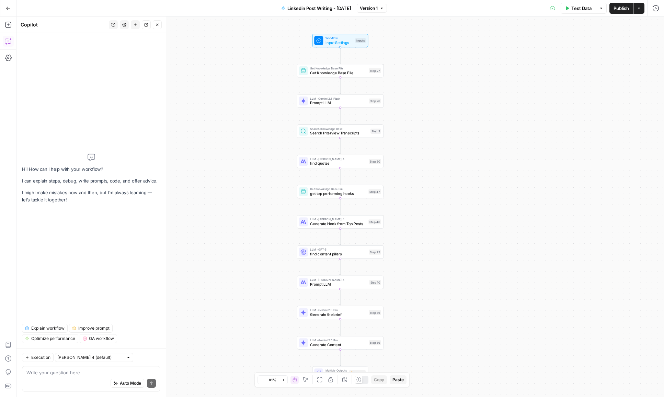
click at [61, 370] on textarea at bounding box center [90, 372] width 129 height 7
click at [74, 361] on div "[PERSON_NAME] 4 (default)" at bounding box center [94, 357] width 78 height 9
click at [92, 331] on span "[PERSON_NAME] 4.5" at bounding box center [83, 332] width 44 height 7
type input "[PERSON_NAME] 4.5"
click at [61, 373] on textarea at bounding box center [90, 372] width 129 height 7
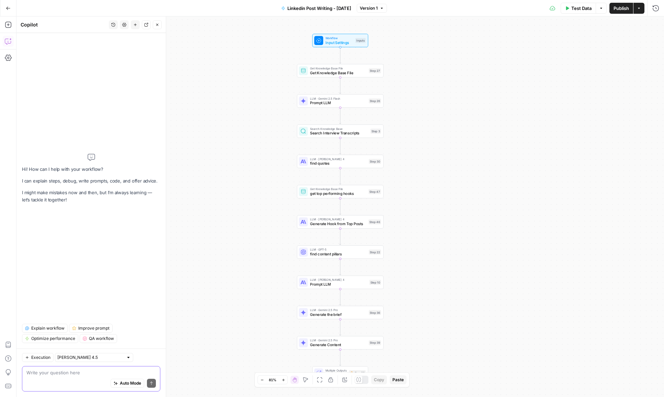
paste textarea "we need to add a step that finds the unique angle and unique perspective that a…"
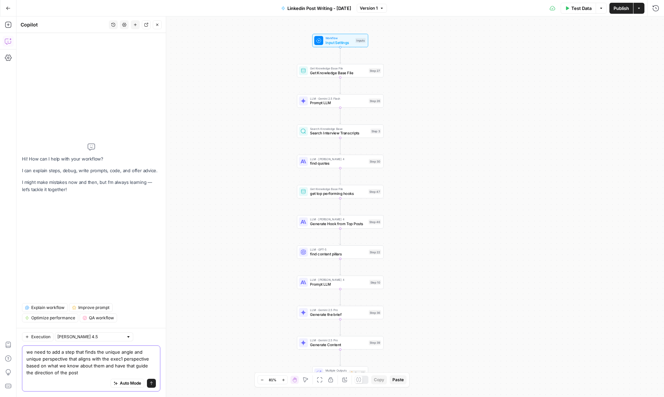
type textarea "we need to add a step that finds the unique angle and unique perspective that a…"
click at [152, 382] on icon "submit" at bounding box center [151, 383] width 4 height 4
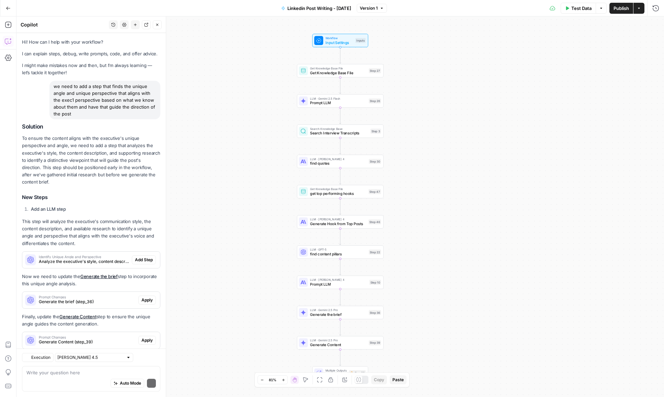
scroll to position [10, 0]
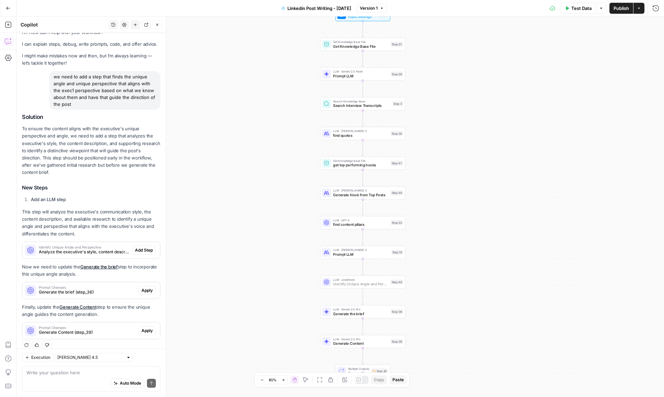
click at [149, 247] on span "Add Step" at bounding box center [144, 250] width 18 height 6
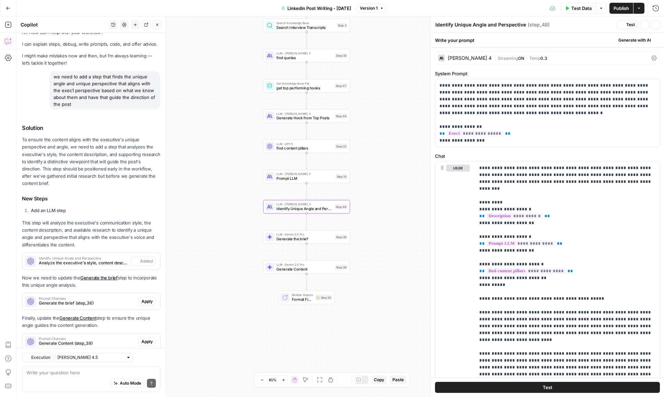
scroll to position [21, 0]
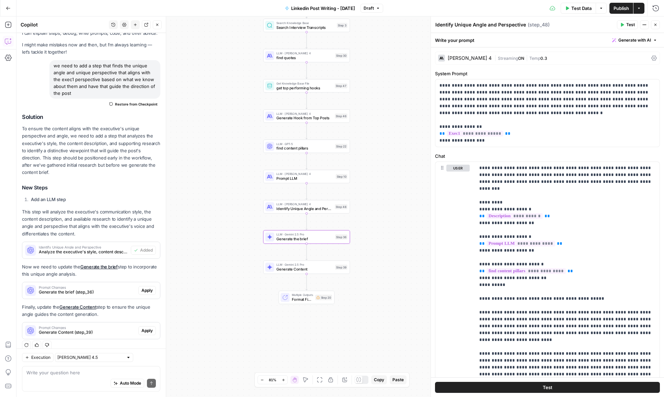
click at [148, 287] on span "Apply" at bounding box center [146, 290] width 11 height 6
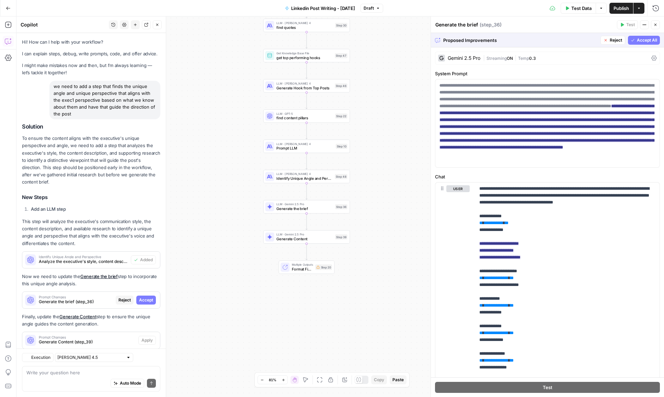
scroll to position [10, 0]
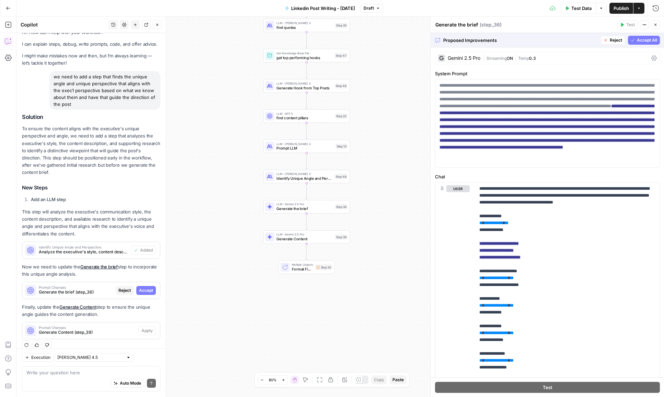
click at [646, 38] on span "Accept All" at bounding box center [647, 40] width 20 height 6
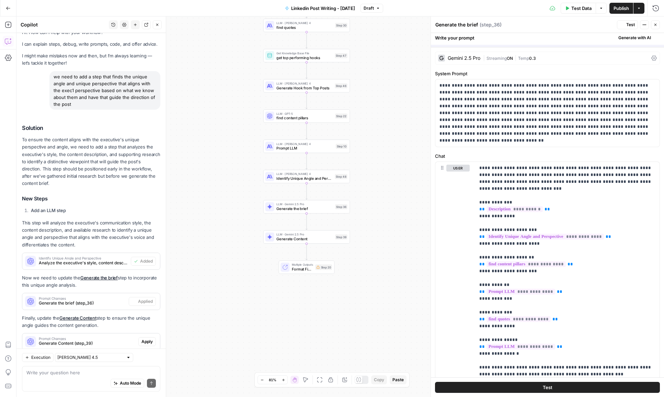
scroll to position [21, 0]
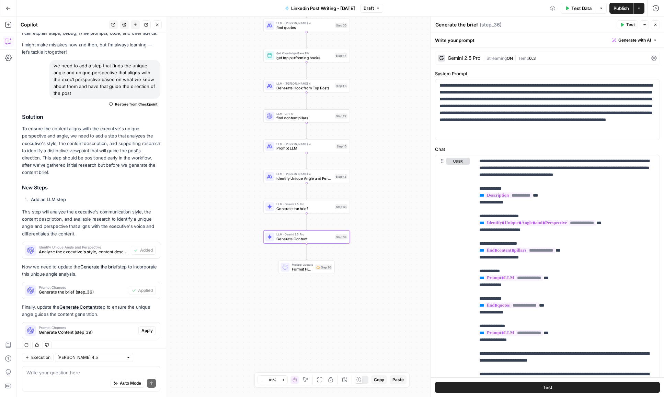
click at [146, 327] on span "Apply" at bounding box center [146, 330] width 11 height 6
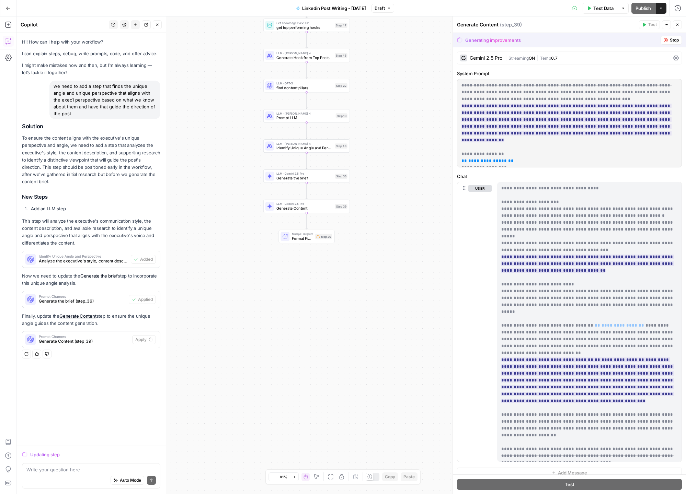
scroll to position [0, 0]
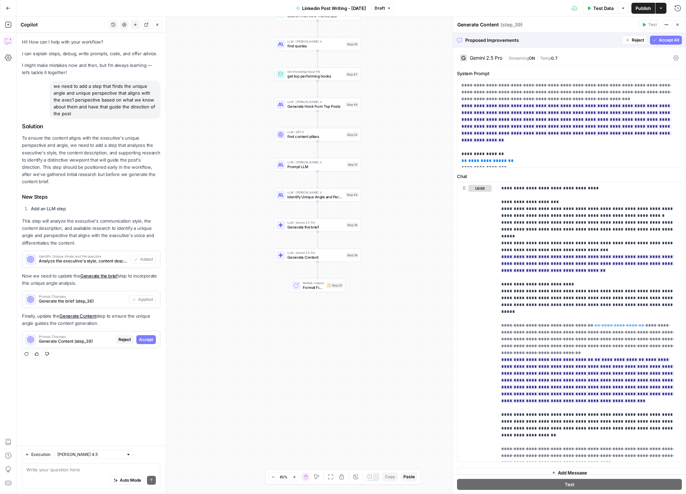
drag, startPoint x: 668, startPoint y: 40, endPoint x: 643, endPoint y: 17, distance: 34.3
click at [664, 41] on span "Accept All" at bounding box center [669, 40] width 20 height 6
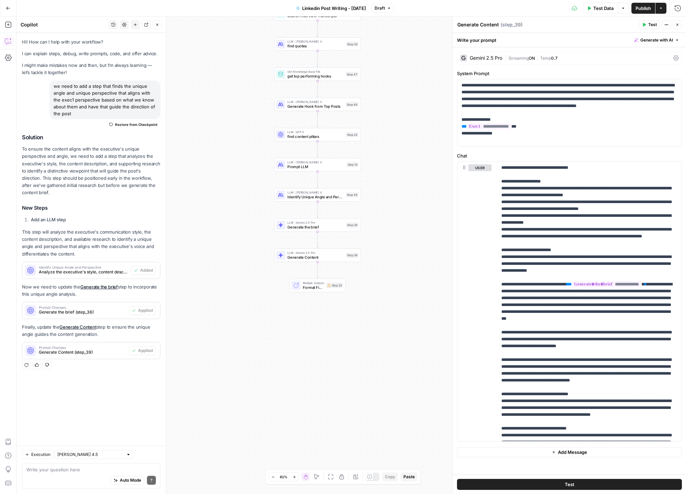
click at [634, 9] on button "Publish" at bounding box center [643, 8] width 24 height 11
